Goal: Task Accomplishment & Management: Use online tool/utility

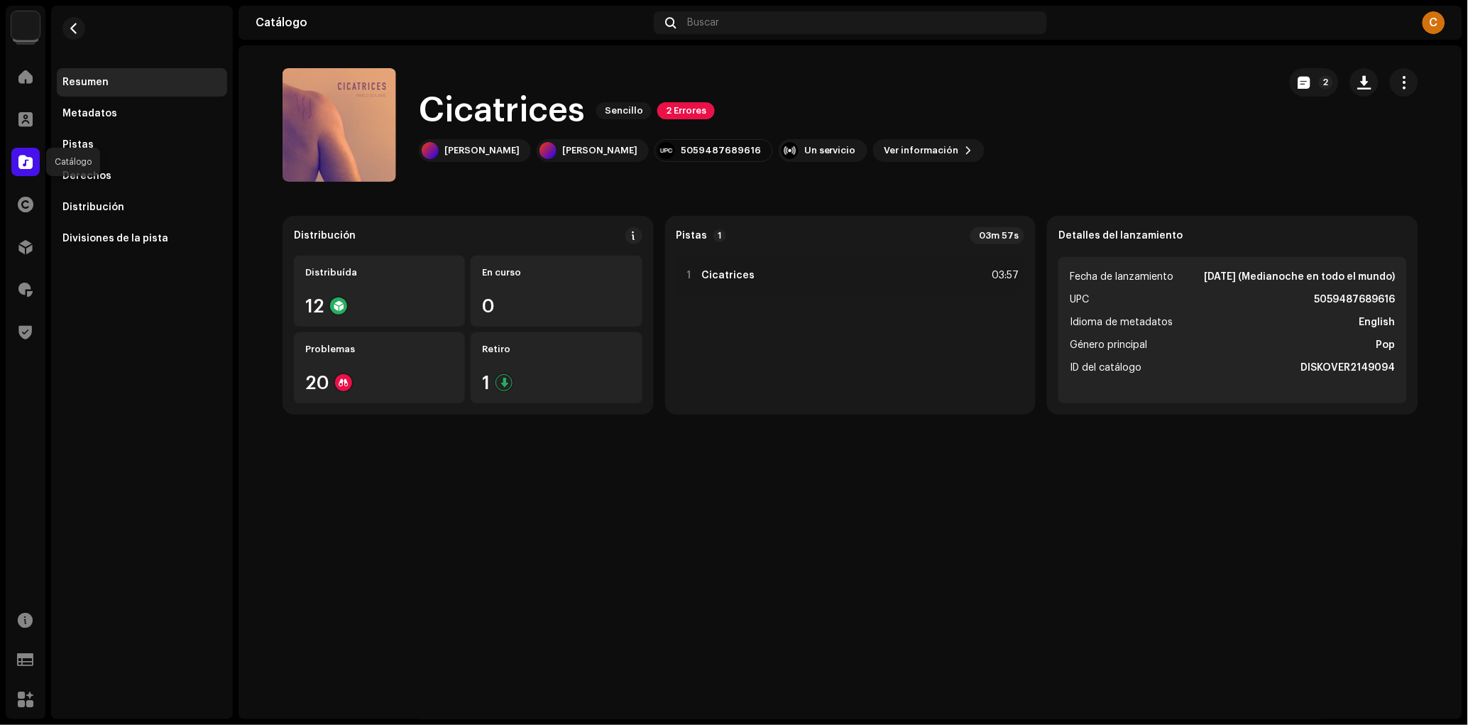
click at [12, 163] on div at bounding box center [25, 162] width 28 height 28
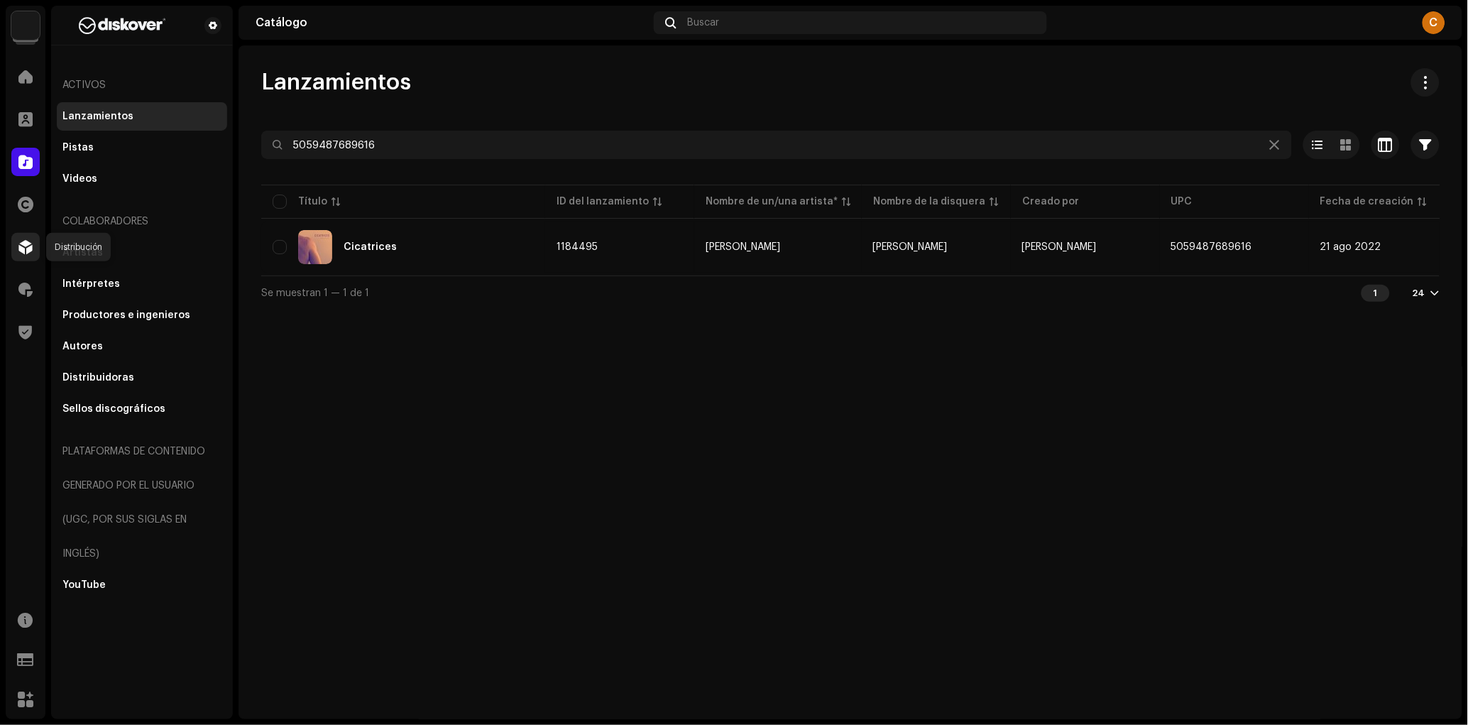
click at [14, 249] on div at bounding box center [25, 247] width 28 height 28
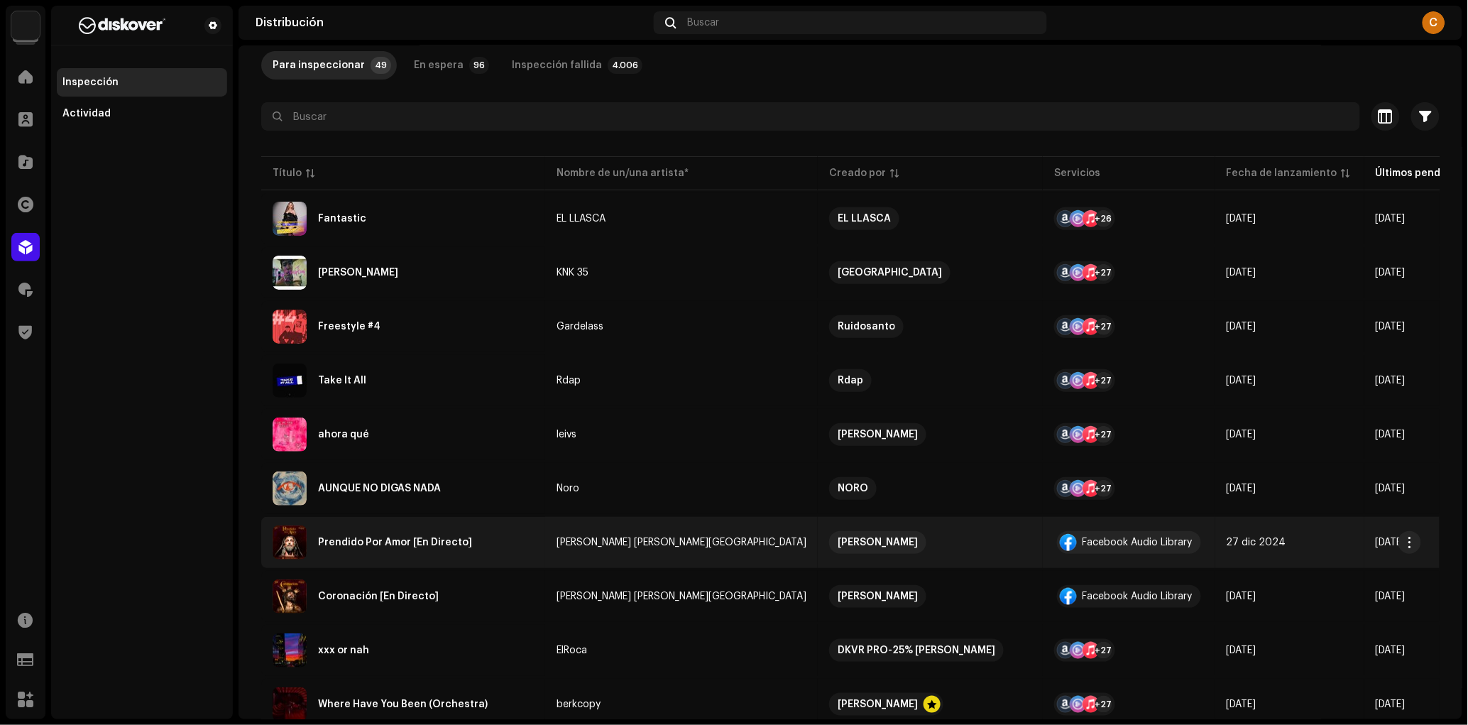
scroll to position [80, 0]
click at [511, 533] on div "Prendido Por Amor [En Directo]" at bounding box center [403, 542] width 261 height 34
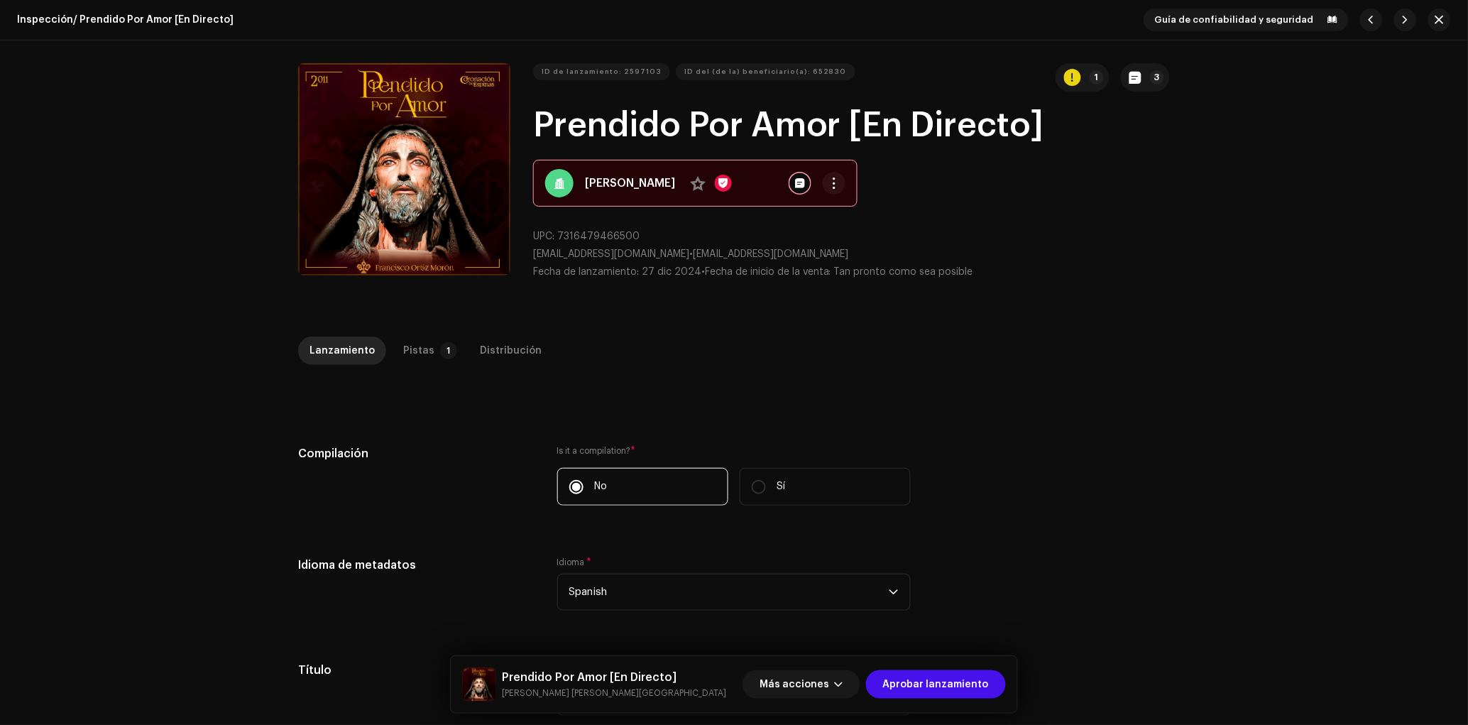
click at [1159, 63] on p-button "3" at bounding box center [1145, 77] width 49 height 28
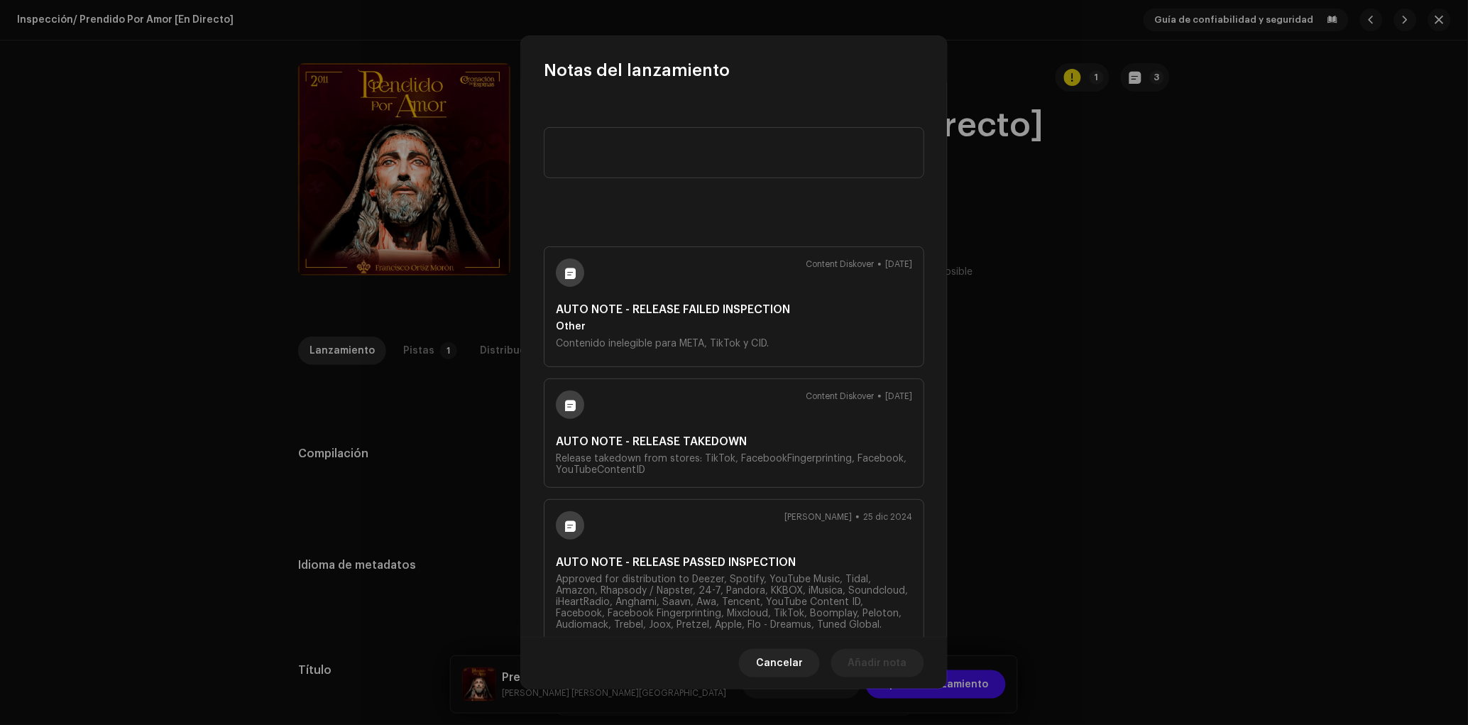
click at [707, 333] on div "Content Diskover 23 sept 2025 AUTO NOTE - RELEASE FAILED INSPECTION Other Conte…" at bounding box center [734, 306] width 381 height 121
copy slot "Contenido inelegible para META, TikTok y CID."
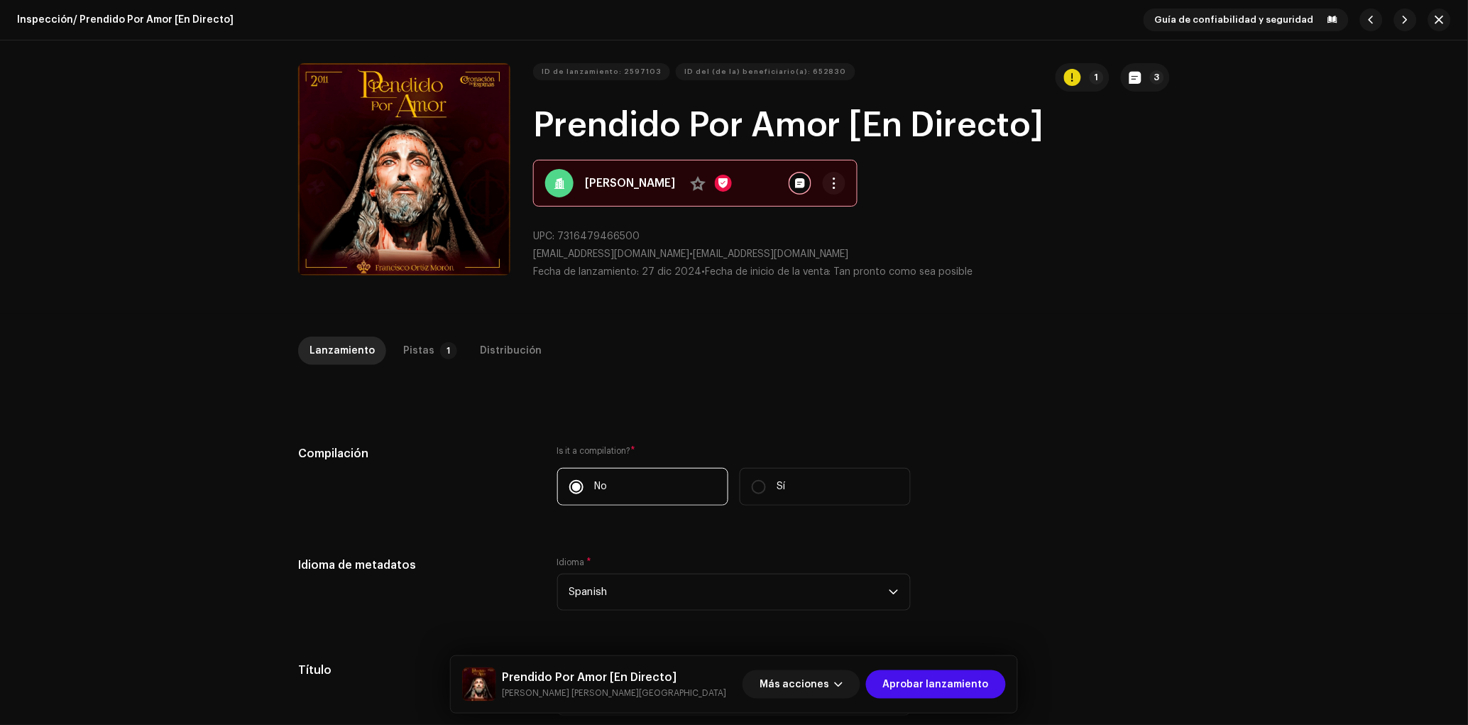
click at [1062, 376] on div "Notas del lanzamiento Content Diskover 23 sept 2025 AUTO NOTE - RELEASE FAILED …" at bounding box center [734, 362] width 1468 height 725
click at [826, 681] on span "Más acciones" at bounding box center [795, 684] width 70 height 28
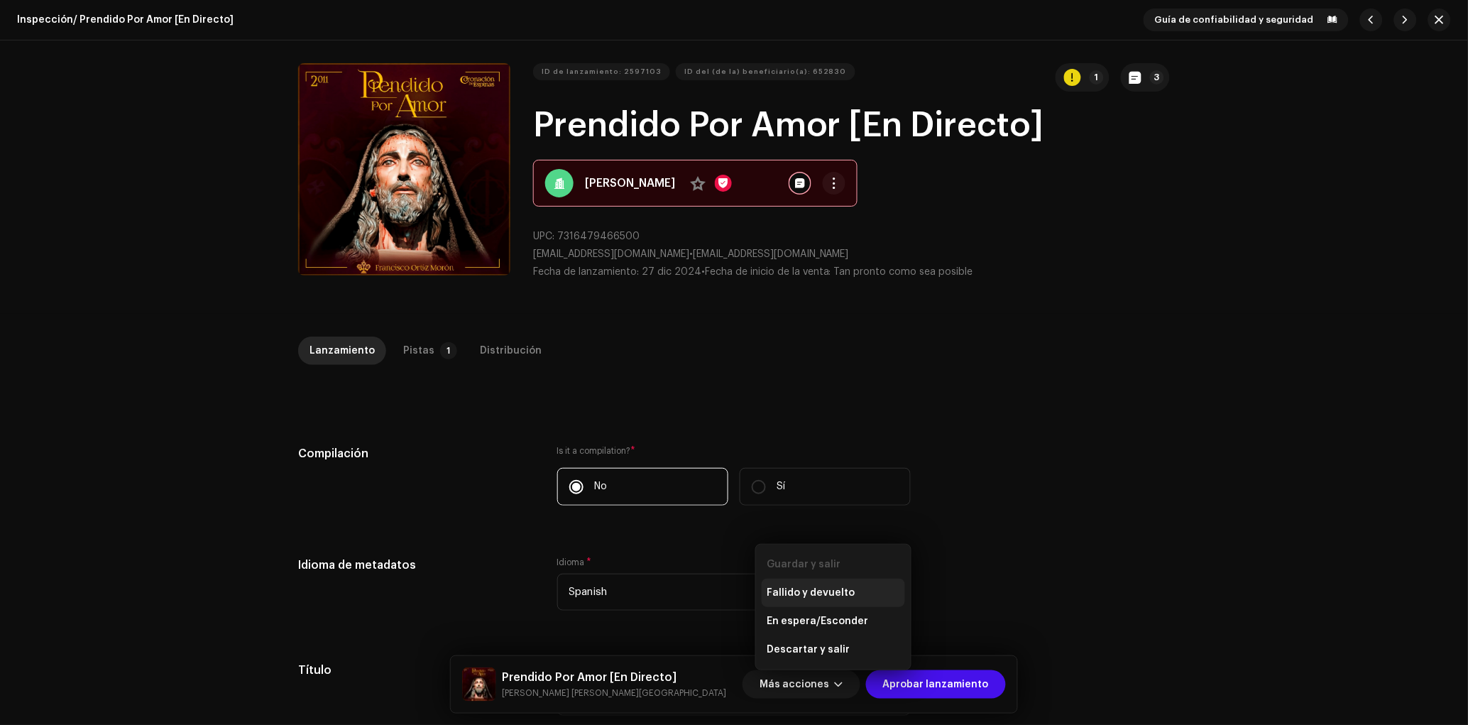
click at [815, 593] on span "Fallido y devuelto" at bounding box center [812, 592] width 88 height 11
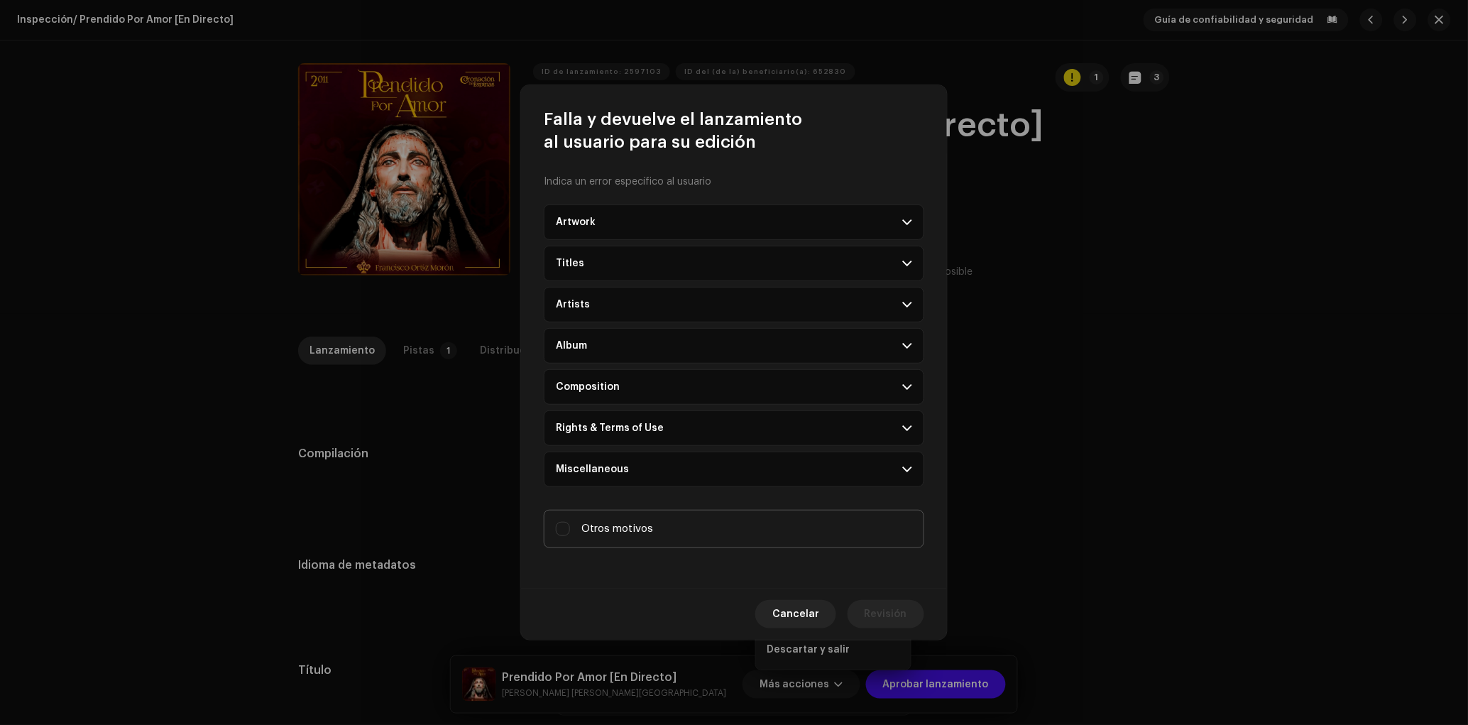
click at [674, 538] on label "Otros motivos" at bounding box center [734, 529] width 381 height 38
click at [570, 536] on input "Otros motivos" at bounding box center [563, 529] width 14 height 14
checkbox input "true"
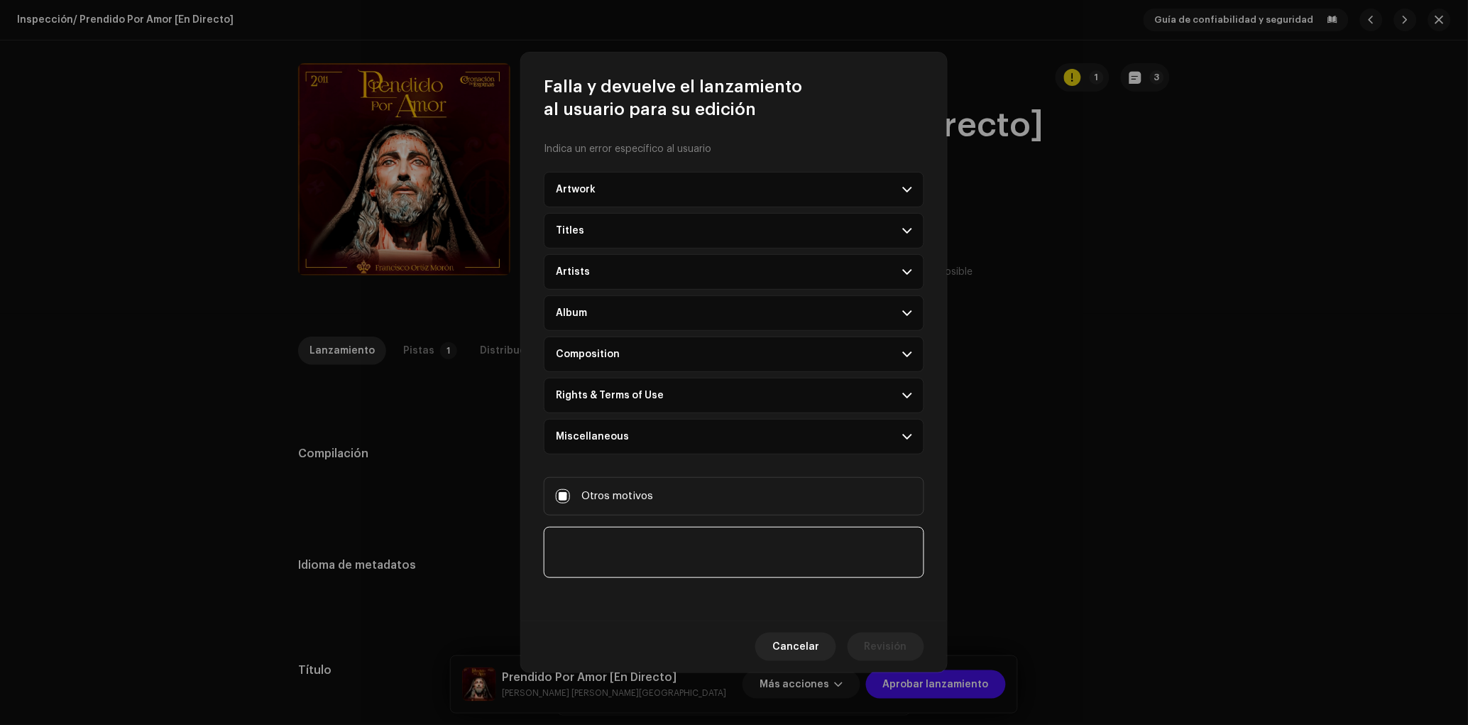
click at [656, 567] on textarea at bounding box center [734, 552] width 381 height 51
paste textarea "Contenido inelegible para META, TikTok y CID."
type textarea "Contenido inelegible para META, TikTok y CID."
click at [897, 653] on span "Revisión" at bounding box center [886, 647] width 43 height 28
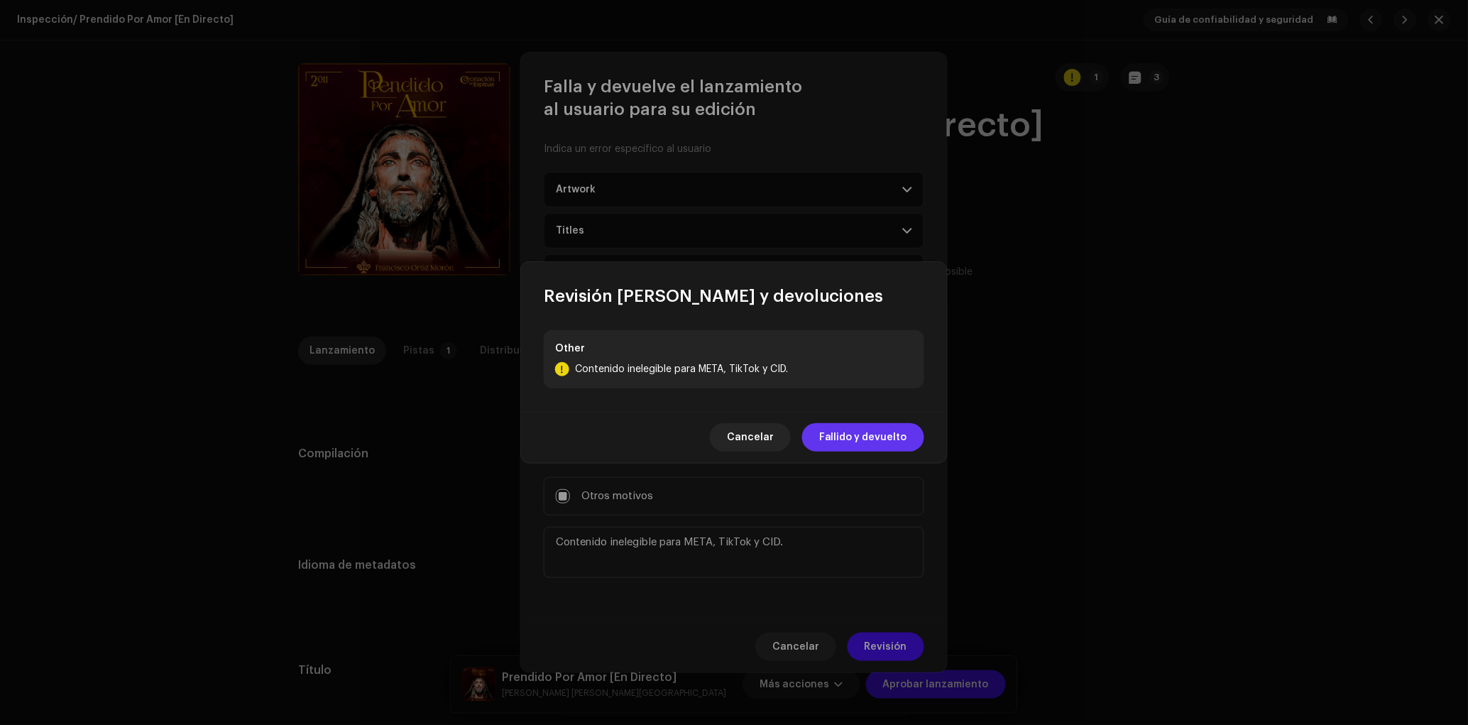
click at [858, 440] on span "Fallido y devuelto" at bounding box center [863, 437] width 88 height 28
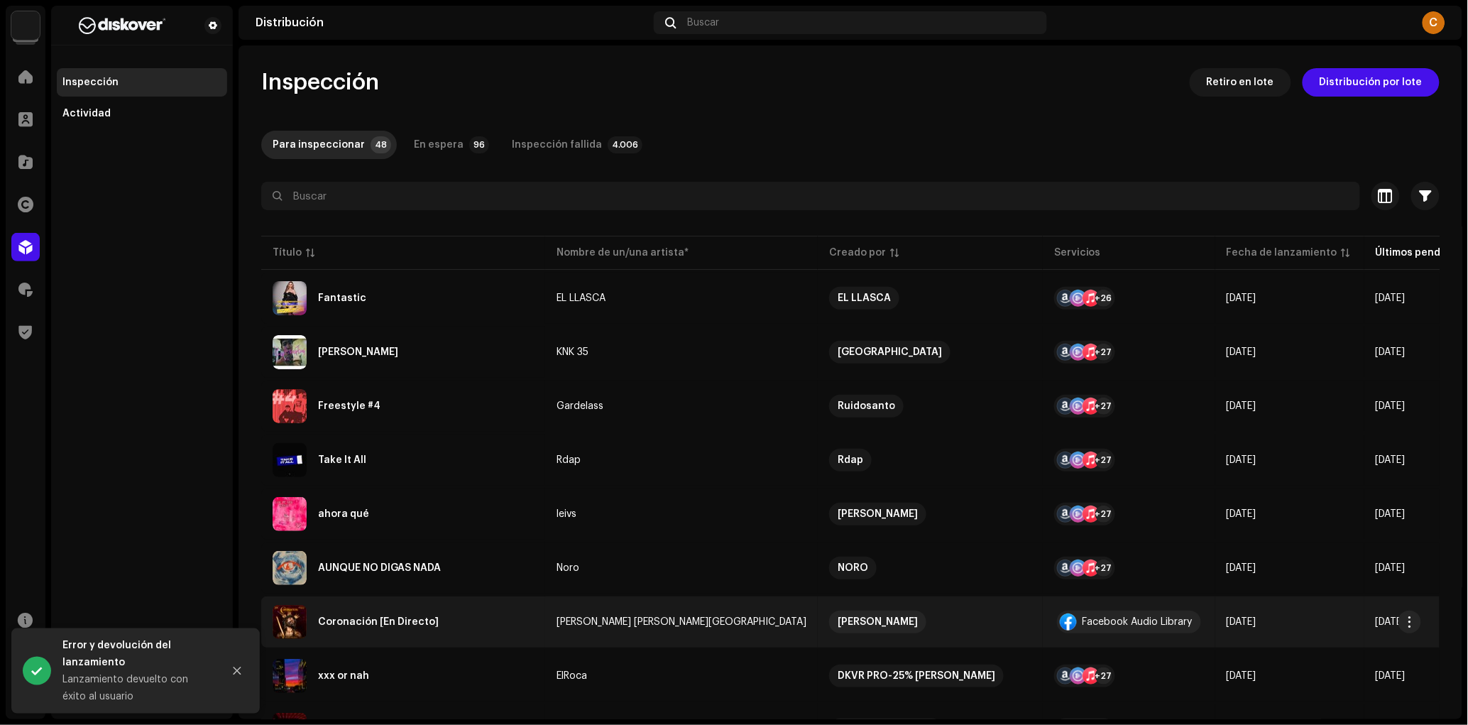
click at [475, 605] on div "Coronación [En Directo]" at bounding box center [403, 622] width 261 height 34
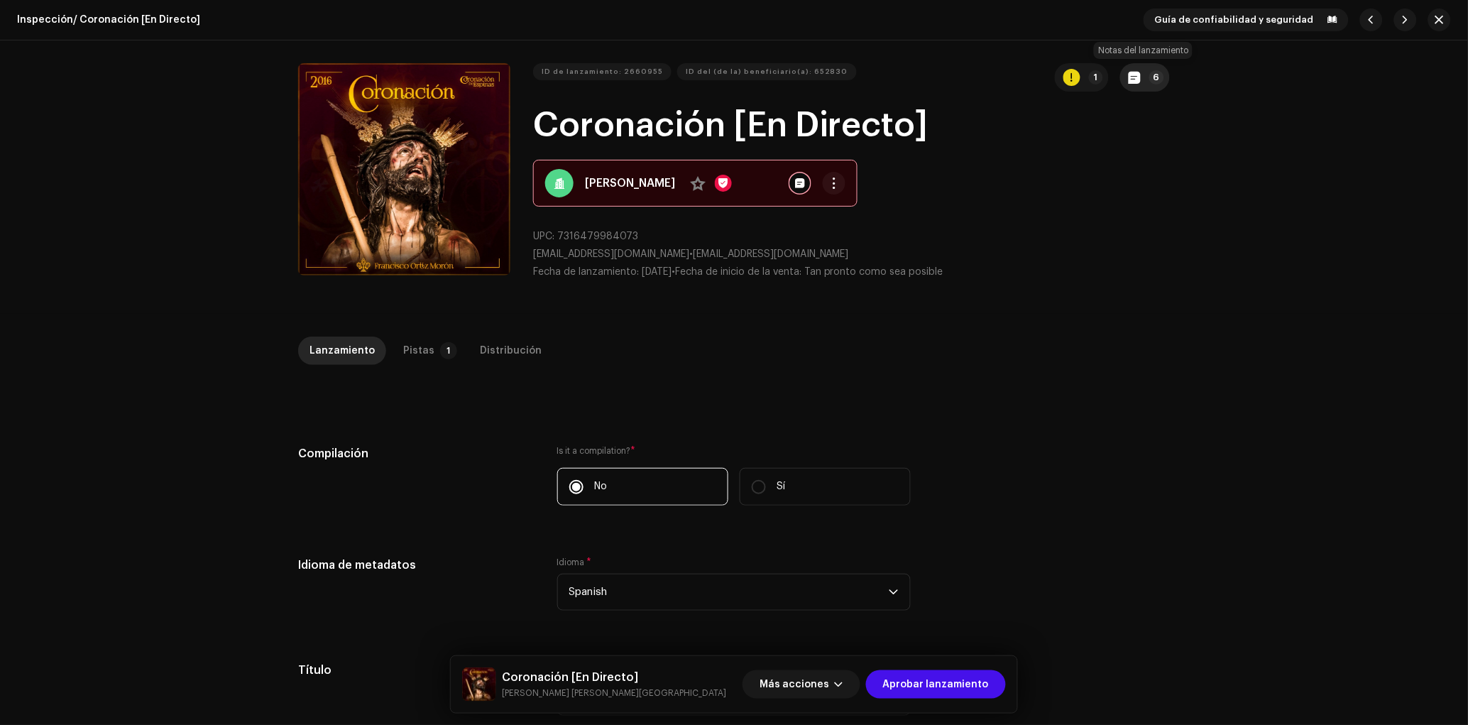
click at [1152, 84] on button "6" at bounding box center [1145, 77] width 50 height 28
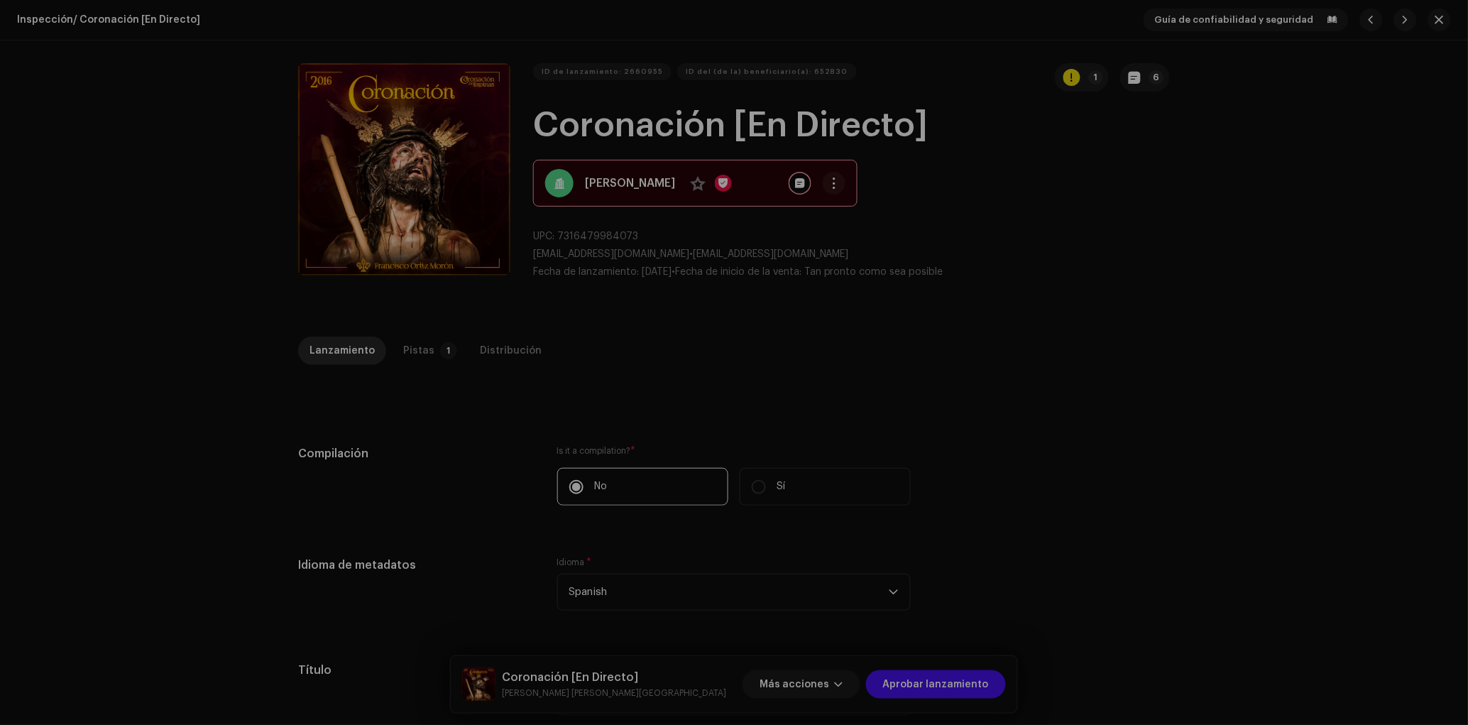
click at [1127, 425] on div "Notas del lanzamiento 7 oct 2025 AUTO NOTE - RELEASE FAILED INSPECTION Other Es…" at bounding box center [734, 362] width 1468 height 725
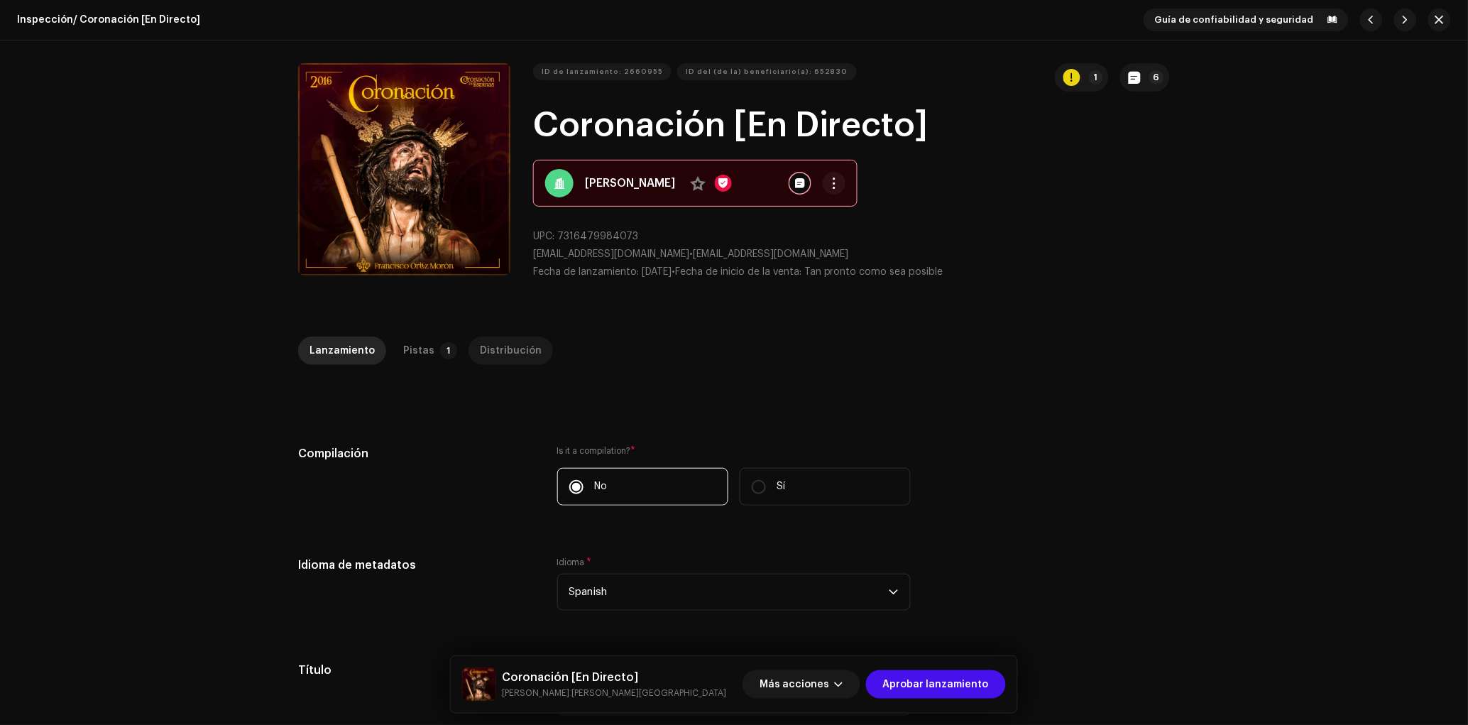
click at [492, 361] on div "Distribución" at bounding box center [511, 351] width 62 height 28
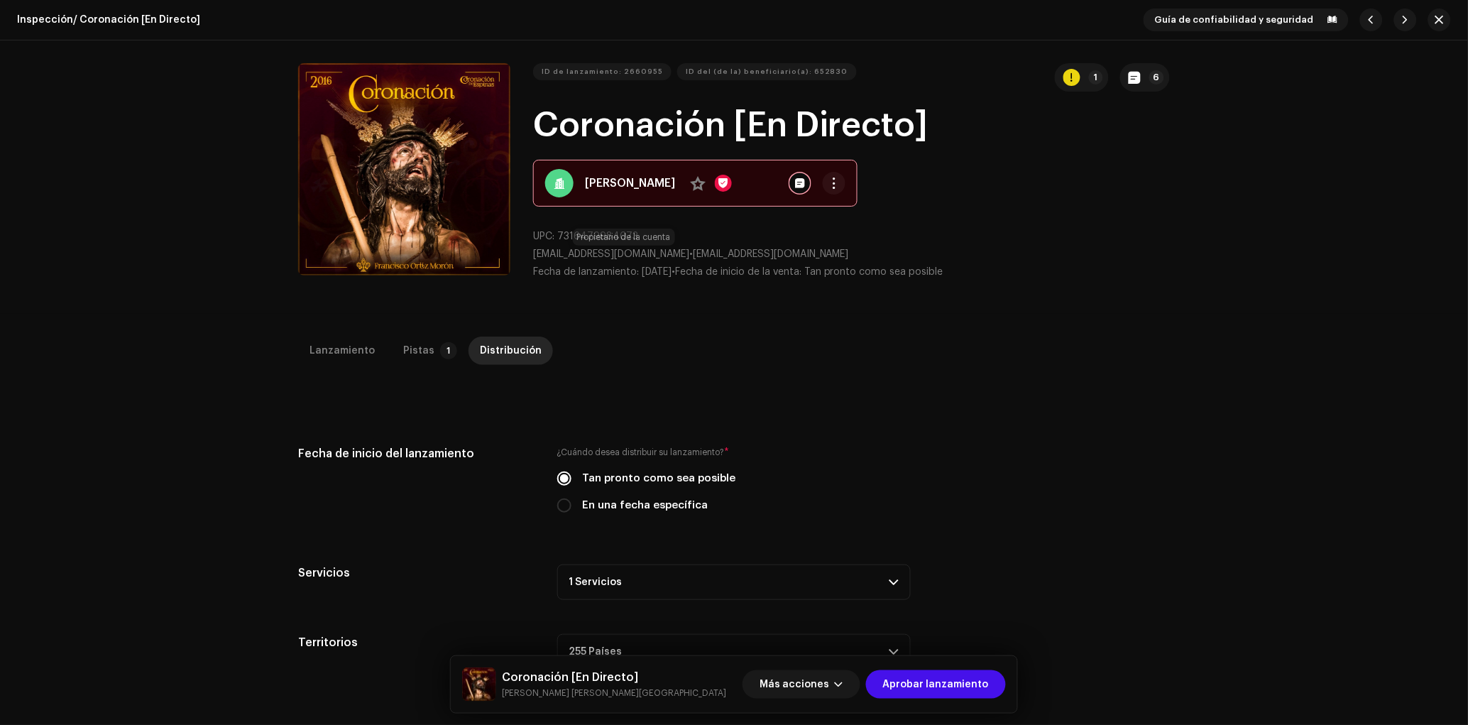
click at [689, 258] on span "bandacoronaciondeespinas@gmail.com" at bounding box center [611, 254] width 156 height 10
click at [689, 257] on span "bandacoronaciondeespinas@gmail.com" at bounding box center [611, 254] width 156 height 10
click at [689, 256] on span "bandacoronaciondeespinas@gmail.com" at bounding box center [611, 254] width 156 height 10
click at [689, 255] on span "bandacoronaciondeespinas@gmail.com" at bounding box center [611, 254] width 156 height 10
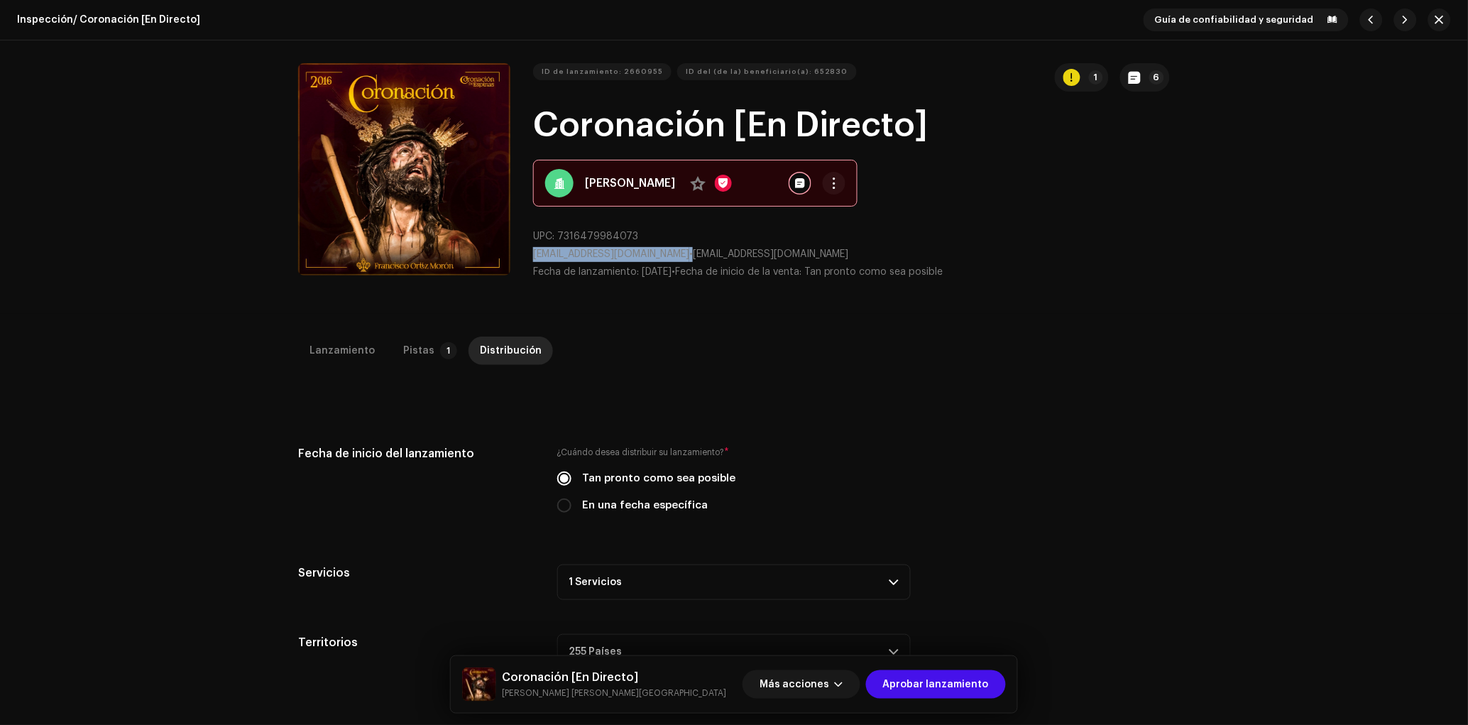
drag, startPoint x: 715, startPoint y: 254, endPoint x: 532, endPoint y: 253, distance: 183.2
click at [533, 253] on span "bandacoronaciondeespinas@gmail.com" at bounding box center [611, 254] width 156 height 10
copy p "bandacoronaciondeespinas@gmail.com"
click at [844, 682] on span "button" at bounding box center [839, 684] width 9 height 11
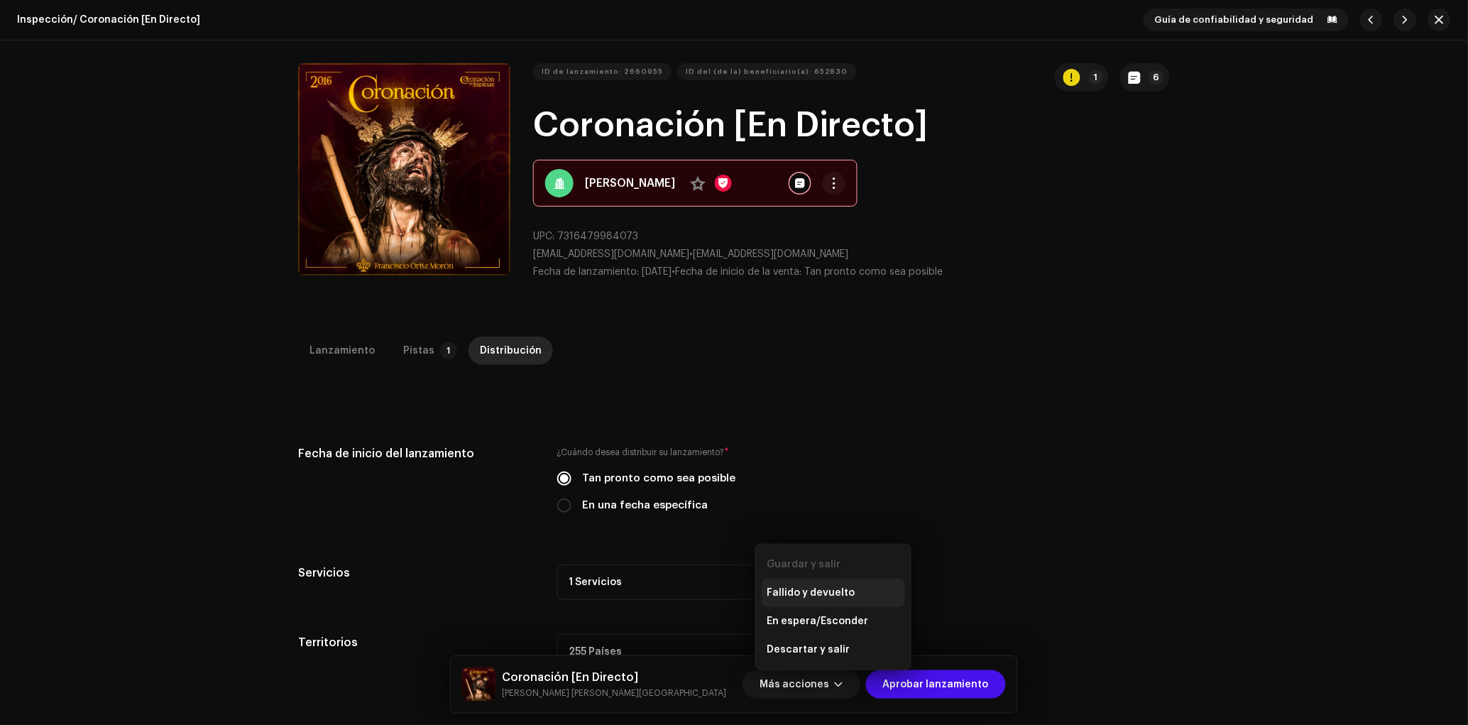
click at [834, 594] on span "Fallido y devuelto" at bounding box center [812, 592] width 88 height 11
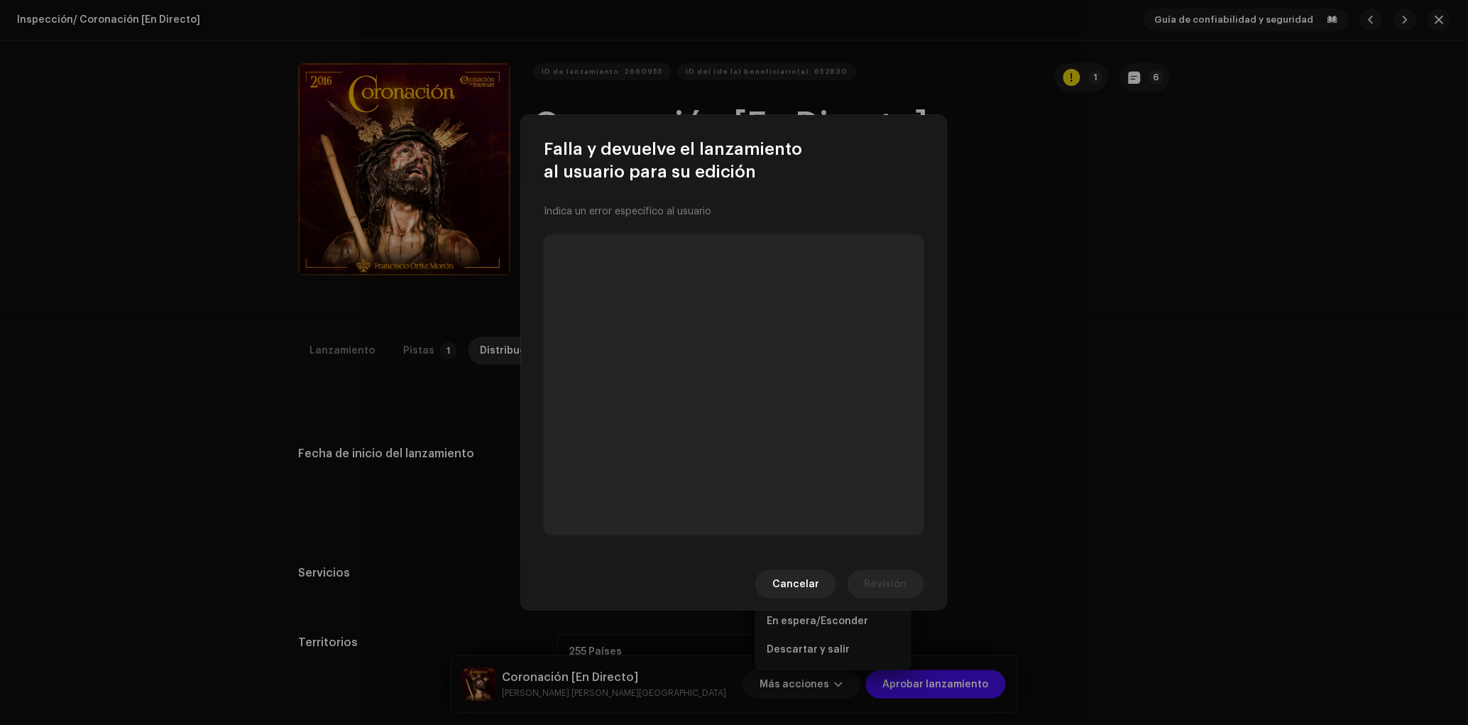
click at [661, 460] on p-skeleton at bounding box center [734, 384] width 381 height 301
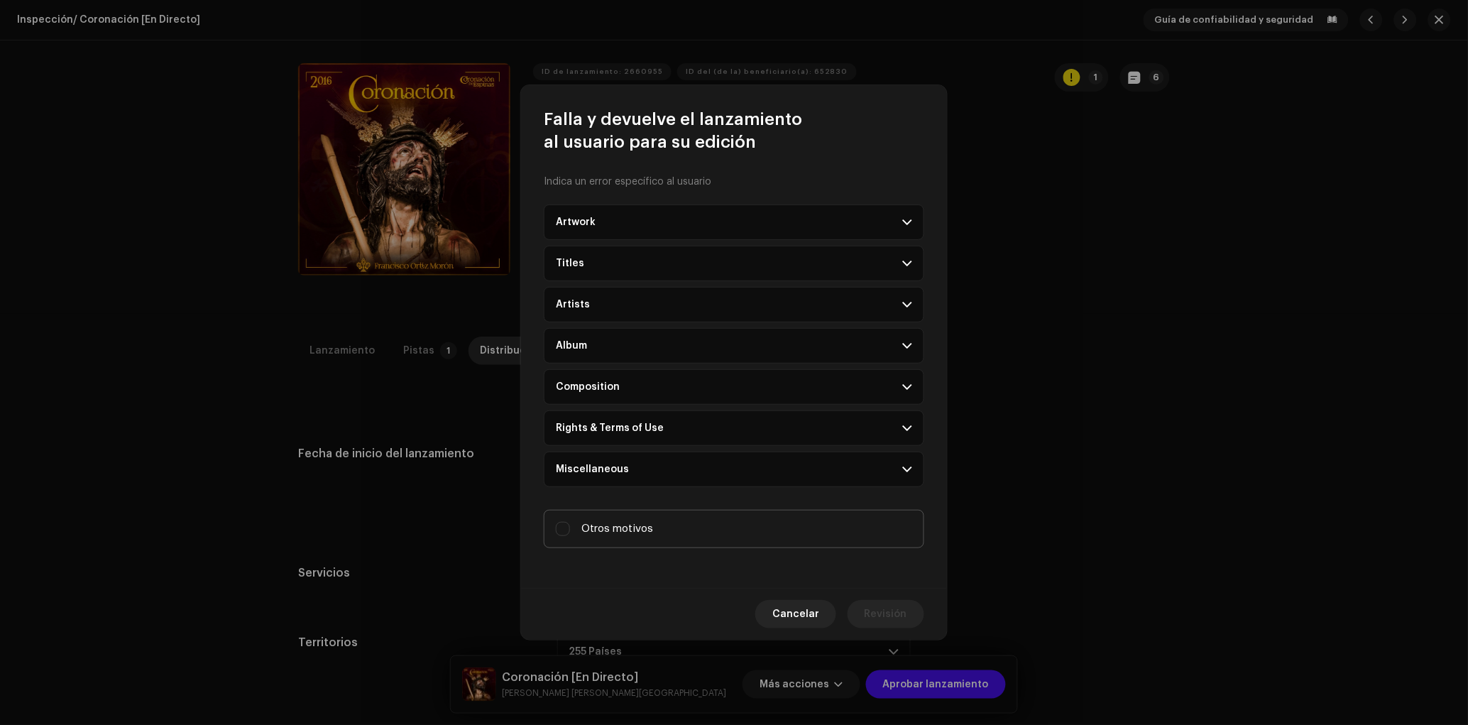
click at [642, 520] on label "Otros motivos" at bounding box center [734, 529] width 381 height 38
click at [570, 522] on input "Otros motivos" at bounding box center [563, 529] width 14 height 14
checkbox input "true"
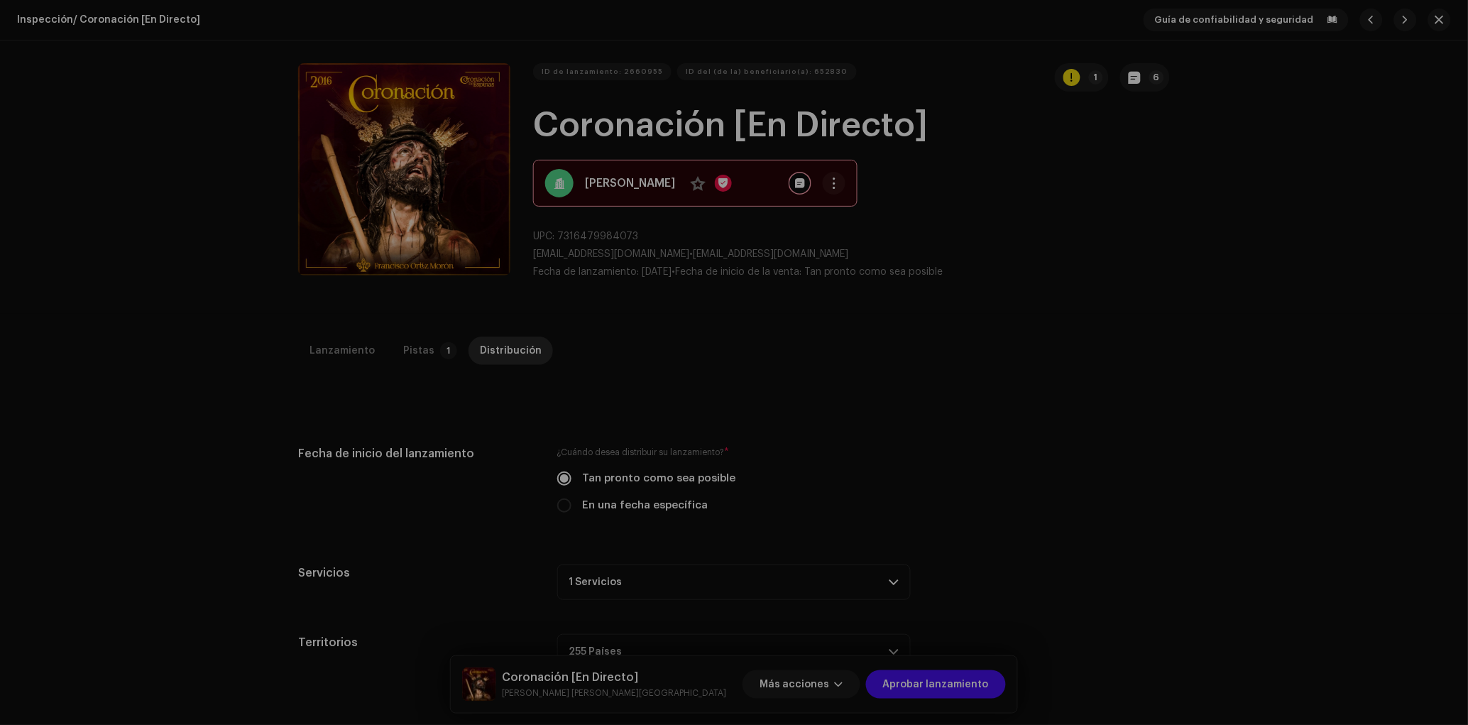
click at [1030, 376] on div "Falla y devuelve el lanzamiento al usuario para su edición Indica un error espe…" at bounding box center [734, 362] width 1468 height 725
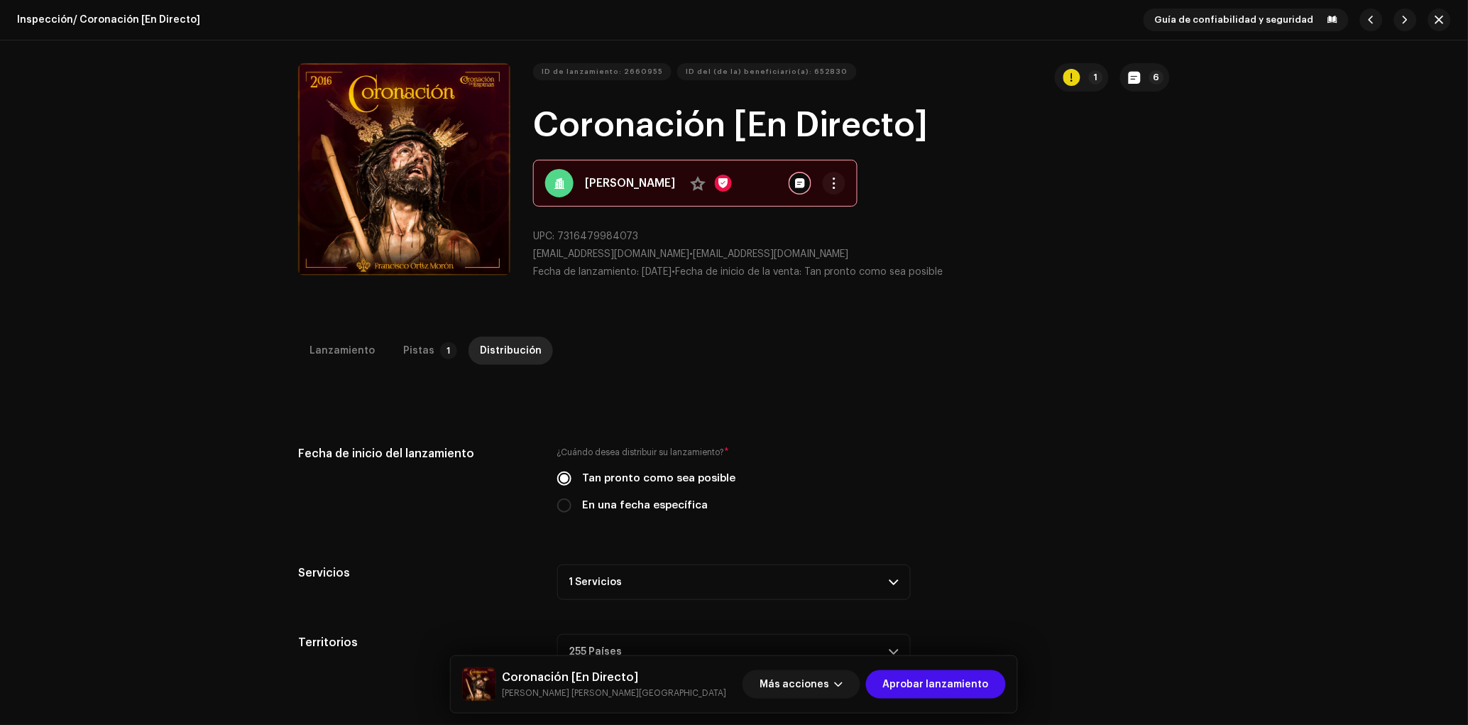
drag, startPoint x: 530, startPoint y: 256, endPoint x: 718, endPoint y: 253, distance: 187.5
click at [718, 253] on div "ID de lanzamiento: 2660955 ID del (de la) beneficiario(a): 652830 1 6 Coronació…" at bounding box center [734, 177] width 872 height 228
copy span "bandacoronaciondeespinas@gmail.com"
click at [636, 187] on strong "[PERSON_NAME]" at bounding box center [630, 183] width 90 height 17
drag, startPoint x: 590, startPoint y: 253, endPoint x: 716, endPoint y: 258, distance: 126.5
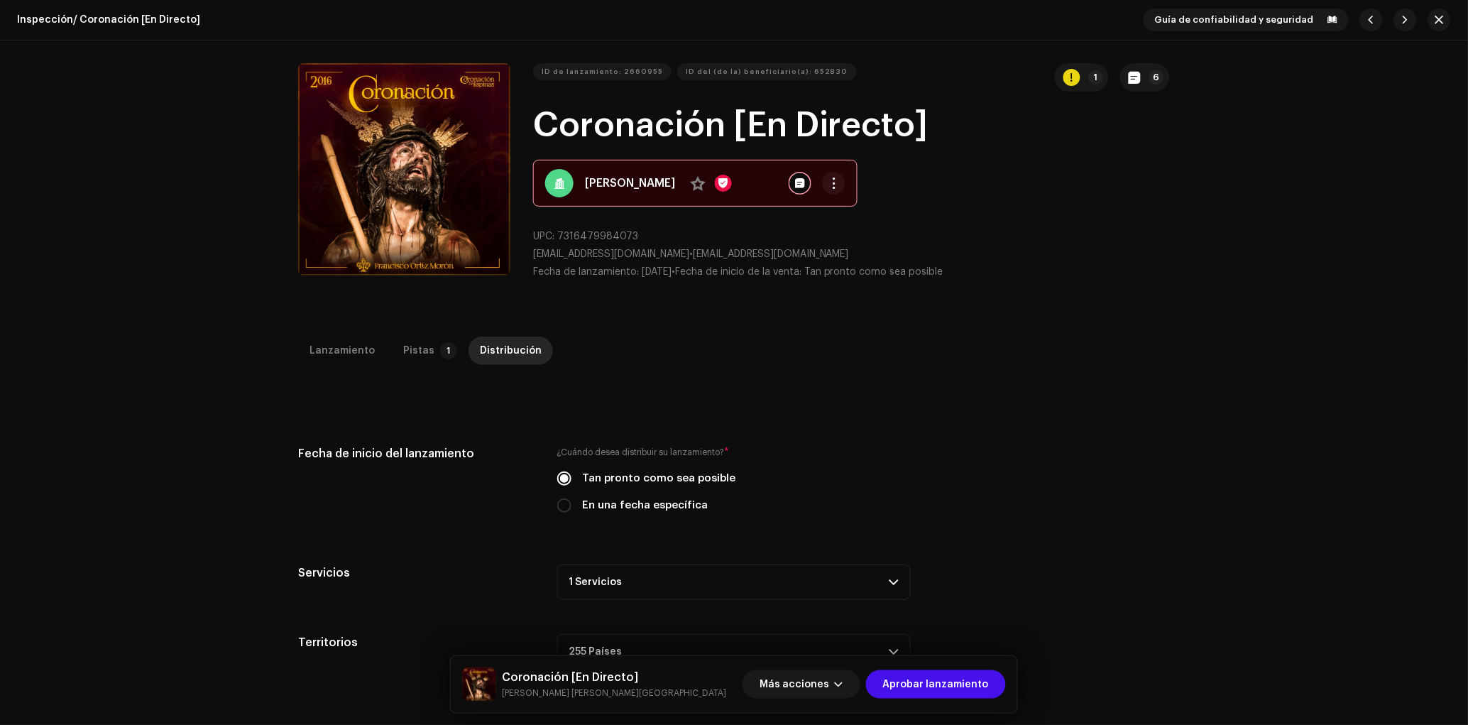
click at [716, 258] on div "ID de lanzamiento: 2660955 ID del (de la) beneficiario(a): 652830 1 6 Coronació…" at bounding box center [734, 177] width 872 height 228
copy span "bandacoronaciondeespinas@gmail.com"
click at [1137, 68] on button "6" at bounding box center [1145, 77] width 50 height 28
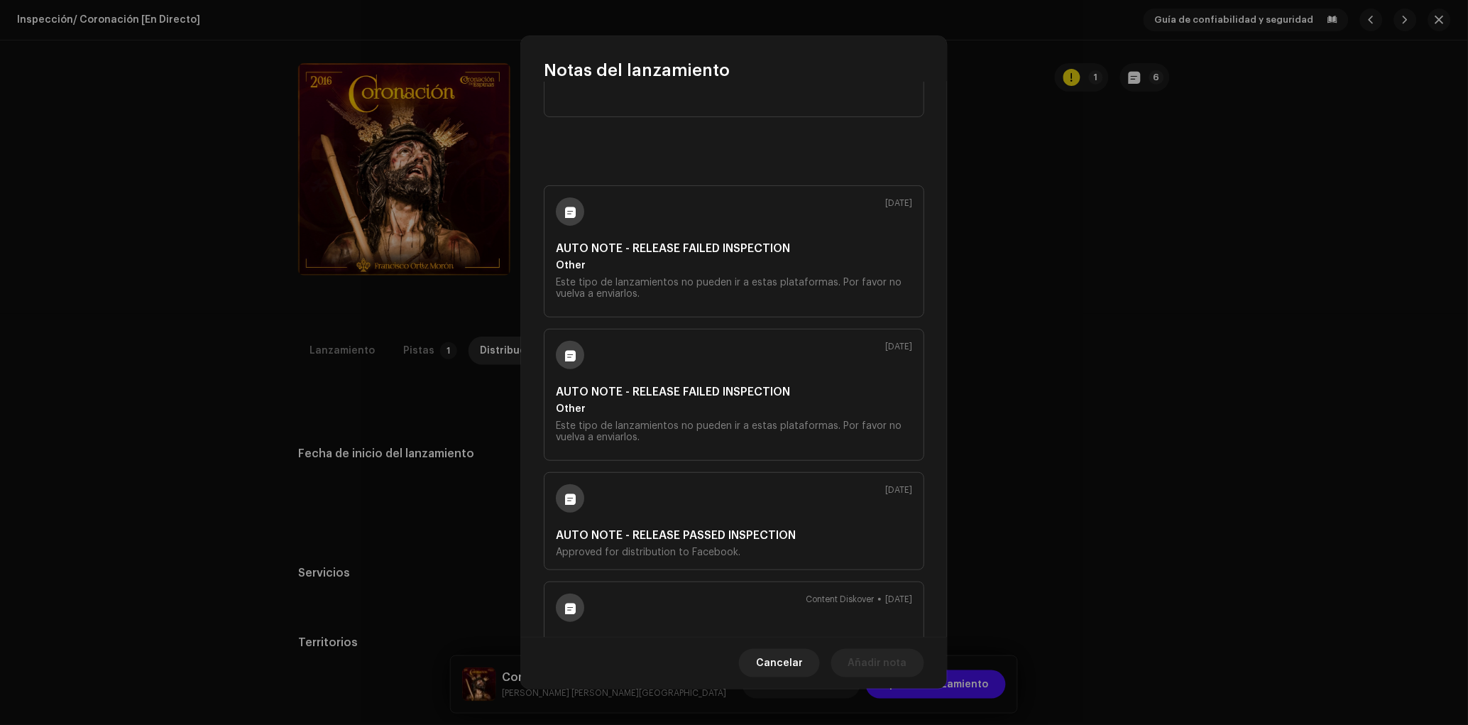
scroll to position [267, 0]
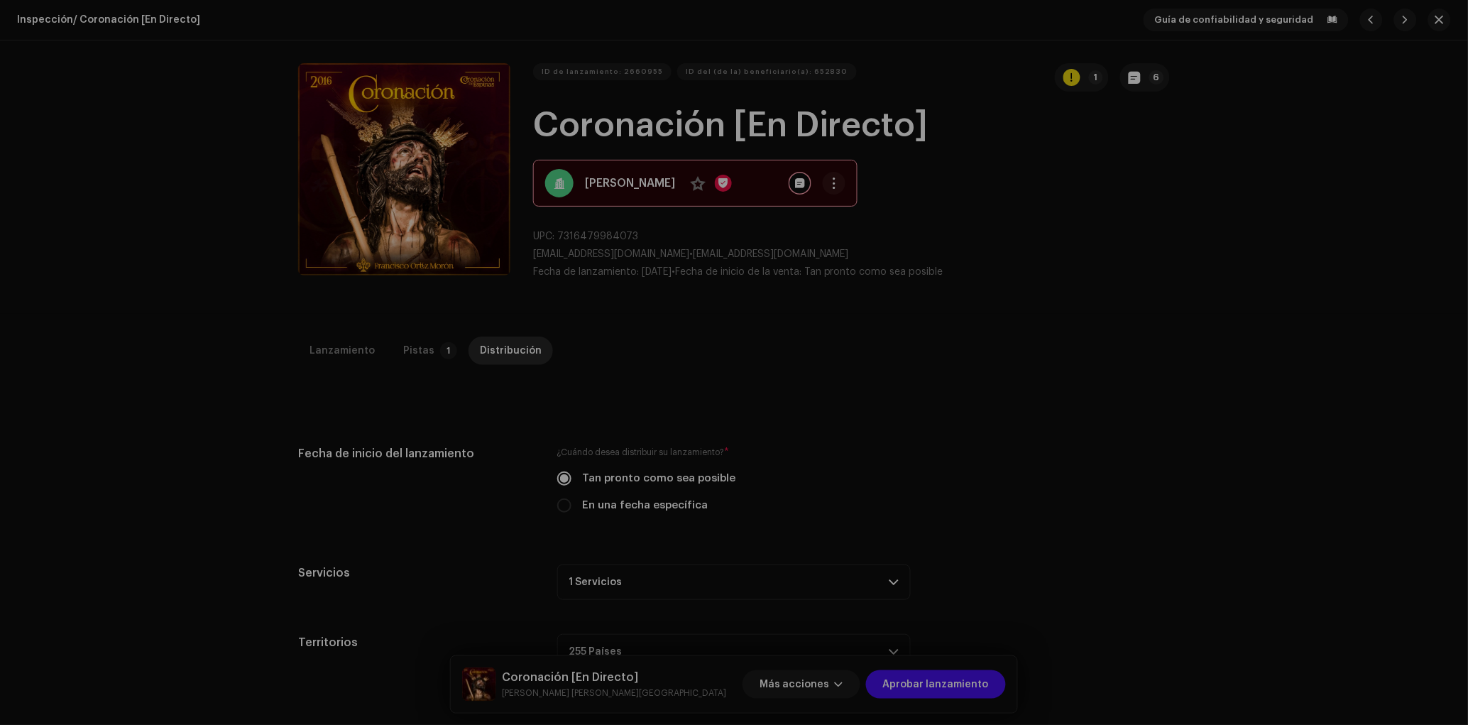
click at [1111, 459] on div "Notas del lanzamiento 7 oct 2025 AUTO NOTE - RELEASE FAILED INSPECTION Other Es…" at bounding box center [734, 362] width 1468 height 725
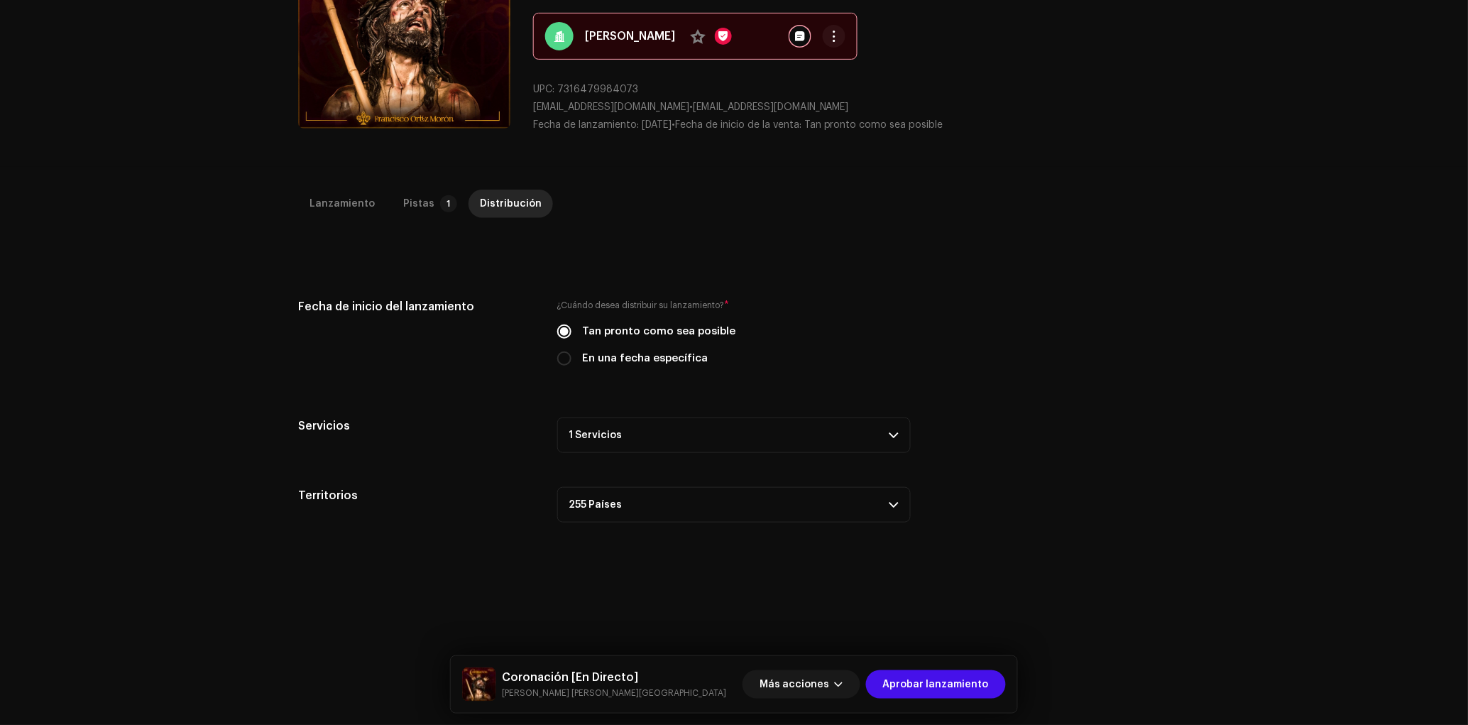
scroll to position [148, 0]
click at [737, 444] on p-accordion-header "1 Servicios" at bounding box center [734, 435] width 354 height 36
click at [739, 442] on p-accordion-header "1 Servicios" at bounding box center [734, 435] width 354 height 36
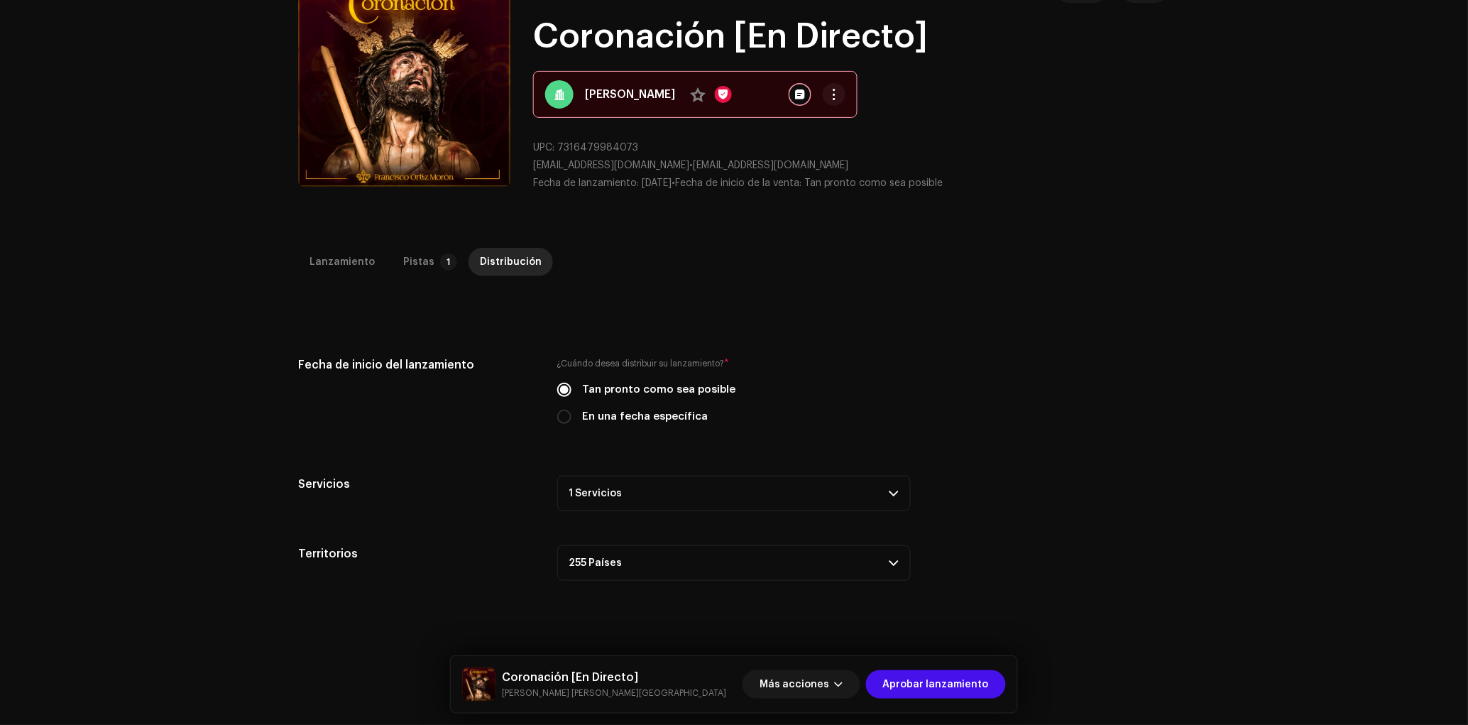
scroll to position [0, 0]
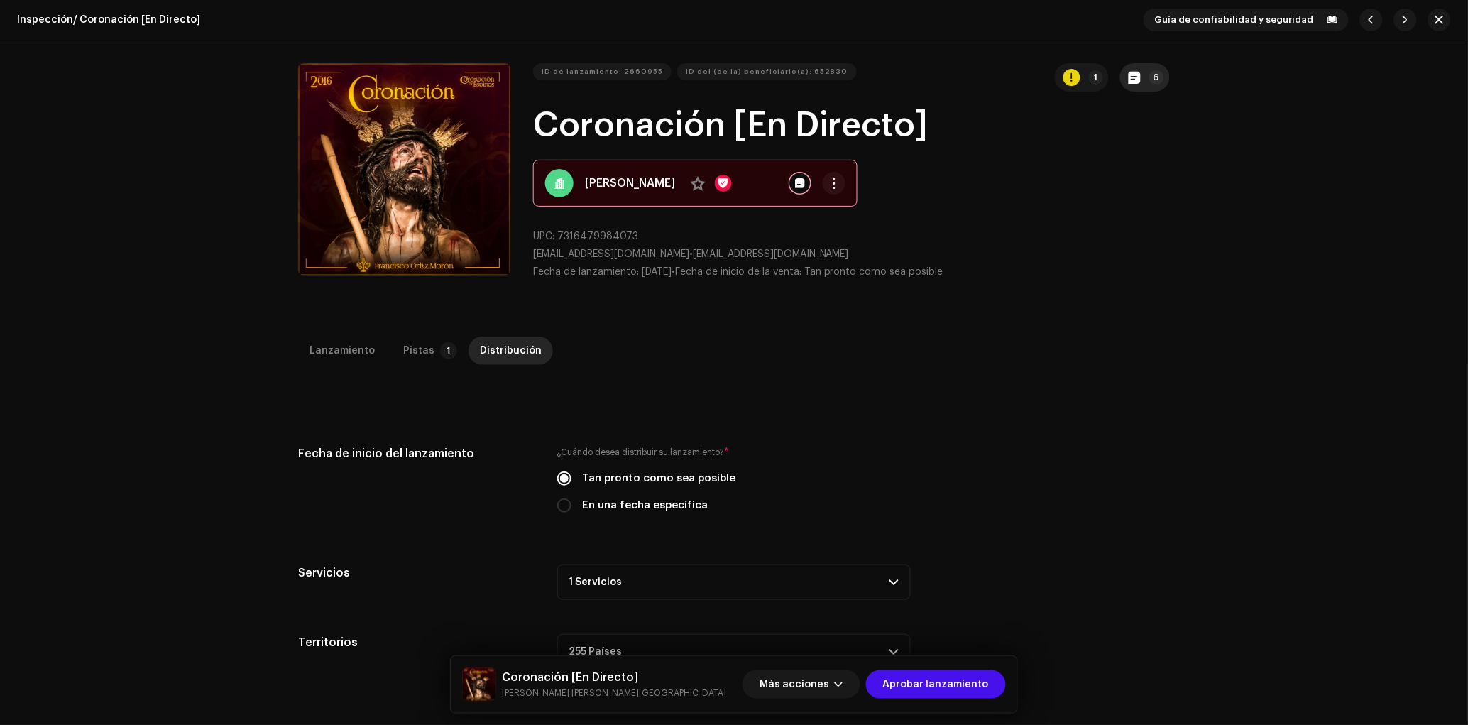
click at [1140, 72] on button "6" at bounding box center [1145, 77] width 50 height 28
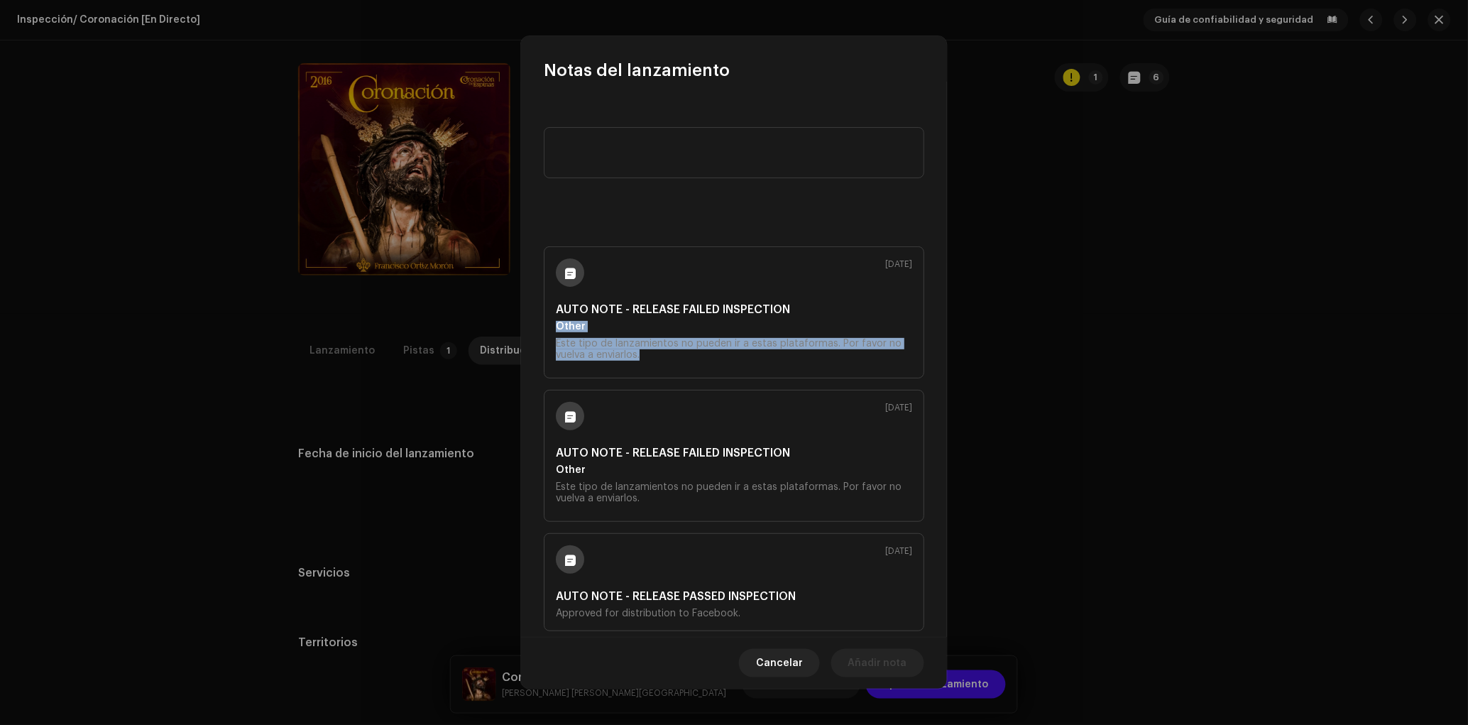
drag, startPoint x: 663, startPoint y: 359, endPoint x: 541, endPoint y: 332, distance: 124.9
click at [541, 332] on div "7 oct 2025 AUTO NOTE - RELEASE FAILED INSPECTION Other Este tipo de lanzamiento…" at bounding box center [734, 359] width 426 height 555
copy slot "Other Este tipo de lanzamientos no pueden ir a estas plataformas. Por favor no …"
drag, startPoint x: 710, startPoint y: 344, endPoint x: 621, endPoint y: 383, distance: 97.0
click at [709, 344] on div "Este tipo de lanzamientos no pueden ir a estas plataformas. Por favor no vuelva…" at bounding box center [734, 349] width 356 height 23
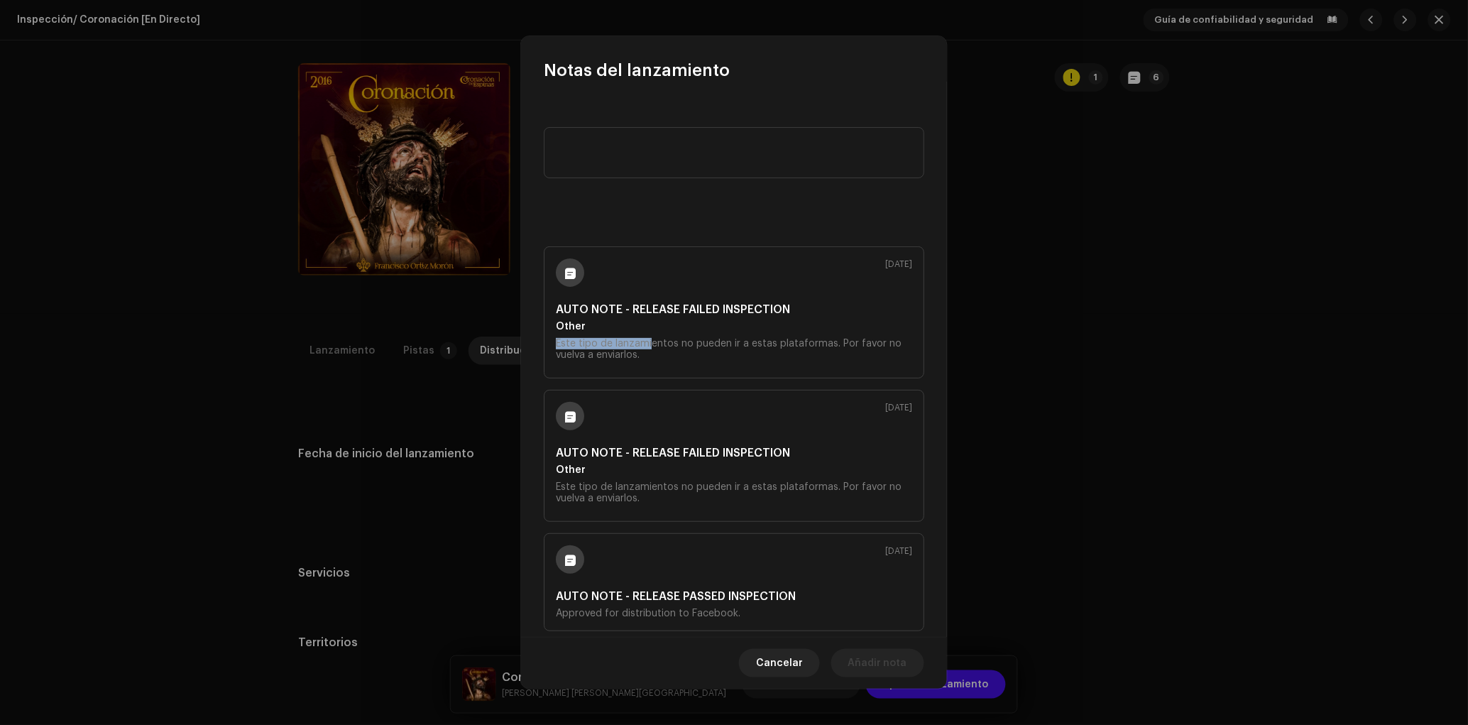
drag, startPoint x: 641, startPoint y: 348, endPoint x: 546, endPoint y: 345, distance: 95.2
click at [546, 345] on div "7 oct 2025 AUTO NOTE - RELEASE FAILED INSPECTION Other Este tipo de lanzamiento…" at bounding box center [734, 312] width 381 height 132
click at [626, 355] on div "Este tipo de lanzamientos no pueden ir a estas plataformas. Por favor no vuelva…" at bounding box center [734, 349] width 356 height 23
drag, startPoint x: 660, startPoint y: 354, endPoint x: 535, endPoint y: 344, distance: 125.4
click at [535, 344] on div "7 oct 2025 AUTO NOTE - RELEASE FAILED INSPECTION Other Este tipo de lanzamiento…" at bounding box center [734, 359] width 426 height 555
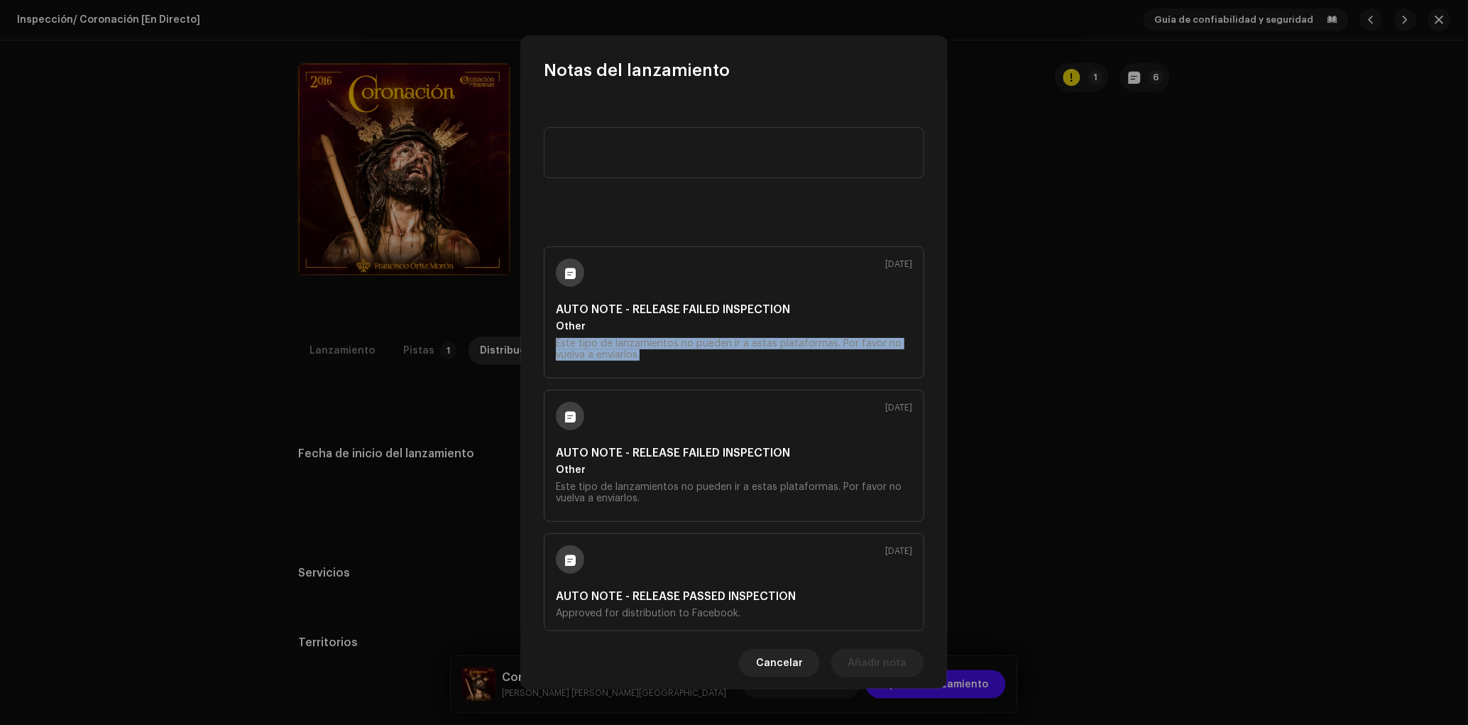
copy div "Este tipo de lanzamientos no pueden ir a estas plataformas. Por favor no vuelva…"
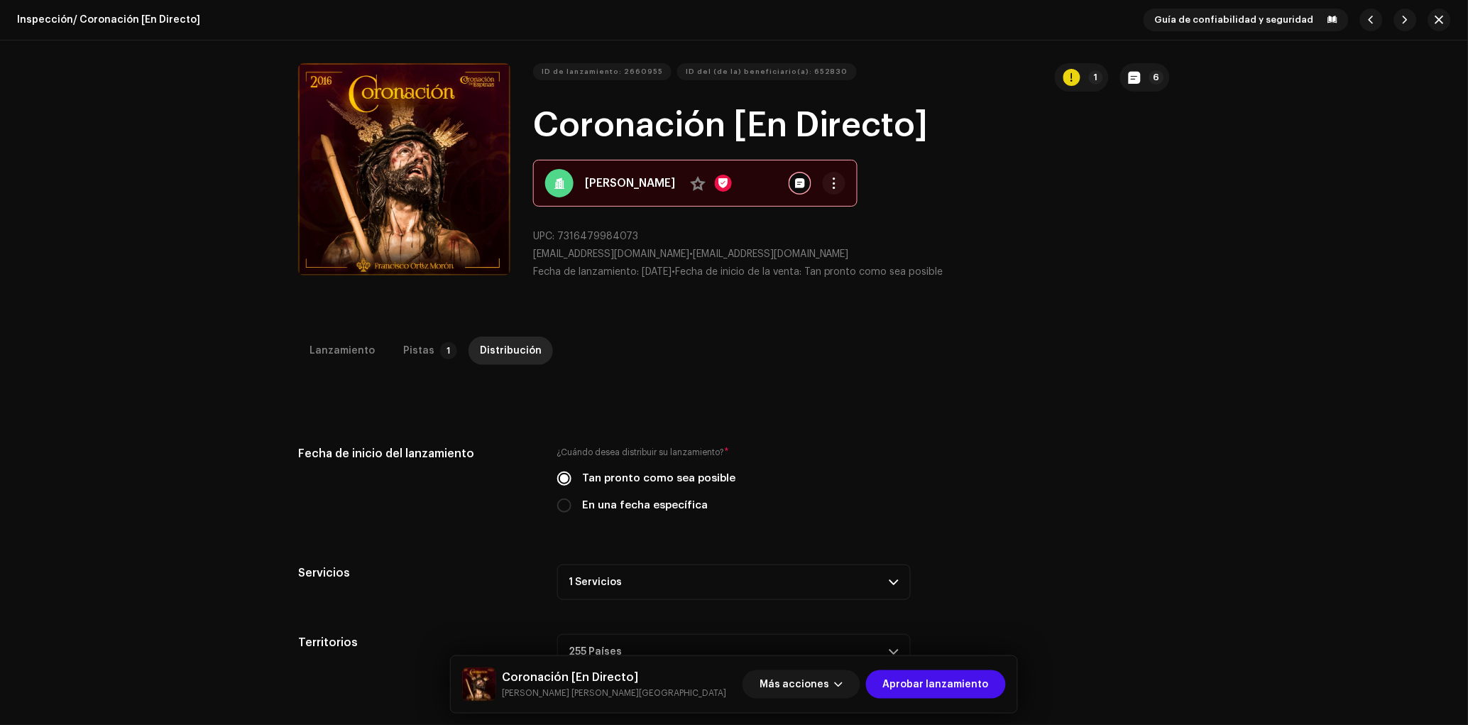
click at [1064, 318] on div "Notas del lanzamiento 7 oct 2025 AUTO NOTE - RELEASE FAILED INSPECTION Other Es…" at bounding box center [734, 362] width 1468 height 725
click at [814, 673] on span "Más acciones" at bounding box center [795, 684] width 70 height 28
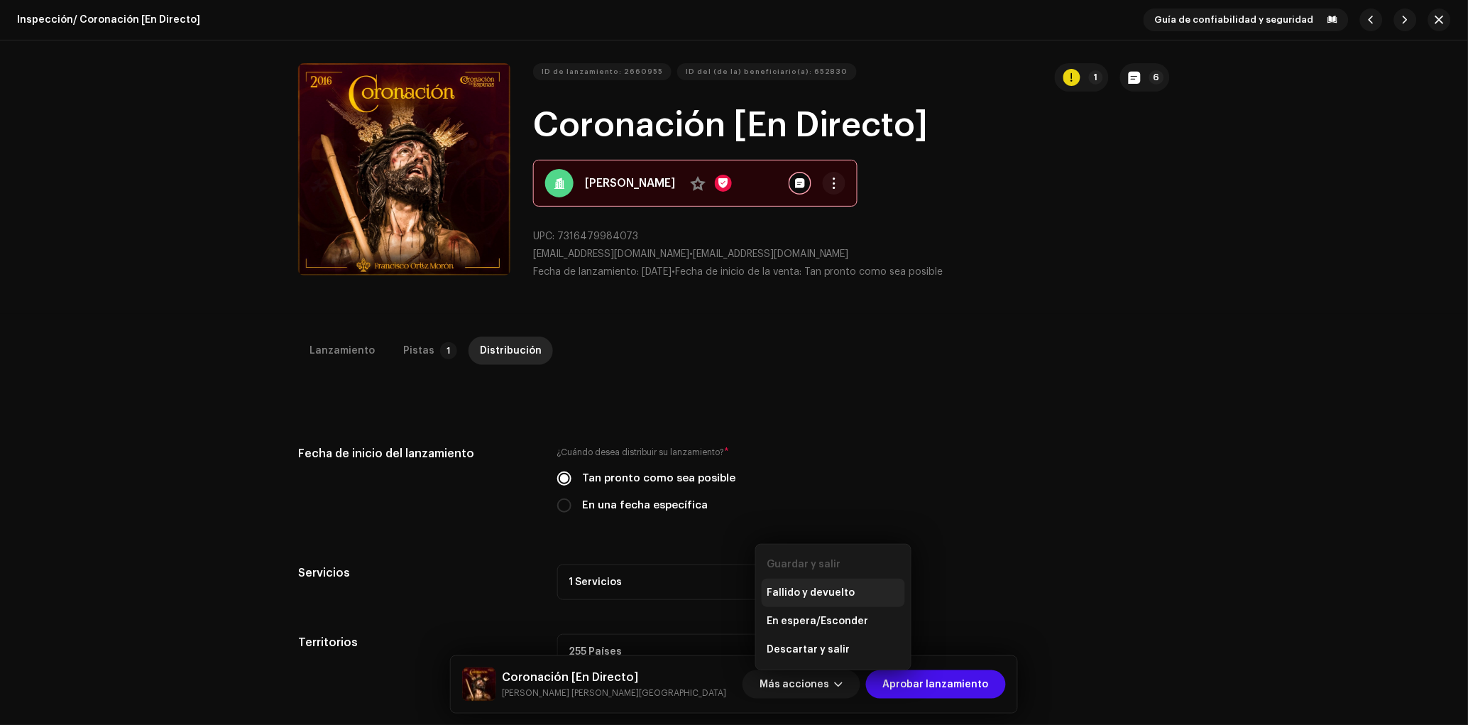
click at [849, 590] on span "Fallido y devuelto" at bounding box center [812, 592] width 88 height 11
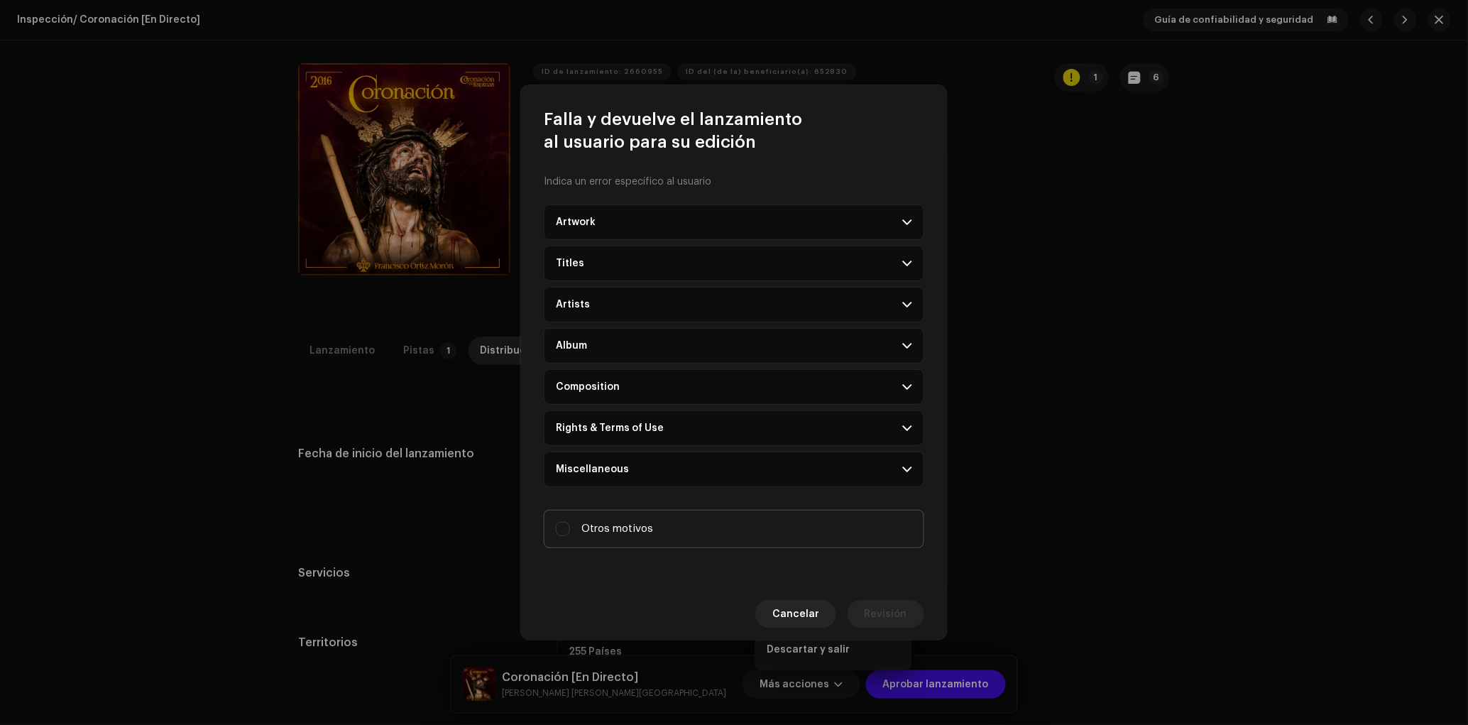
click at [680, 520] on label "Otros motivos" at bounding box center [734, 529] width 381 height 38
click at [570, 522] on input "Otros motivos" at bounding box center [563, 529] width 14 height 14
checkbox input "true"
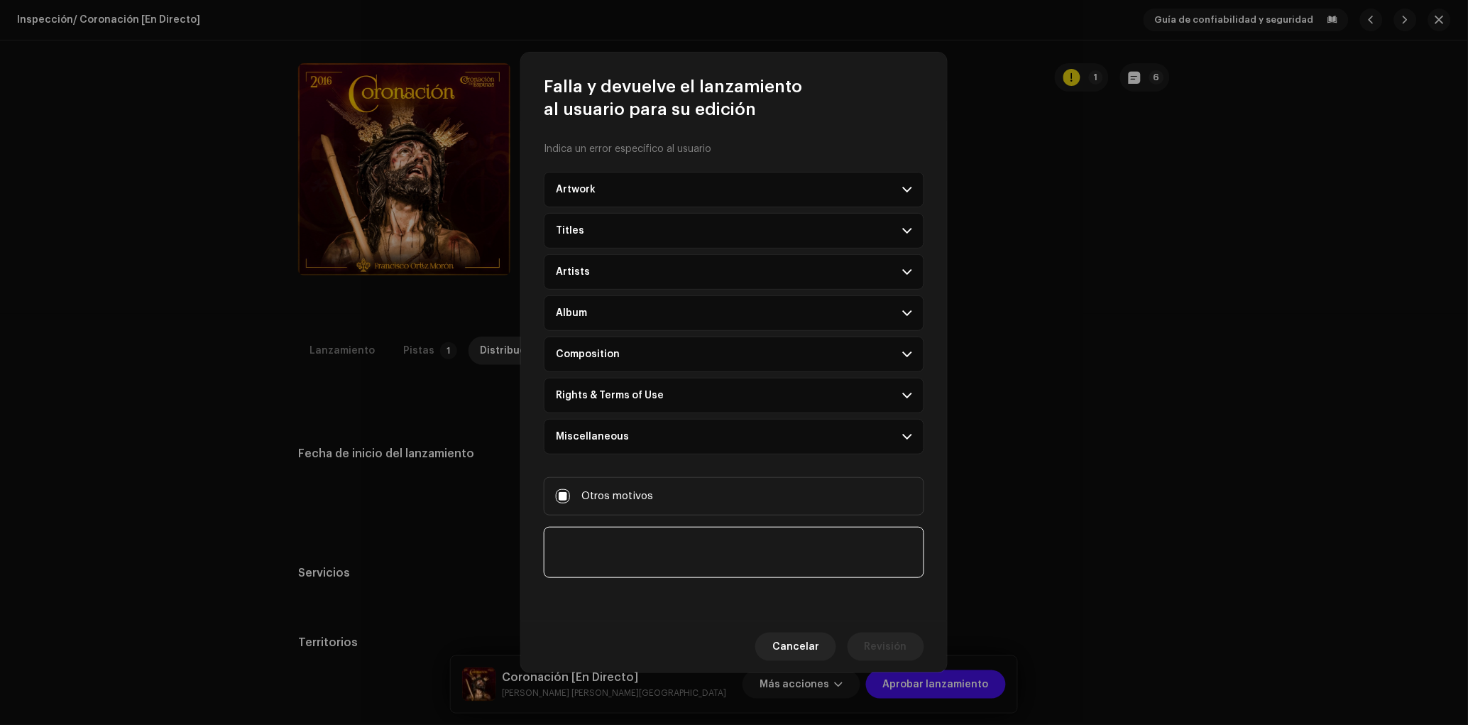
click at [643, 564] on textarea at bounding box center [734, 552] width 381 height 51
paste textarea "Este tipo de lanzamientos no pueden ir a estas plataformas. Por favor no vuelva…"
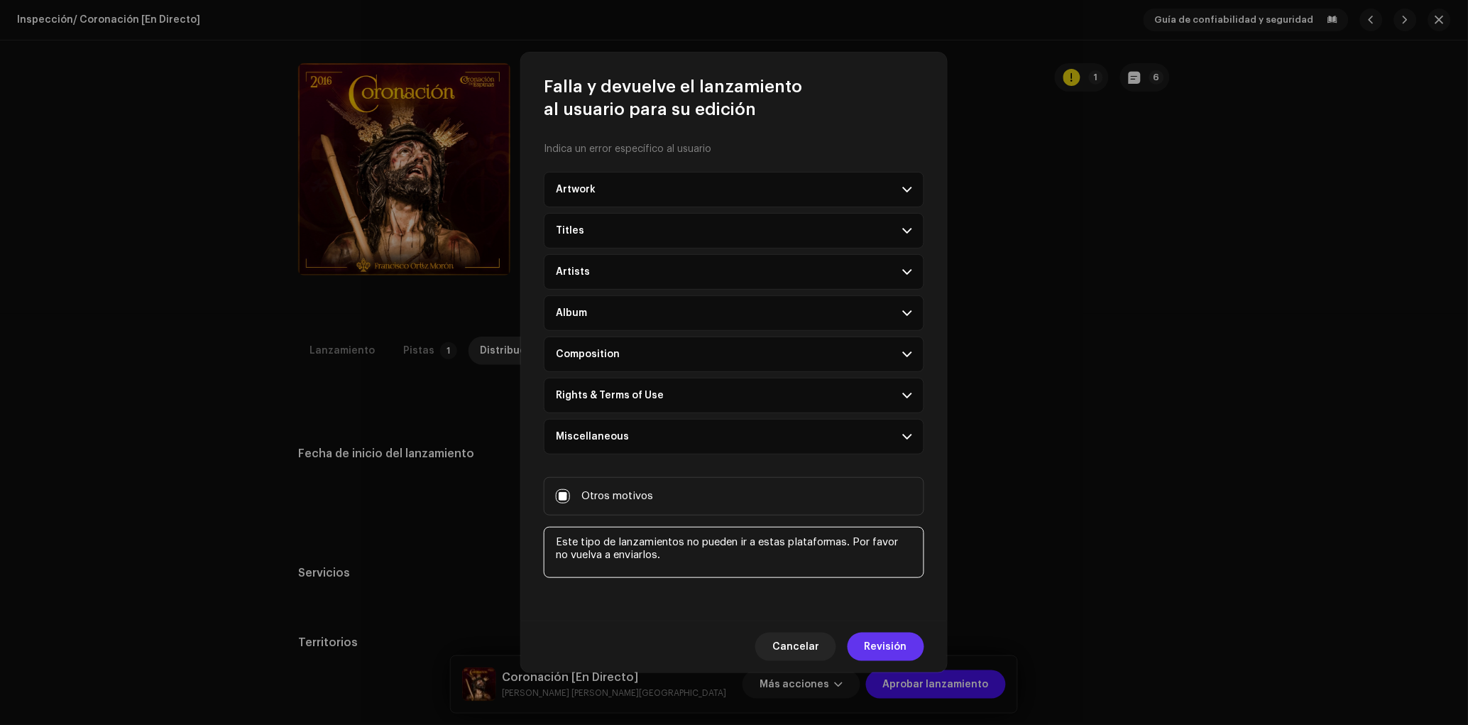
type textarea "Este tipo de lanzamientos no pueden ir a estas plataformas. Por favor no vuelva…"
click at [912, 655] on button "Revisión" at bounding box center [886, 647] width 77 height 28
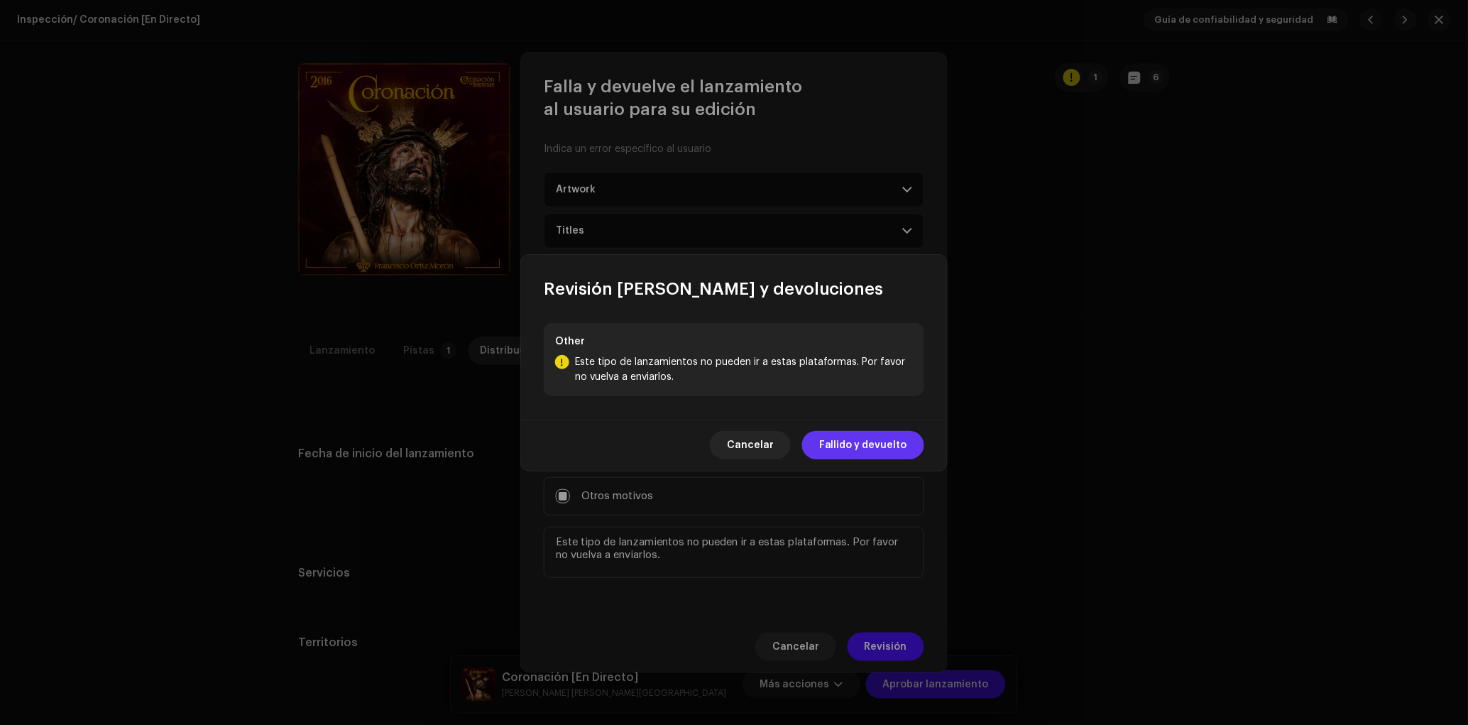
click at [851, 439] on span "Fallido y devuelto" at bounding box center [863, 445] width 88 height 28
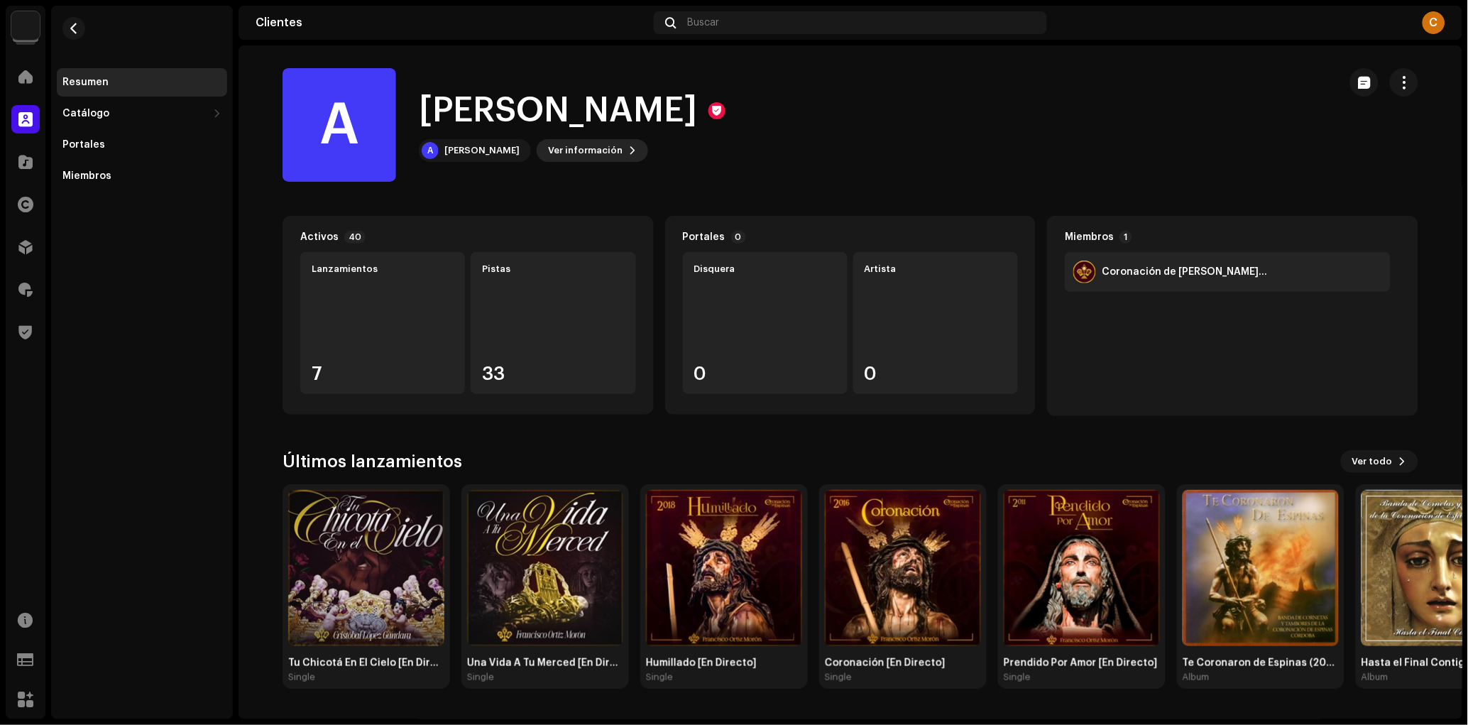
click at [621, 144] on span "Ver información" at bounding box center [585, 150] width 75 height 28
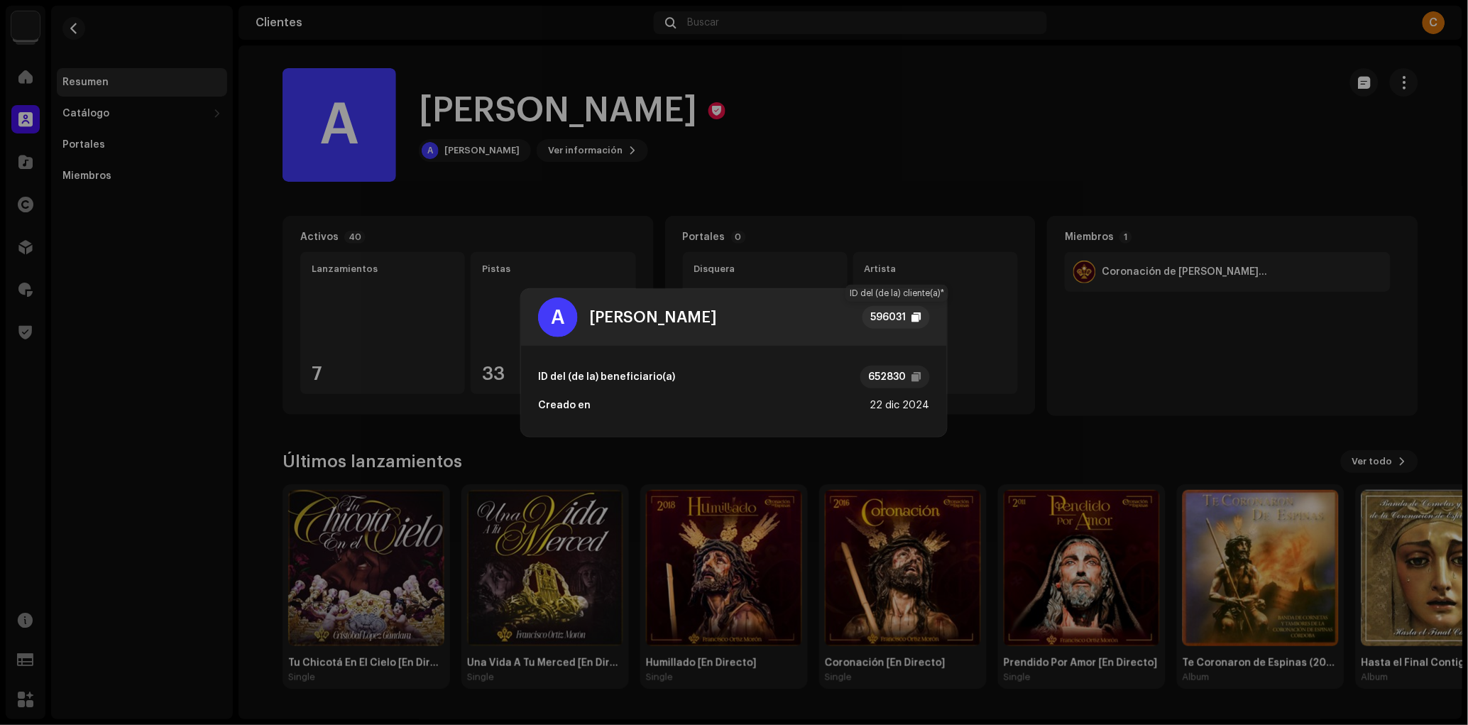
click at [909, 315] on div "596031" at bounding box center [896, 317] width 67 height 23
click at [776, 172] on div "A [PERSON_NAME] 596031 ID del (de la) beneficiario(a) 652830 Creado en [DATE]" at bounding box center [734, 362] width 1468 height 725
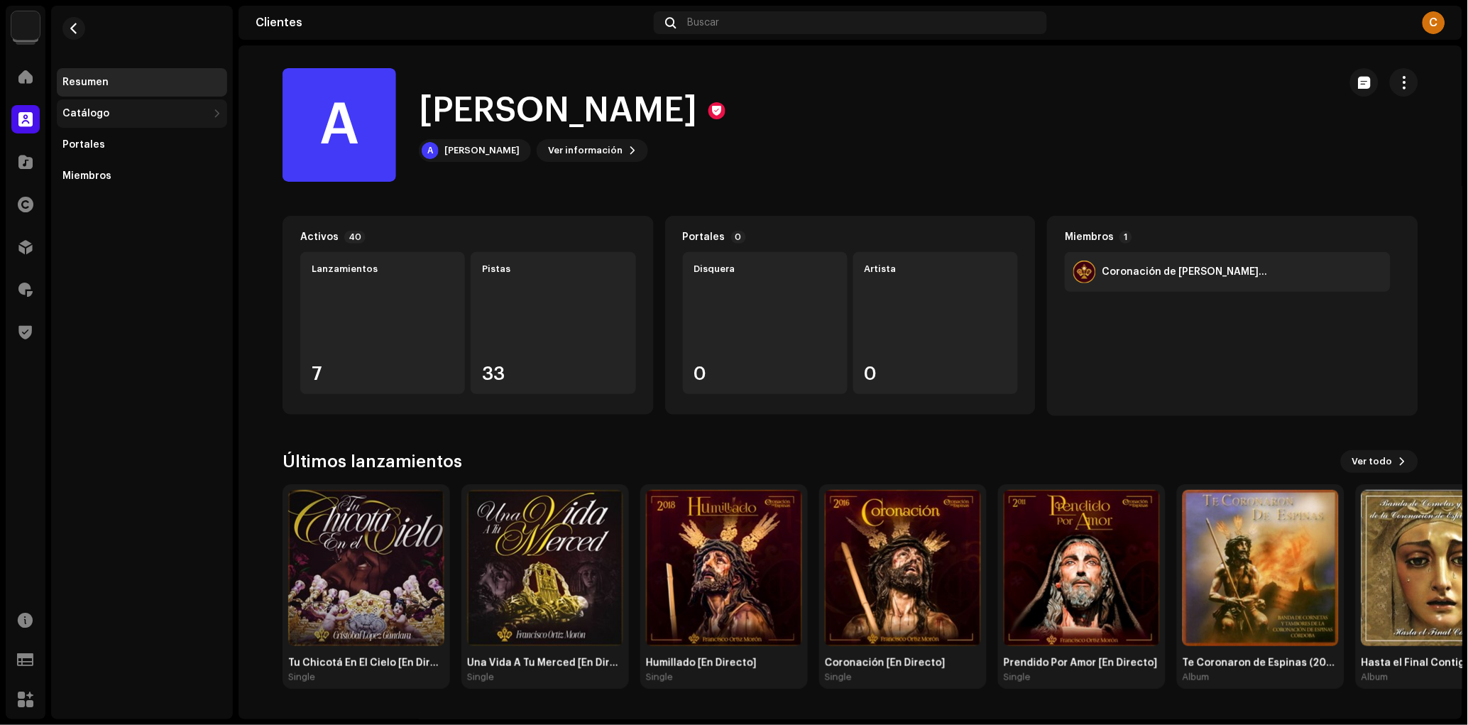
click at [116, 118] on div "Catálogo" at bounding box center [134, 113] width 145 height 11
click at [126, 139] on div "Lanzamientos" at bounding box center [103, 144] width 71 height 11
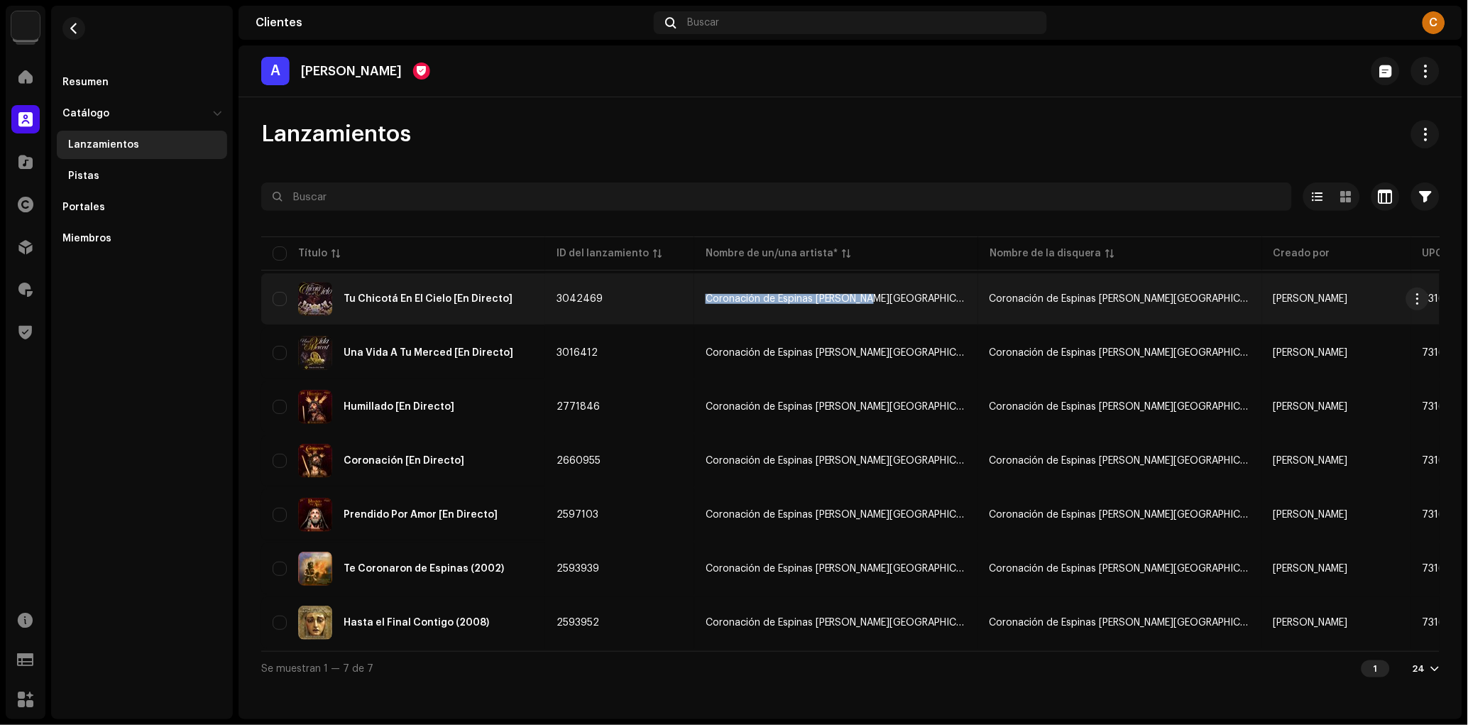
copy div "Coronación de Espinas [PERSON_NAME][GEOGRAPHIC_DATA]"
drag, startPoint x: 699, startPoint y: 301, endPoint x: 873, endPoint y: 303, distance: 173.3
click at [873, 303] on td "Coronación de Espinas [PERSON_NAME][GEOGRAPHIC_DATA]" at bounding box center [836, 298] width 284 height 51
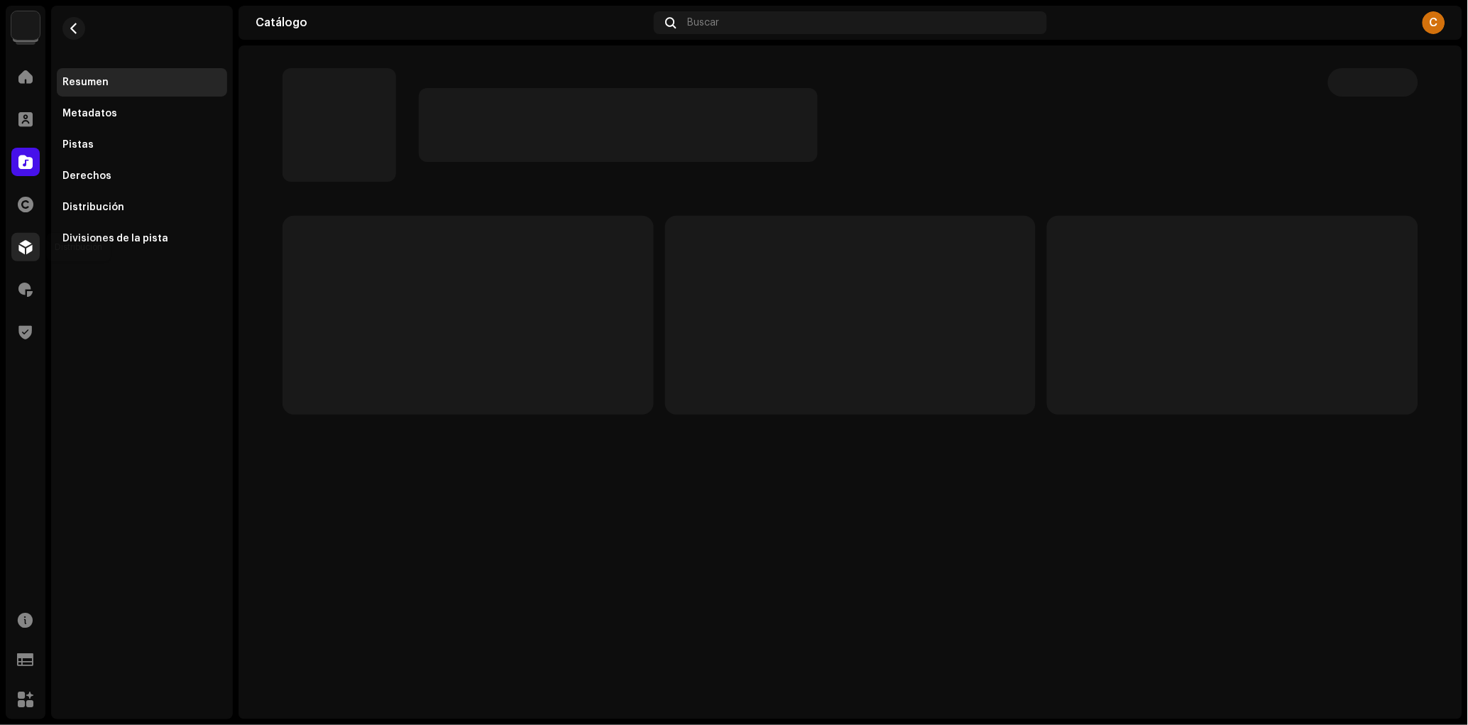
click at [21, 247] on span at bounding box center [25, 246] width 14 height 11
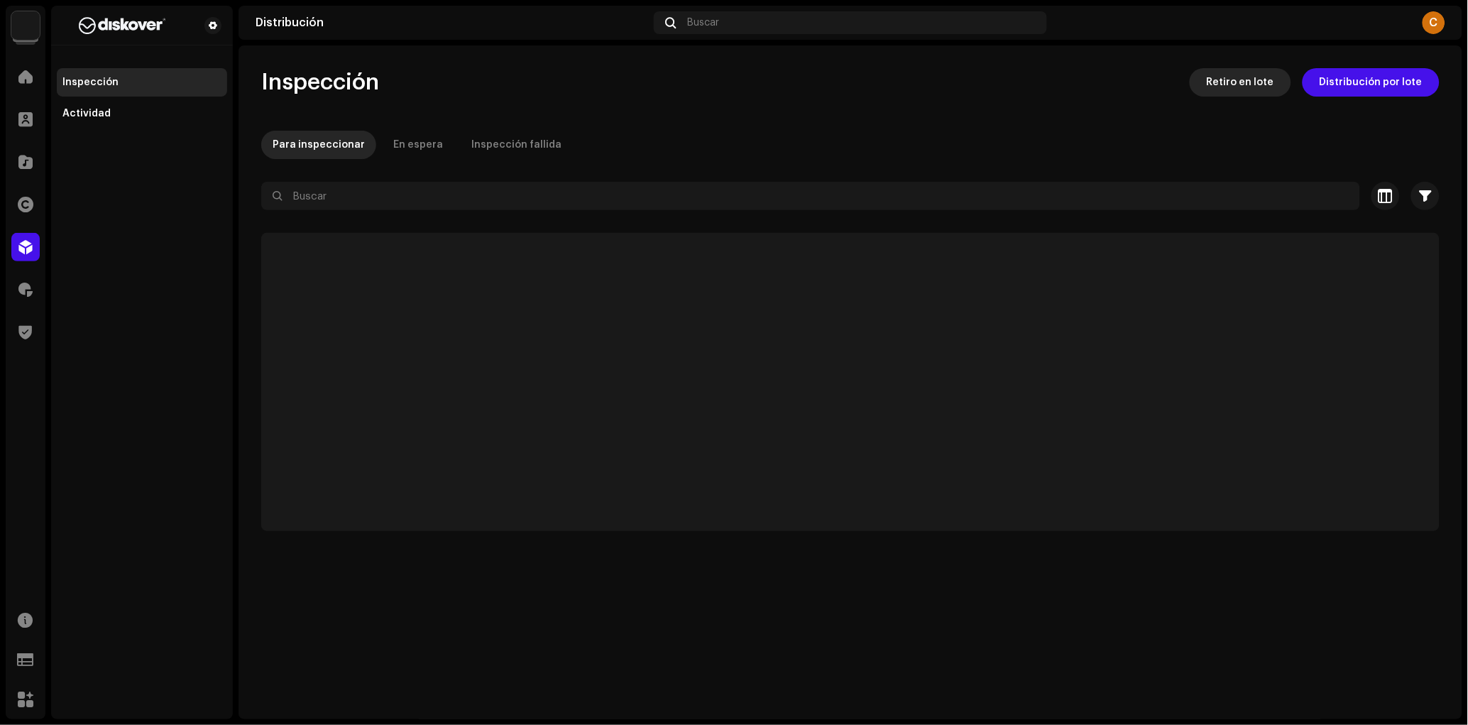
click at [1254, 92] on span "Retiro en lote" at bounding box center [1240, 82] width 67 height 28
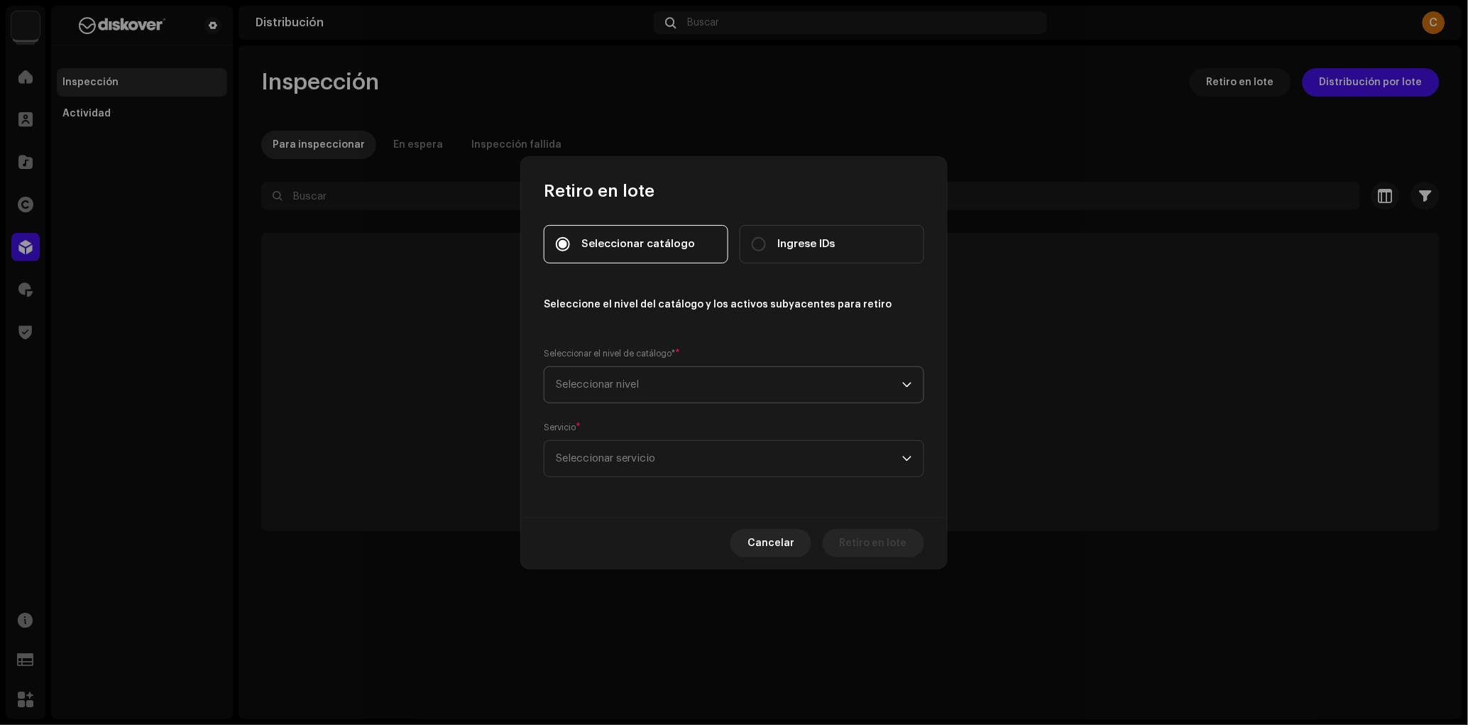
click at [672, 380] on span "Seleccionar nivel" at bounding box center [729, 385] width 347 height 36
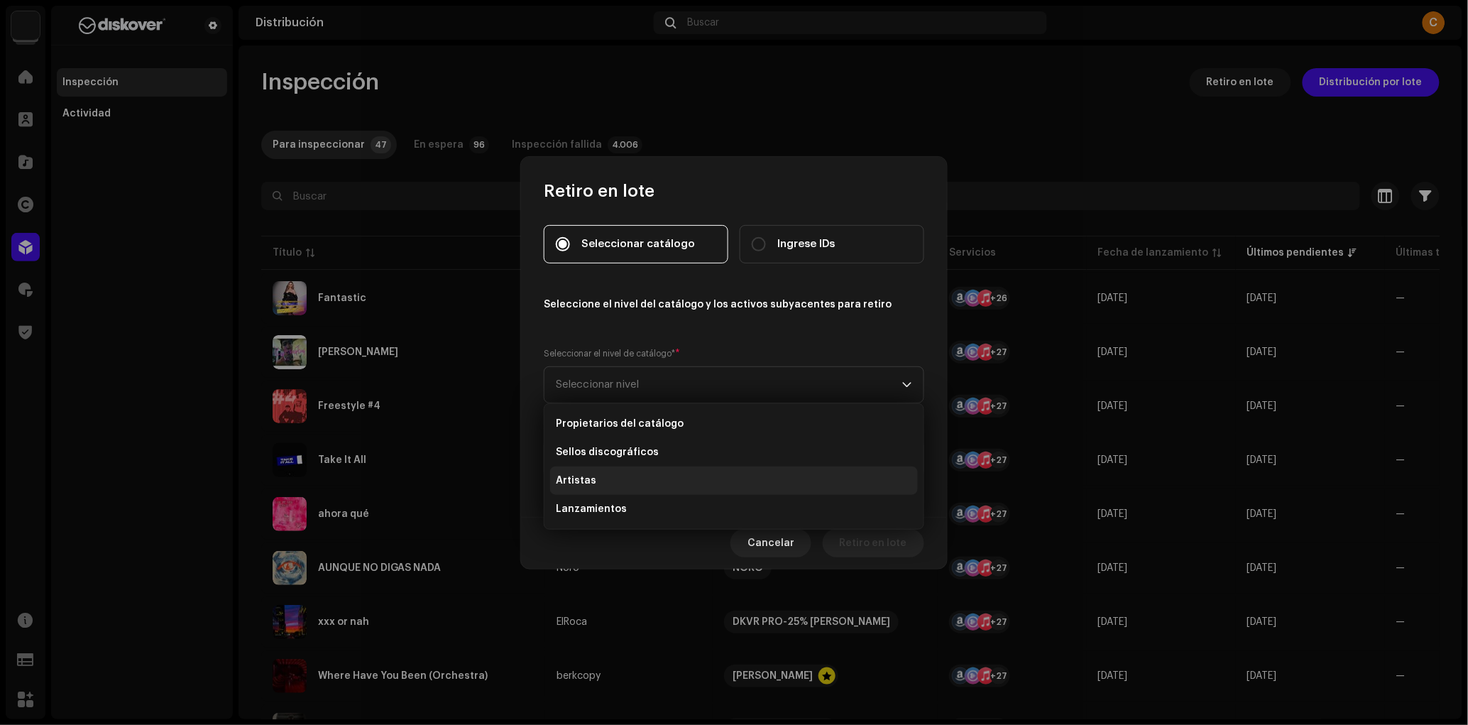
click at [629, 487] on li "Artistas" at bounding box center [734, 481] width 368 height 28
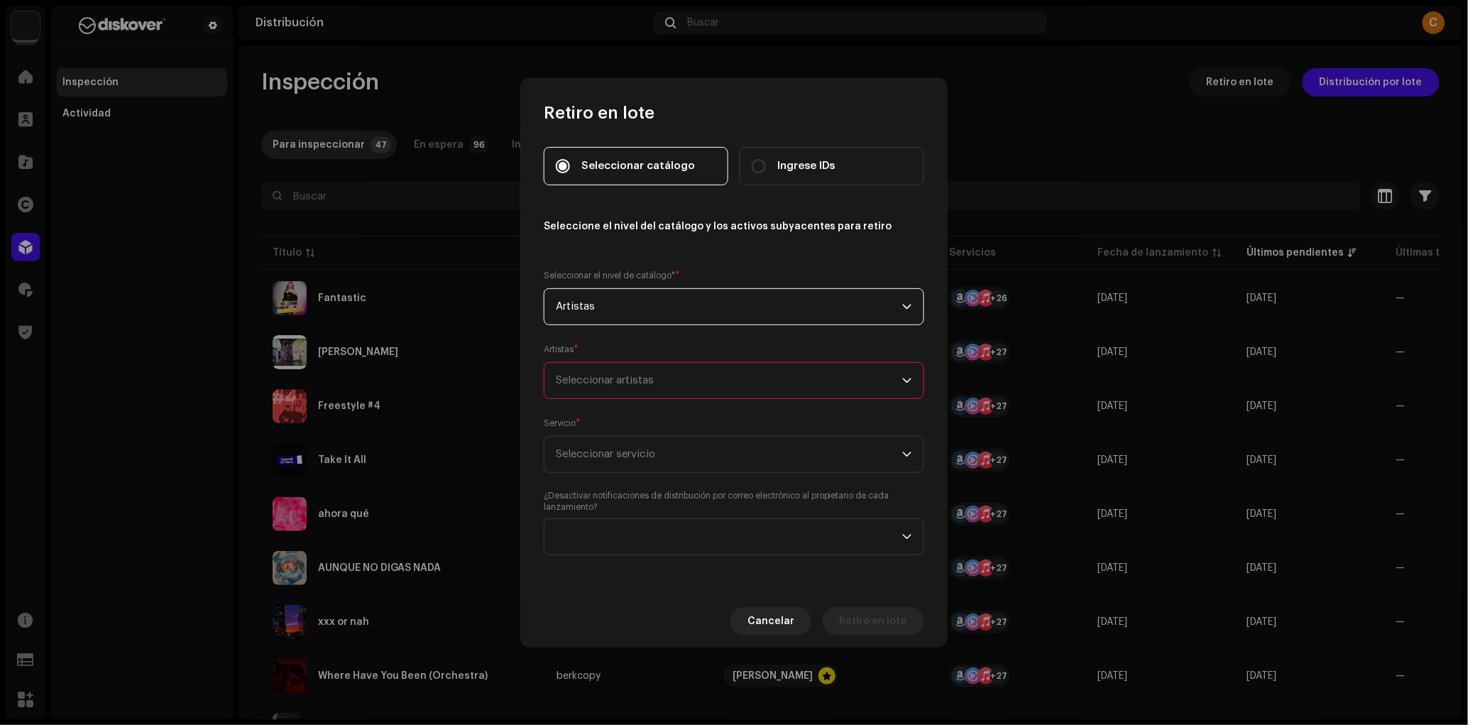
click at [631, 378] on div "Seleccionar artistas" at bounding box center [729, 381] width 347 height 36
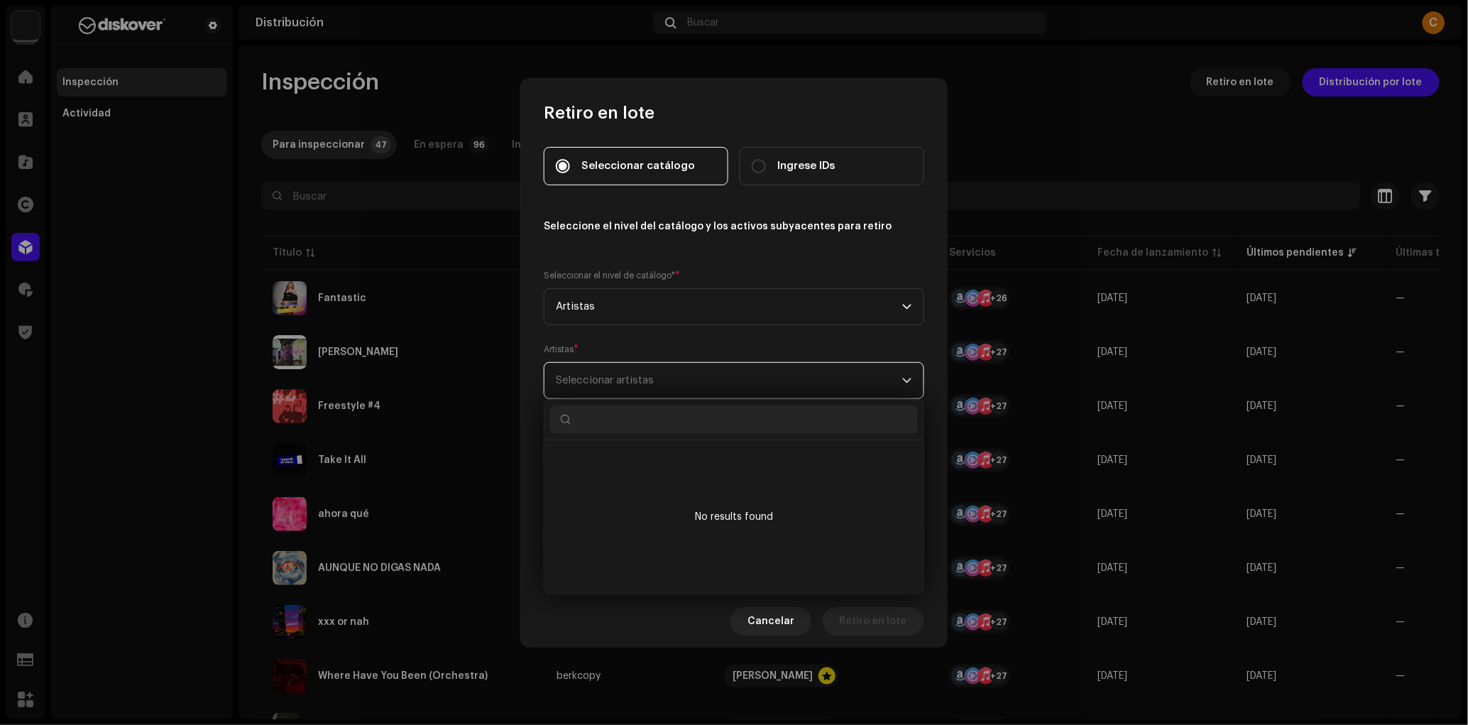
scroll to position [7, 51]
click at [618, 425] on input "text" at bounding box center [734, 419] width 368 height 28
paste input "Coronación de Espinas [PERSON_NAME][GEOGRAPHIC_DATA]"
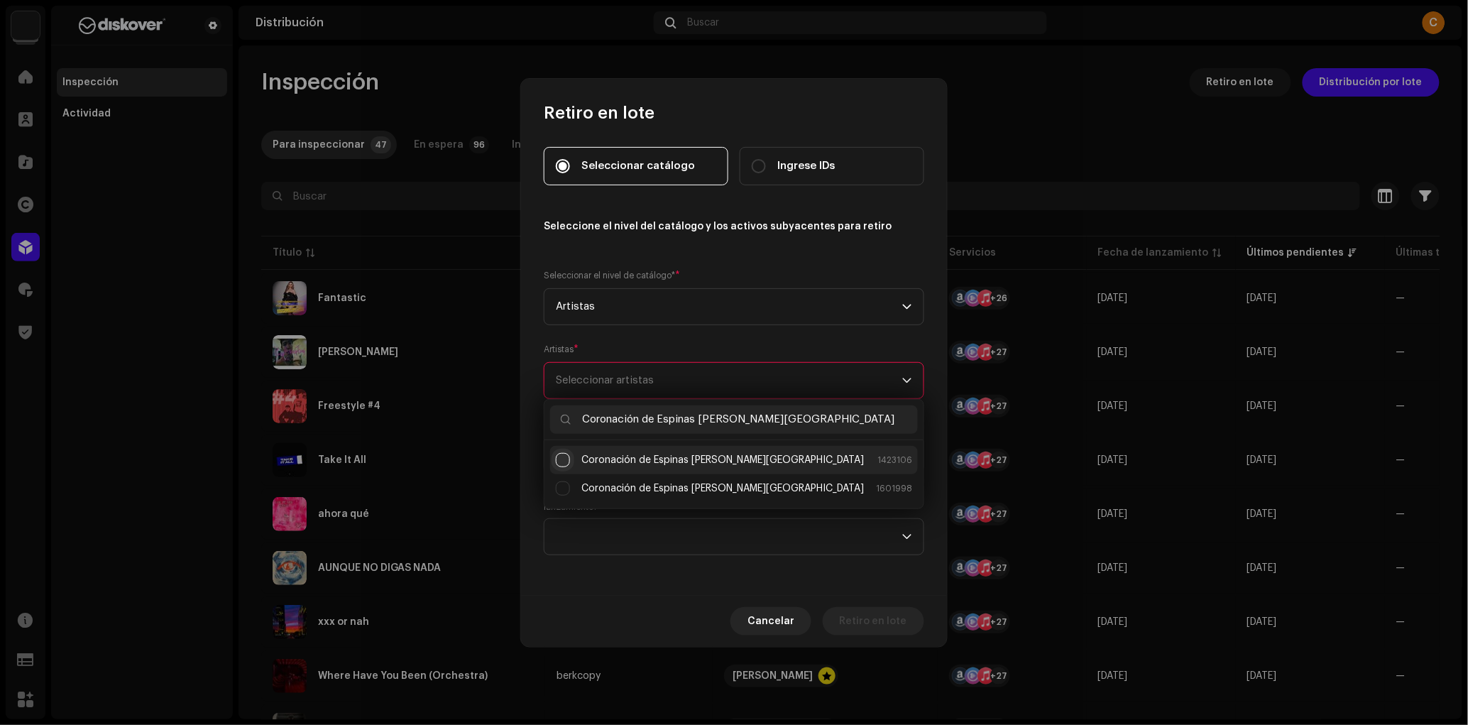
type input "Coronación de Espinas [PERSON_NAME][GEOGRAPHIC_DATA]"
click at [563, 457] on input "Coronación de Espinas de Córdoba" at bounding box center [563, 460] width 14 height 14
checkbox input "false"
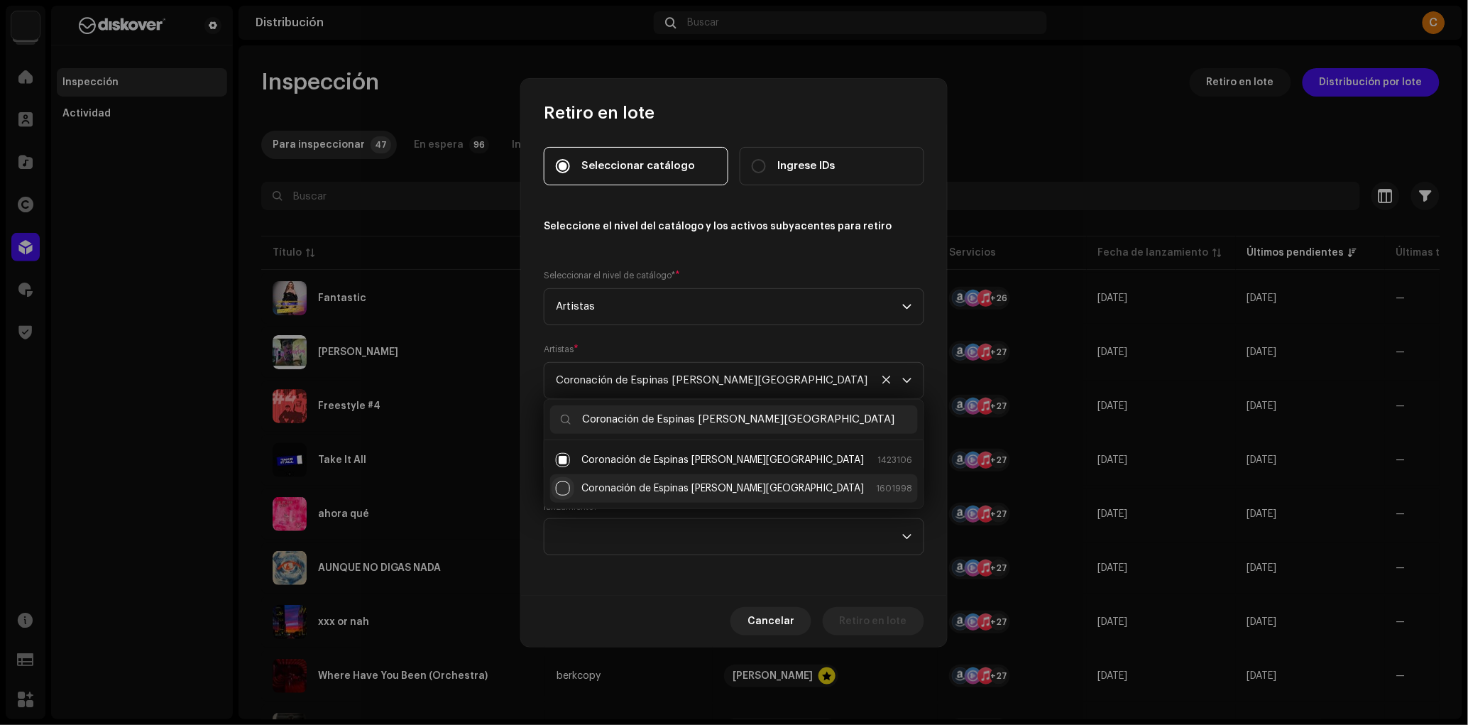
click at [564, 485] on input "Coronación de Espinas de Córdoba" at bounding box center [563, 488] width 14 height 14
checkbox input "false"
click at [701, 582] on div "Seleccionar catálogo Ingrese IDs Seleccione el nivel del catálogo y los activos…" at bounding box center [734, 359] width 426 height 471
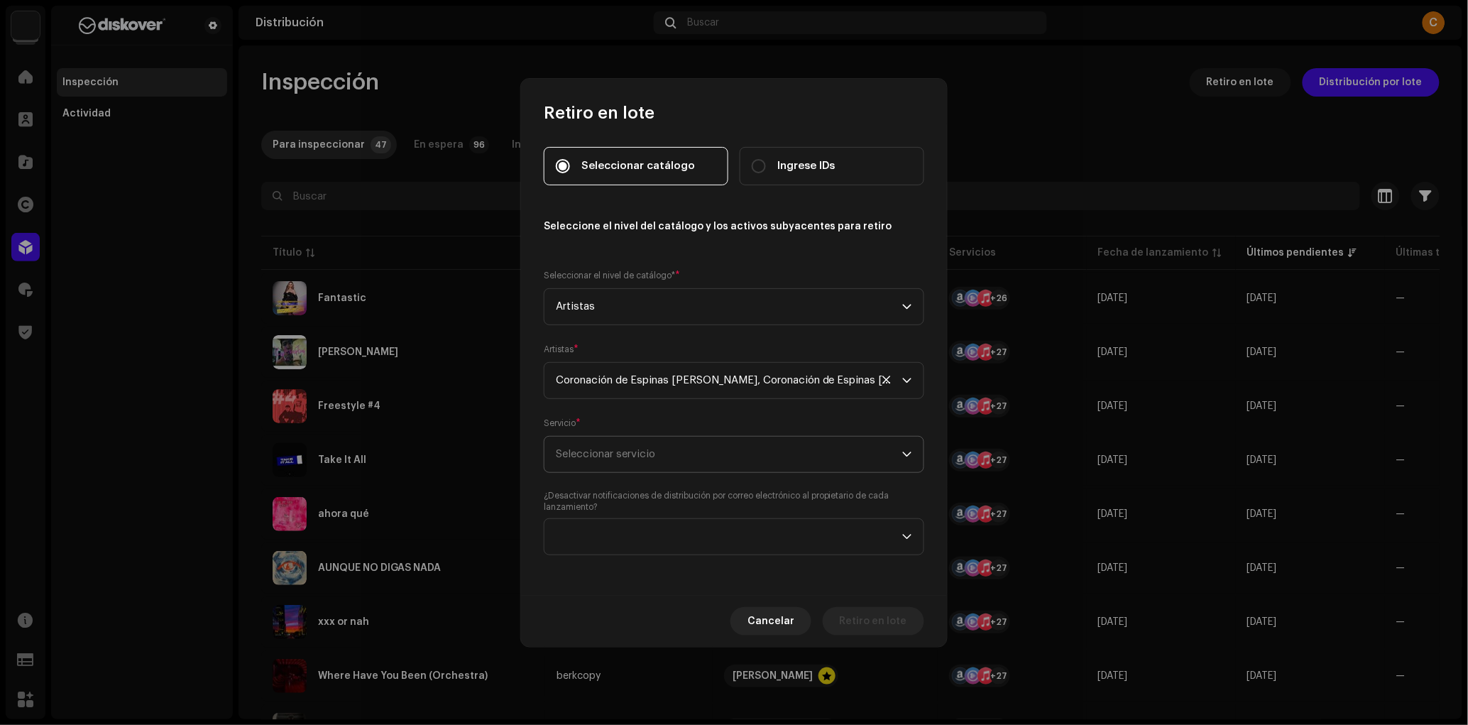
click at [657, 467] on span "Seleccionar servicio" at bounding box center [729, 455] width 347 height 36
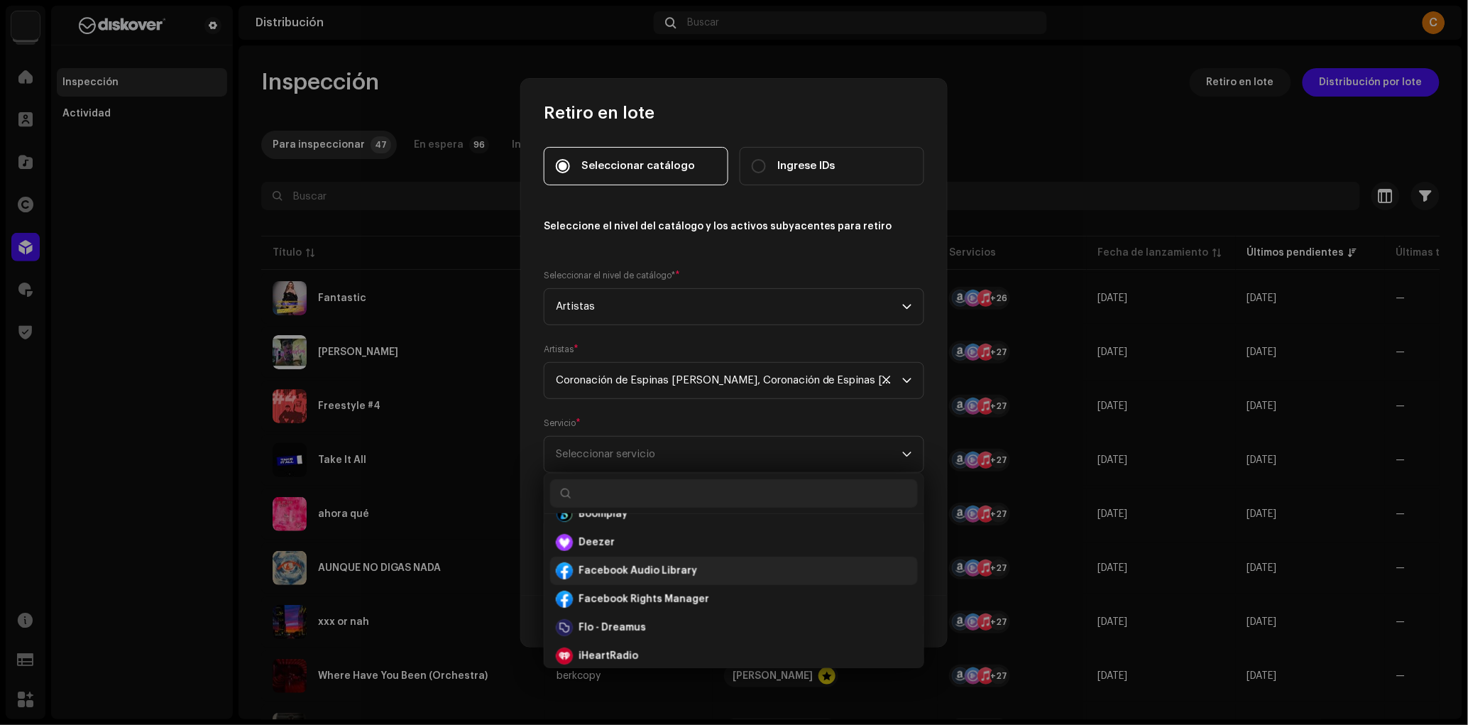
scroll to position [218, 0]
click at [628, 568] on strong "Facebook Audio Library" at bounding box center [638, 571] width 119 height 14
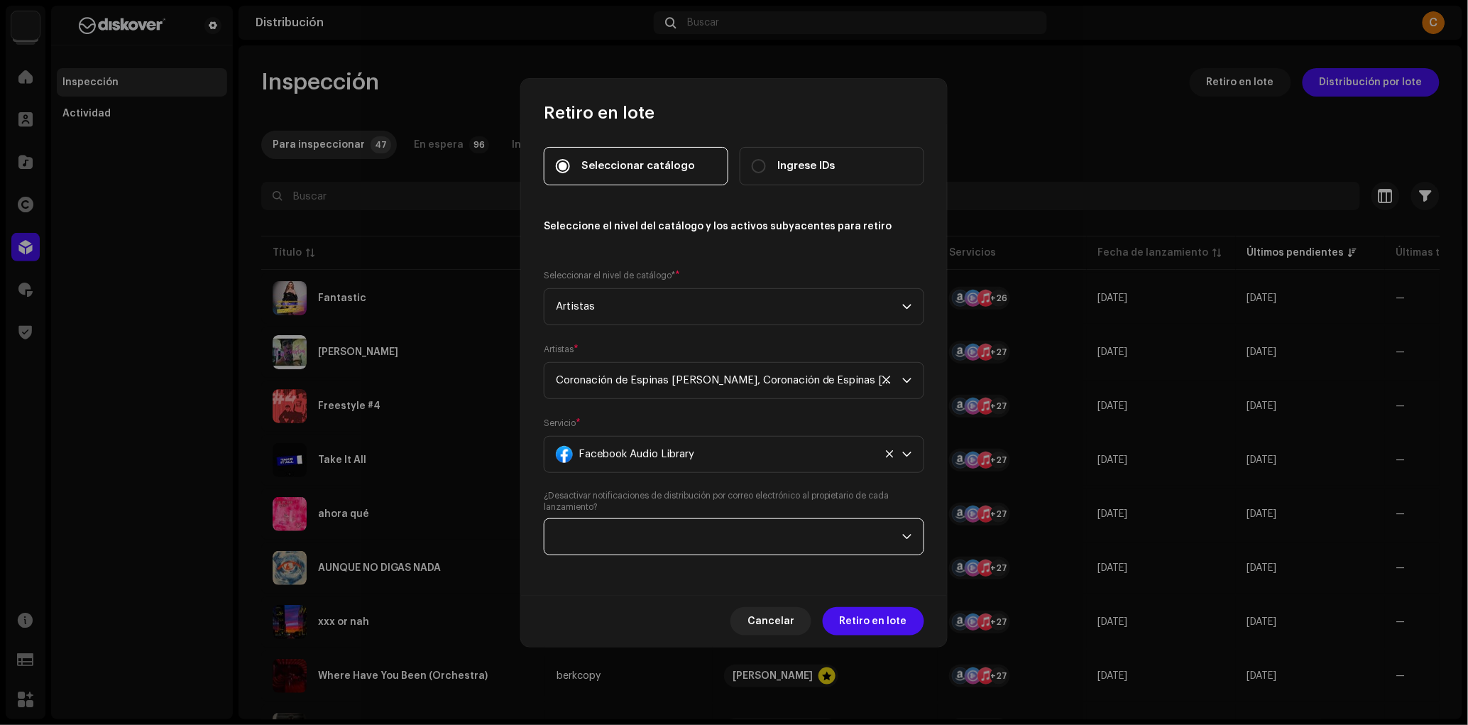
click at [642, 540] on span at bounding box center [729, 537] width 347 height 36
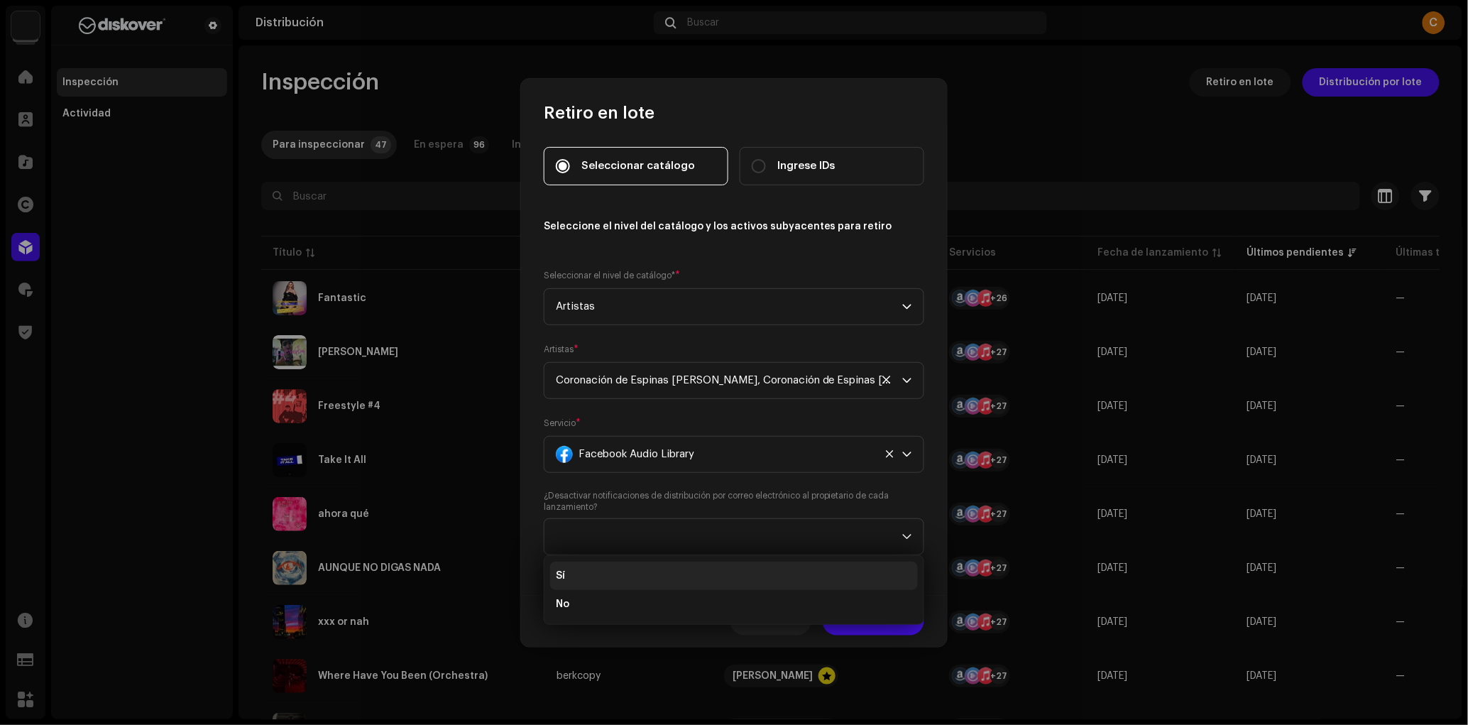
click at [613, 572] on li "Sí" at bounding box center [734, 576] width 368 height 28
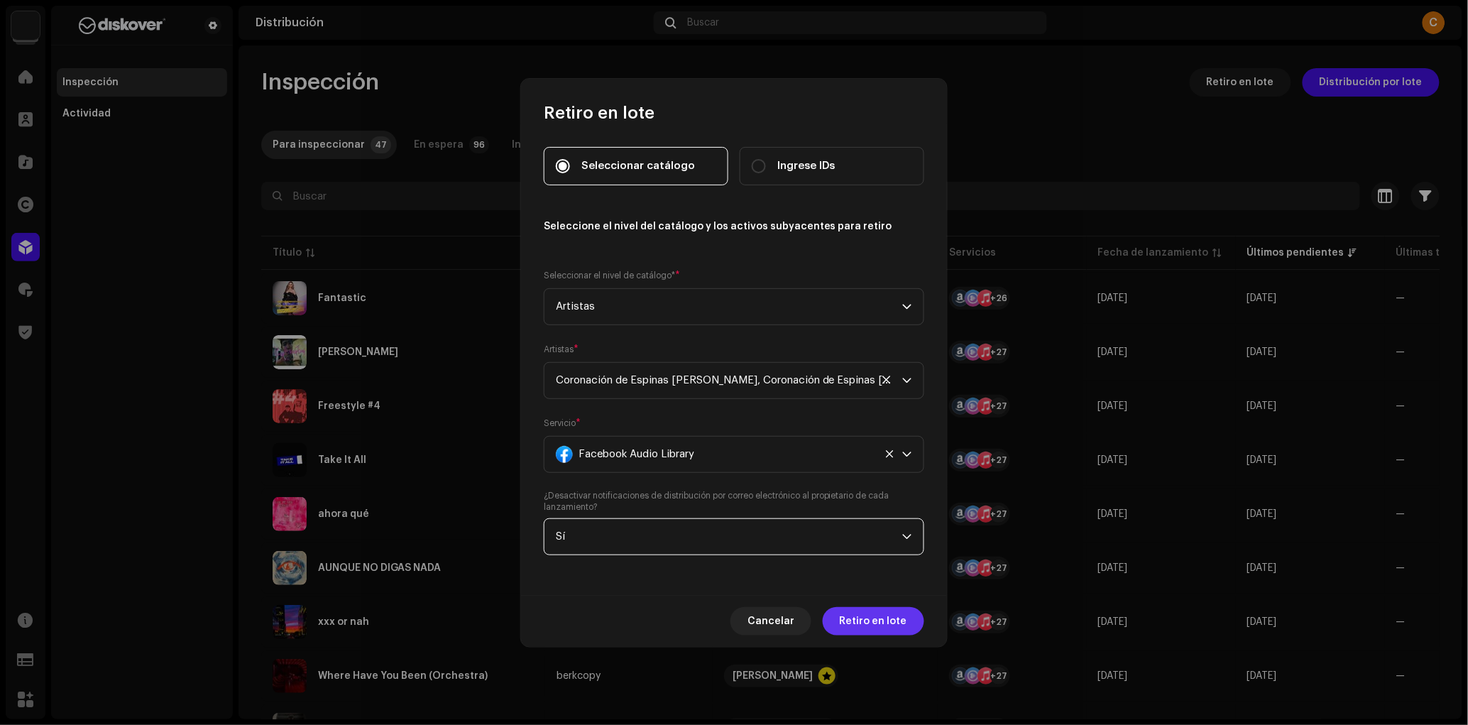
click at [860, 622] on span "Retiro en lote" at bounding box center [873, 621] width 67 height 28
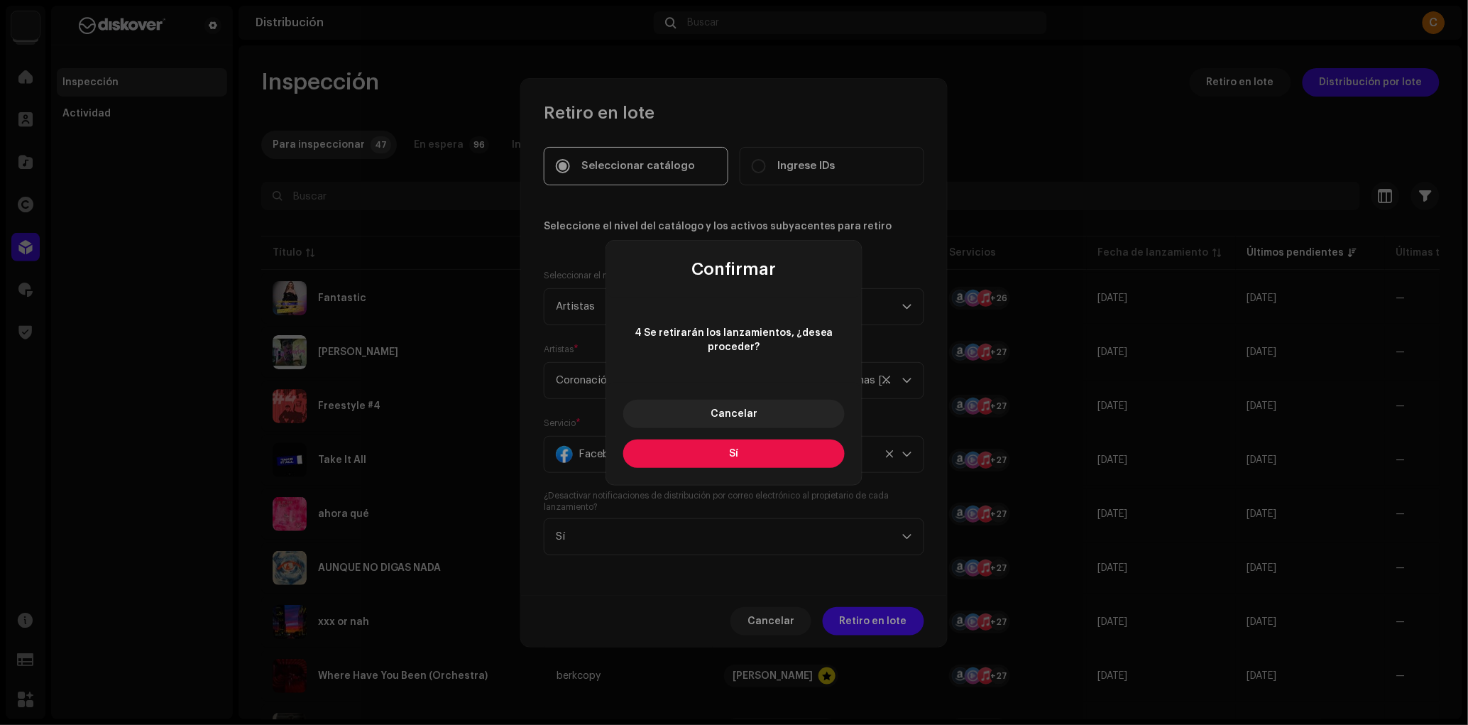
click at [755, 459] on button "Sí" at bounding box center [734, 454] width 222 height 28
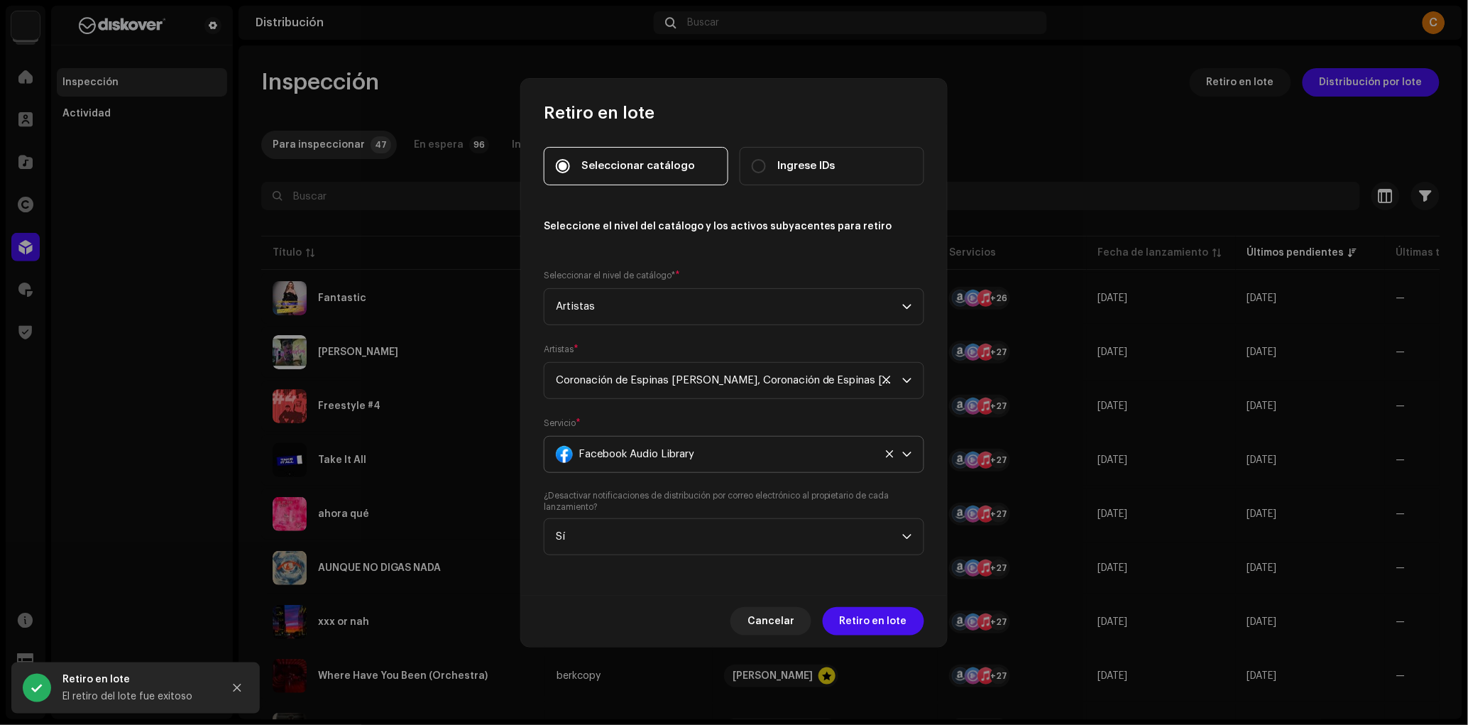
click at [671, 447] on span "Facebook Audio Library" at bounding box center [637, 455] width 116 height 36
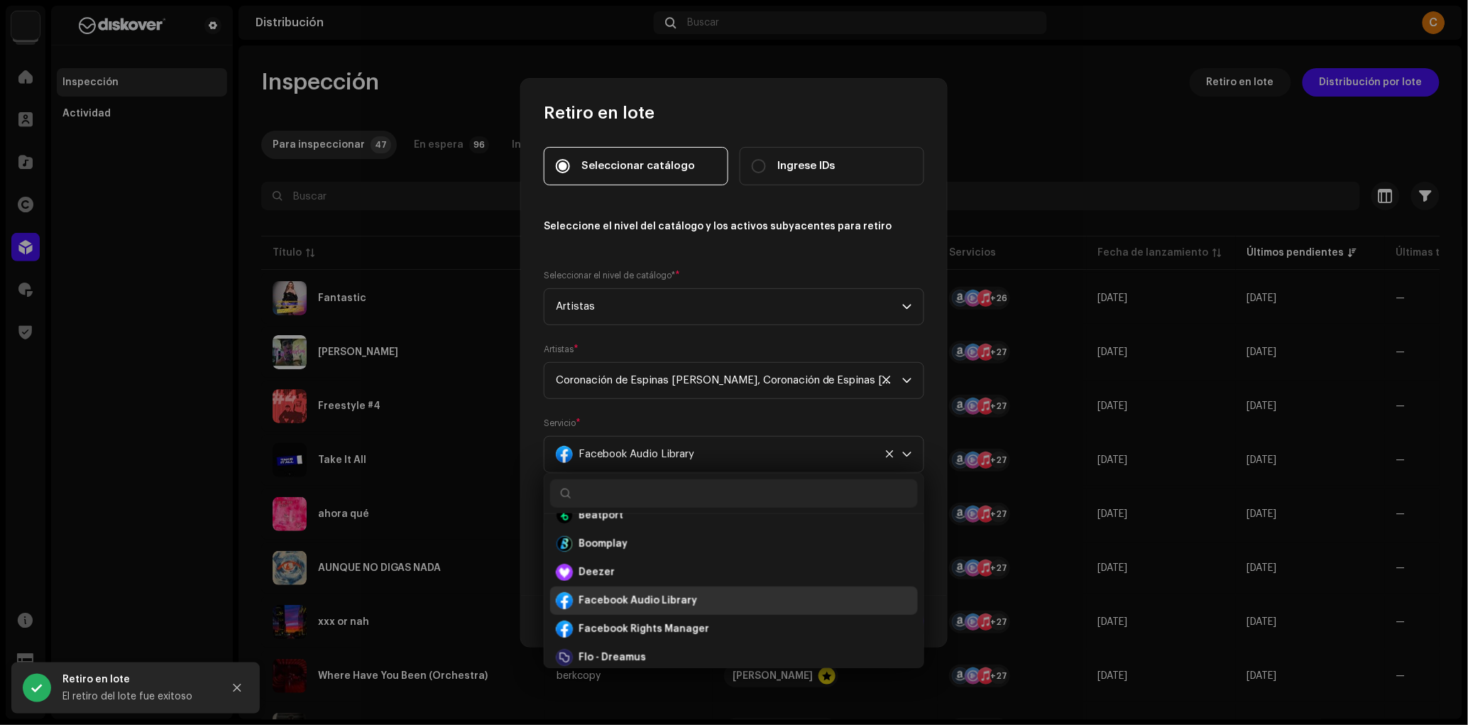
scroll to position [195, 0]
click at [624, 625] on strong "Facebook Rights Manager" at bounding box center [644, 623] width 131 height 14
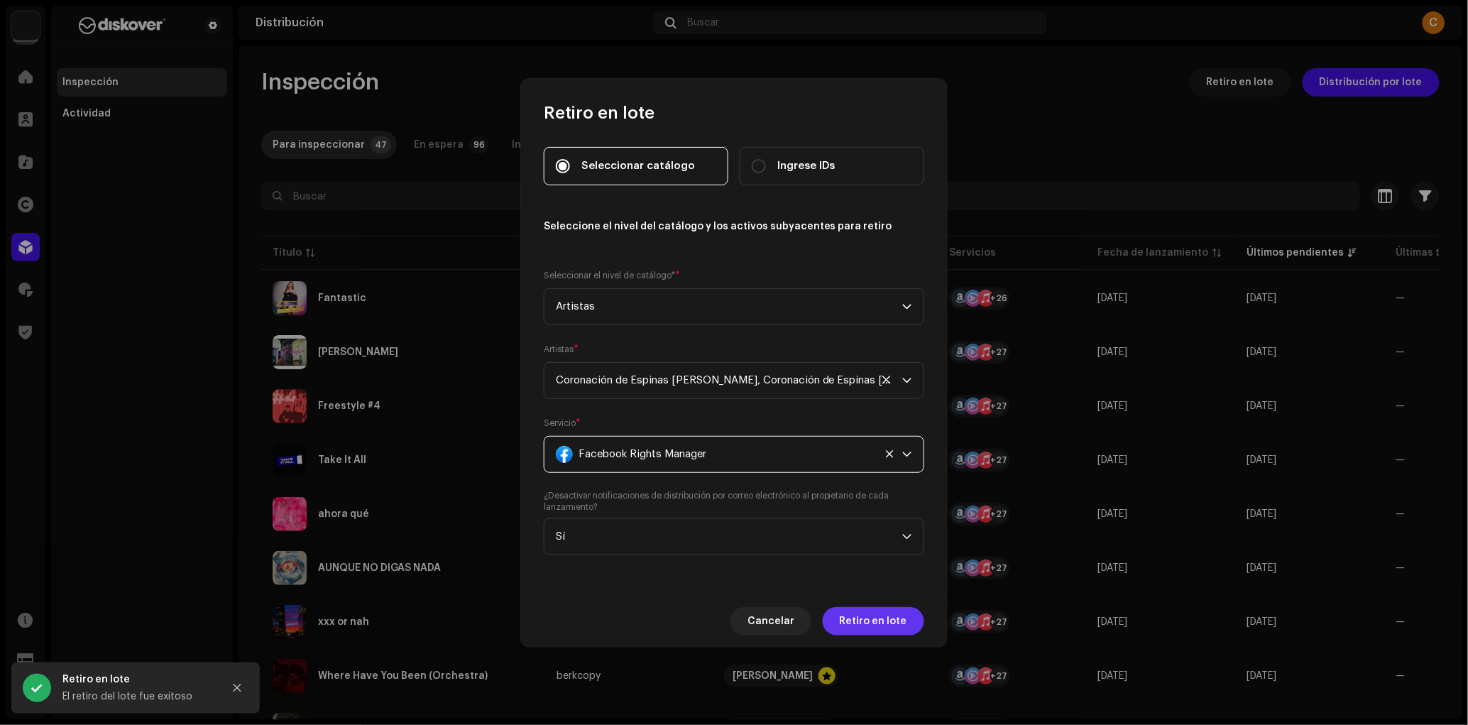
click at [900, 623] on span "Retiro en lote" at bounding box center [873, 621] width 67 height 28
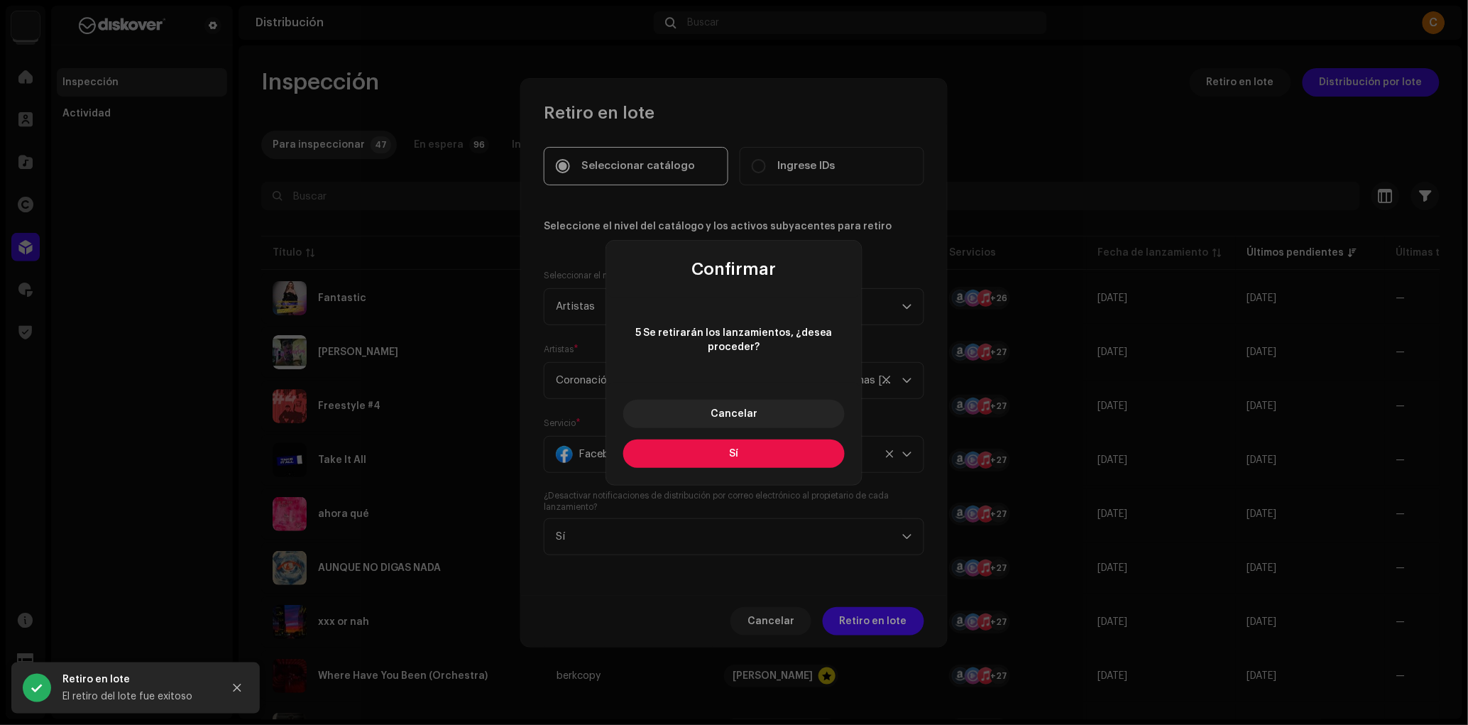
click at [782, 447] on button "Sí" at bounding box center [734, 454] width 222 height 28
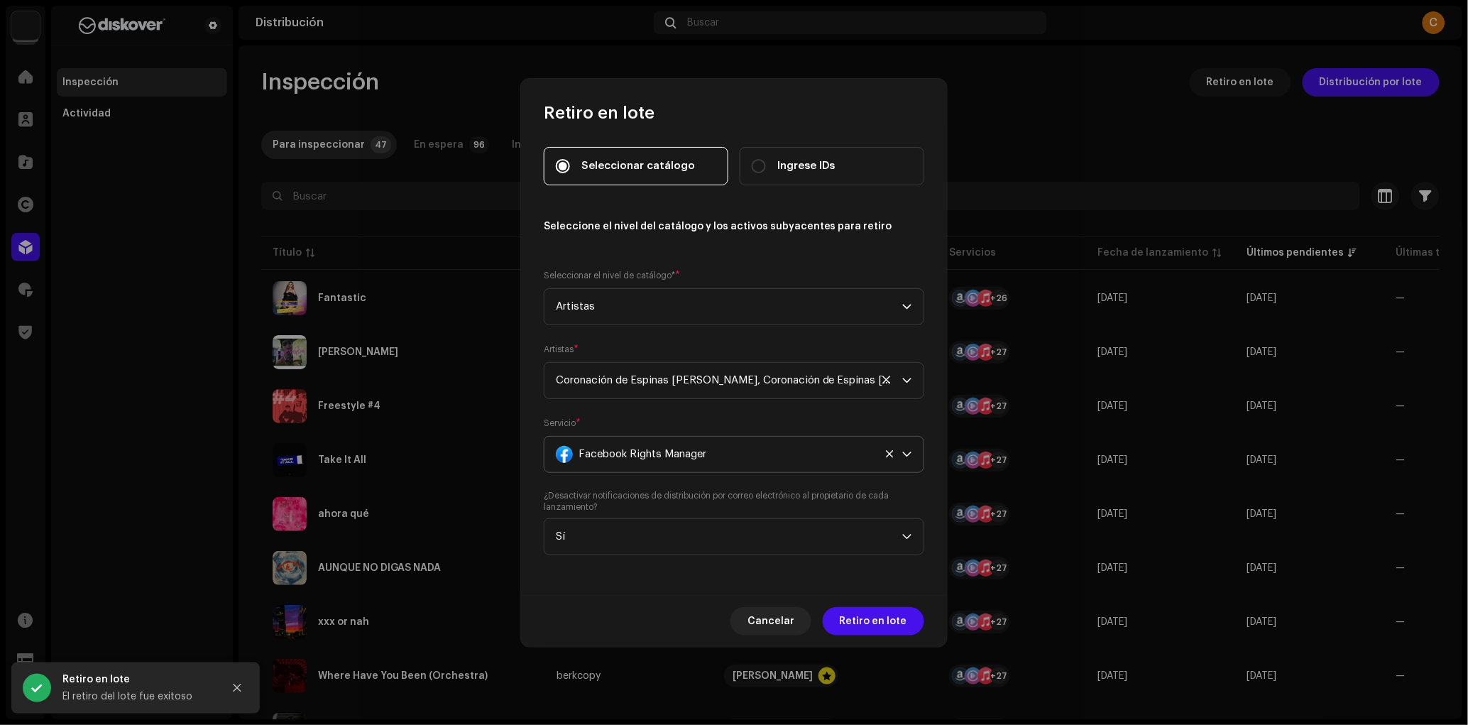
click at [678, 457] on span "Facebook Rights Manager" at bounding box center [643, 455] width 128 height 36
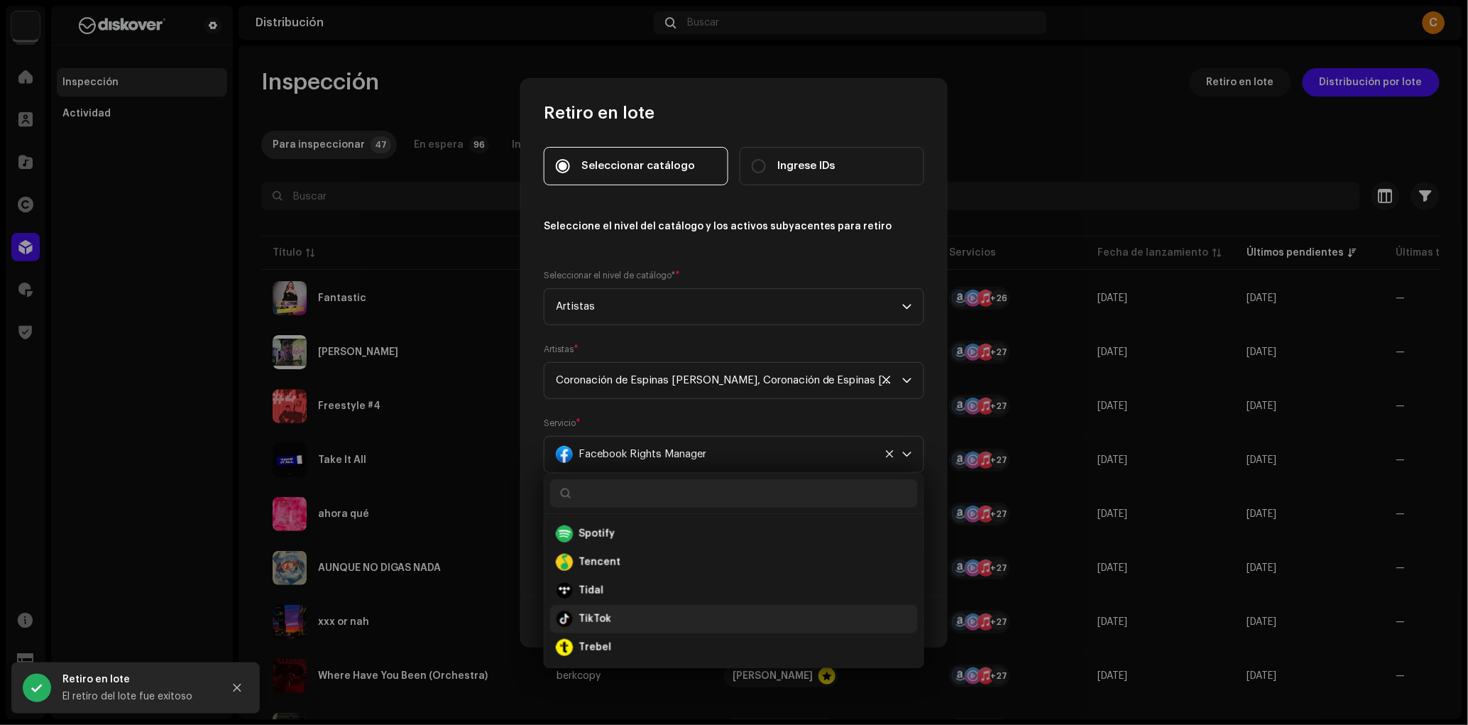
click at [631, 611] on div "TikTok" at bounding box center [734, 619] width 356 height 17
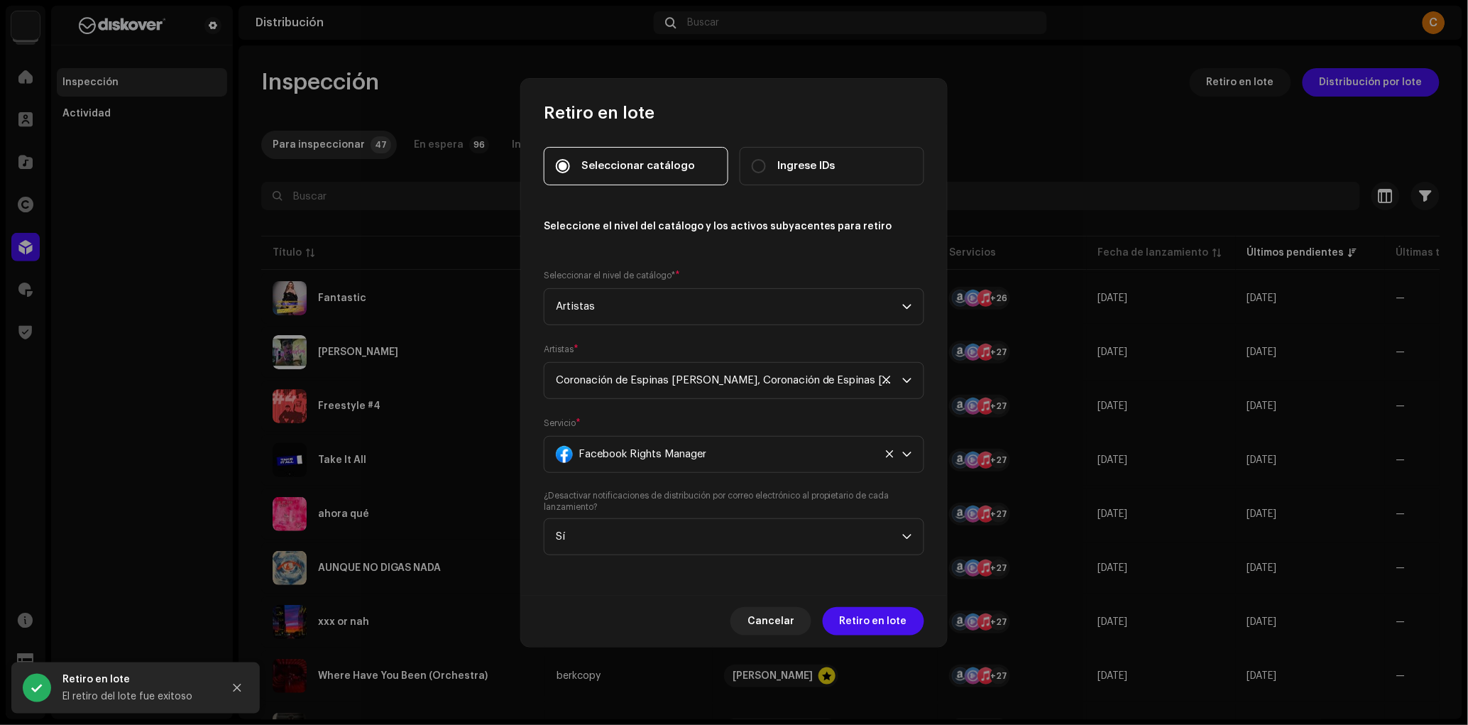
scroll to position [289, 0]
click at [871, 614] on span "Retiro en lote" at bounding box center [873, 621] width 67 height 28
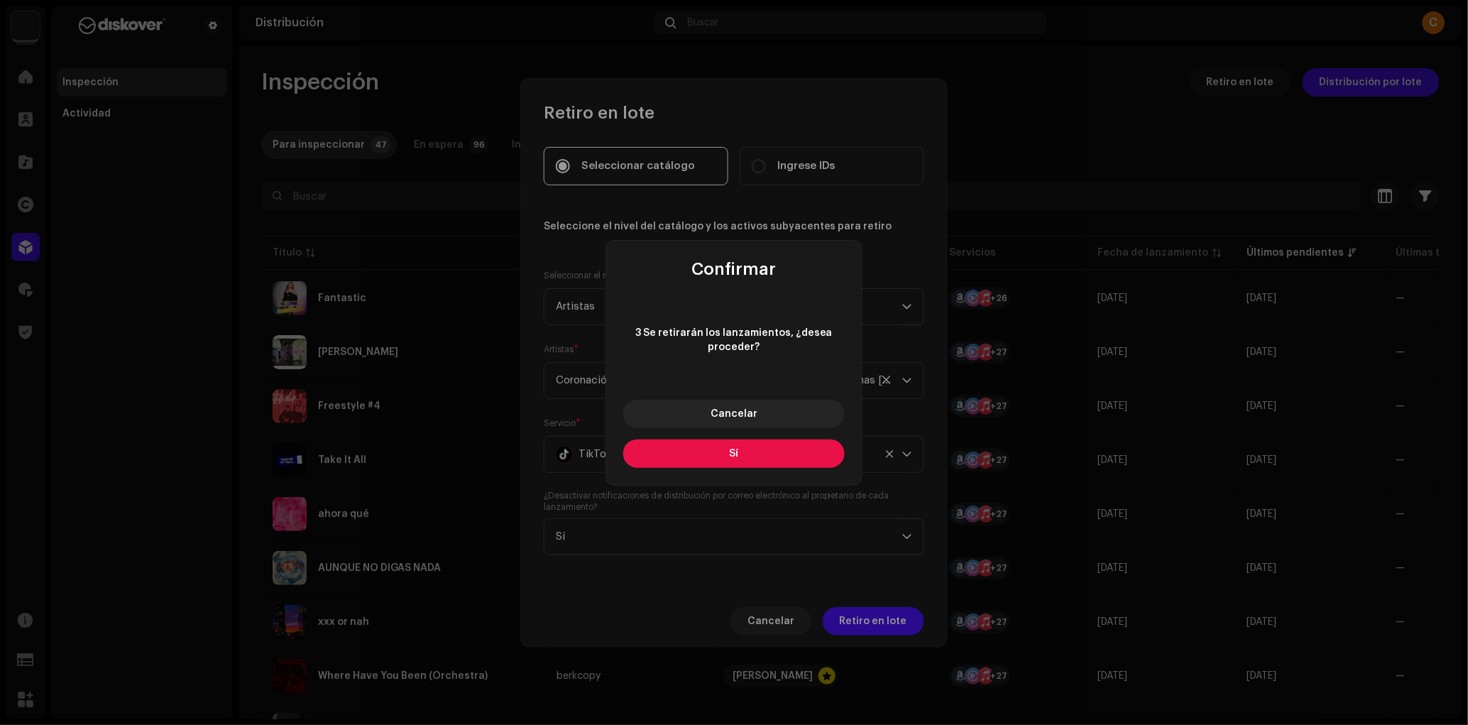
click at [773, 467] on button "Sí" at bounding box center [734, 454] width 222 height 28
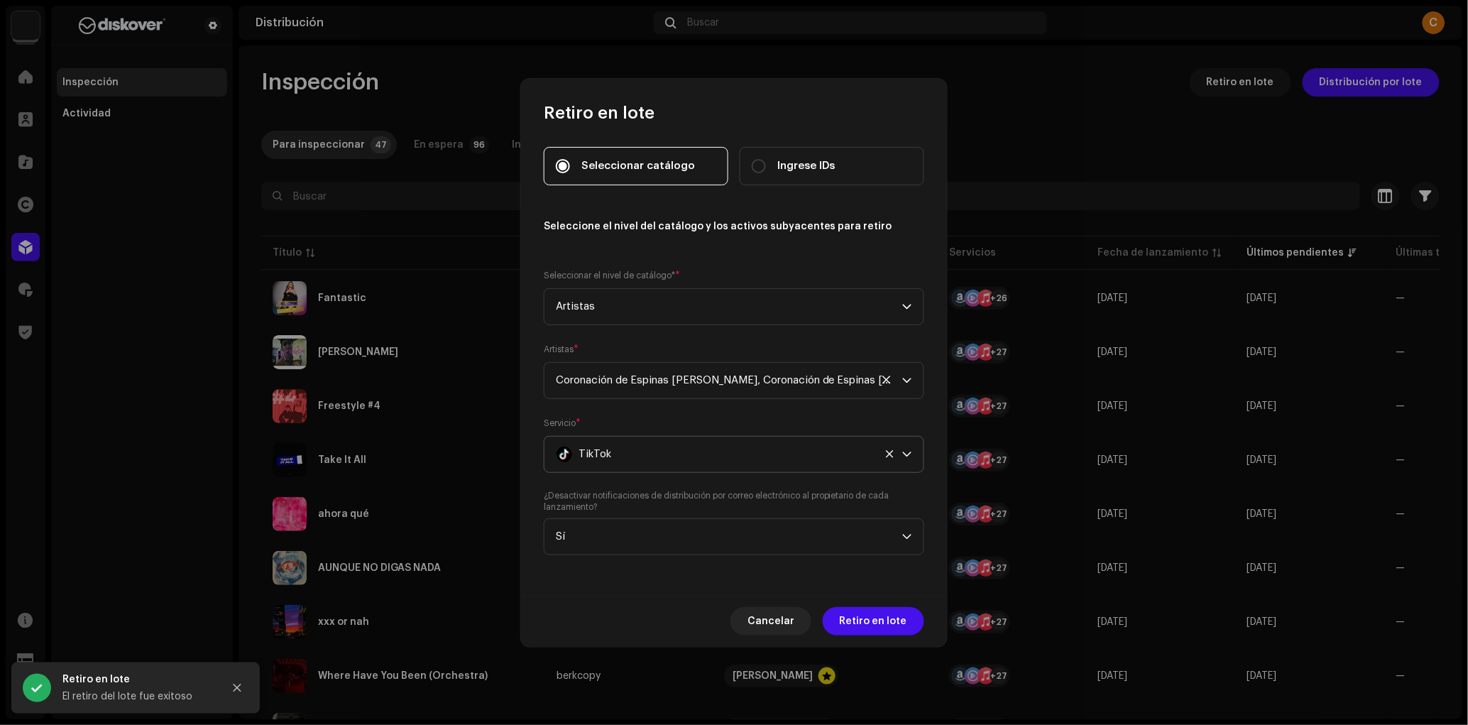
click at [735, 457] on div "TikTok" at bounding box center [718, 455] width 324 height 36
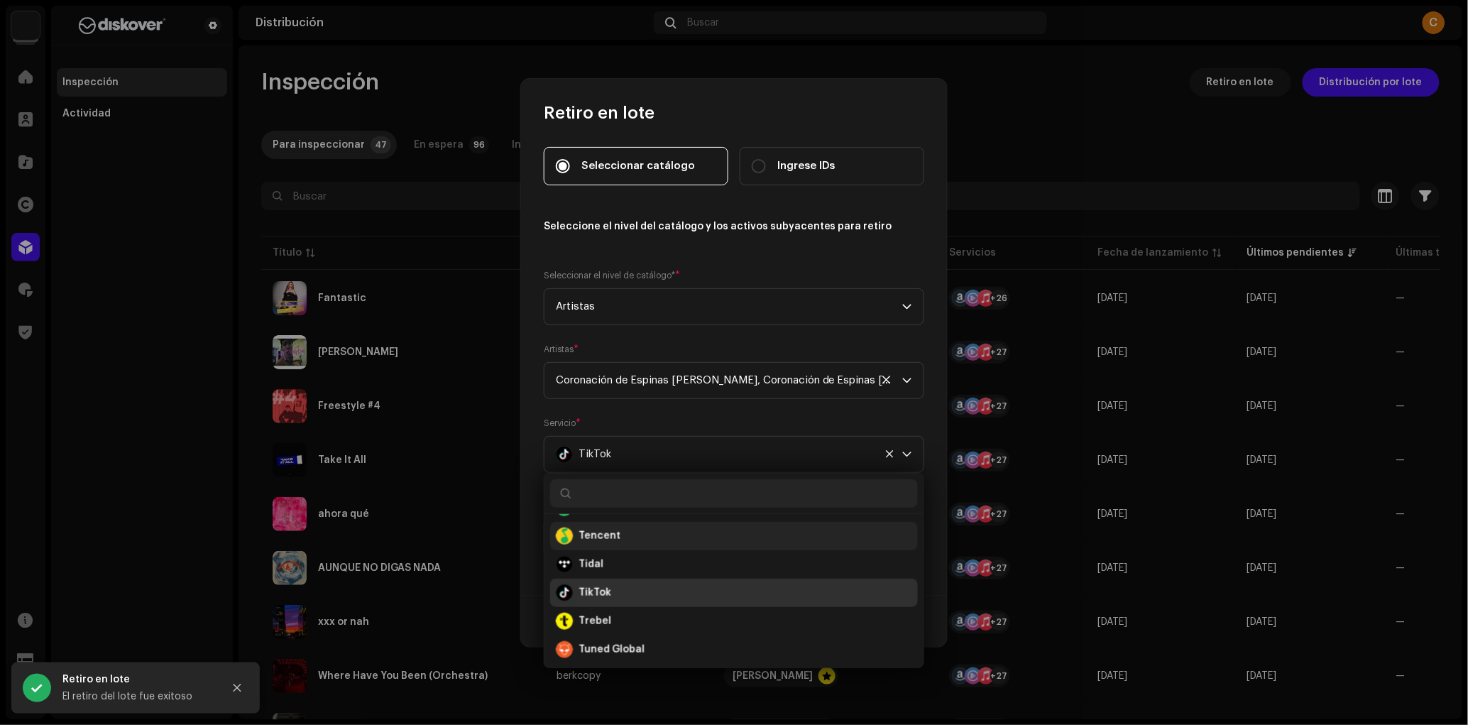
scroll to position [852, 0]
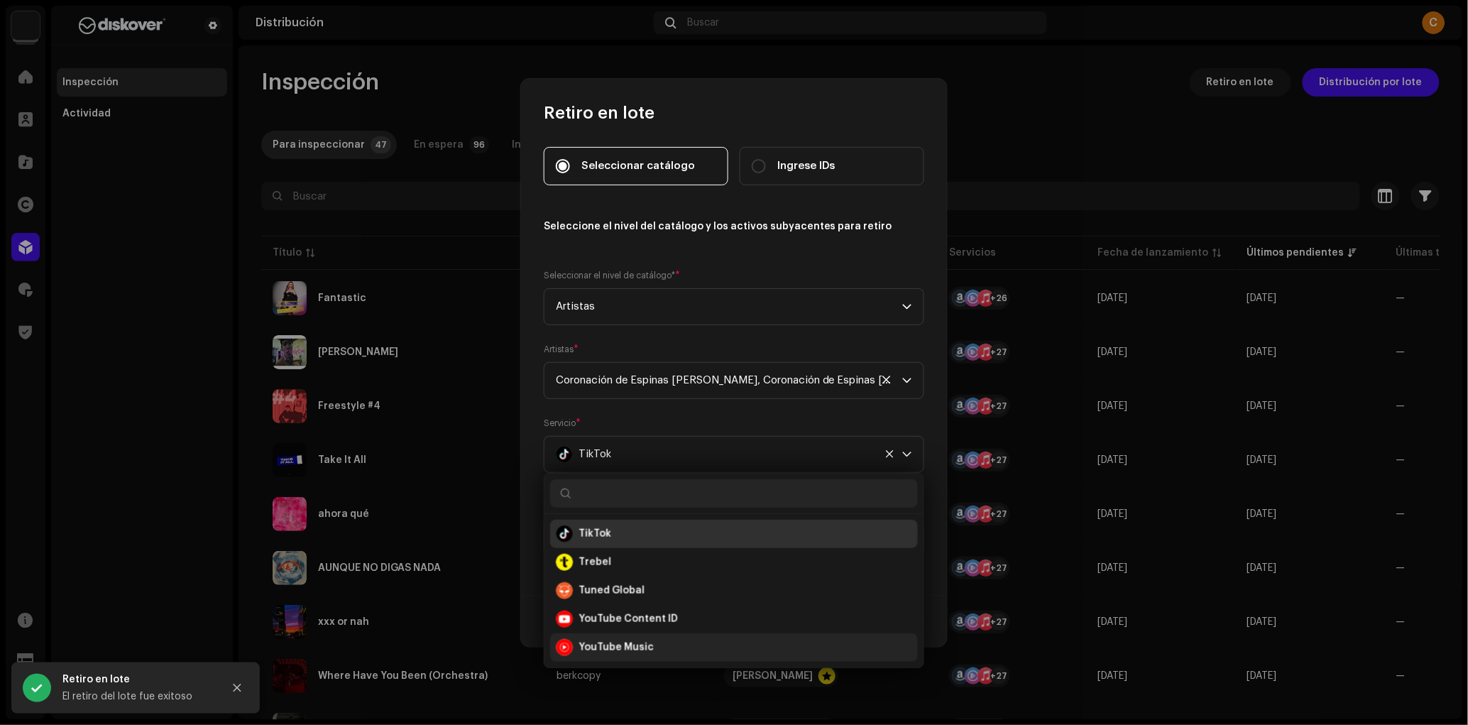
drag, startPoint x: 635, startPoint y: 618, endPoint x: 645, endPoint y: 610, distance: 12.1
click at [635, 617] on strong "YouTube Content ID" at bounding box center [628, 619] width 99 height 14
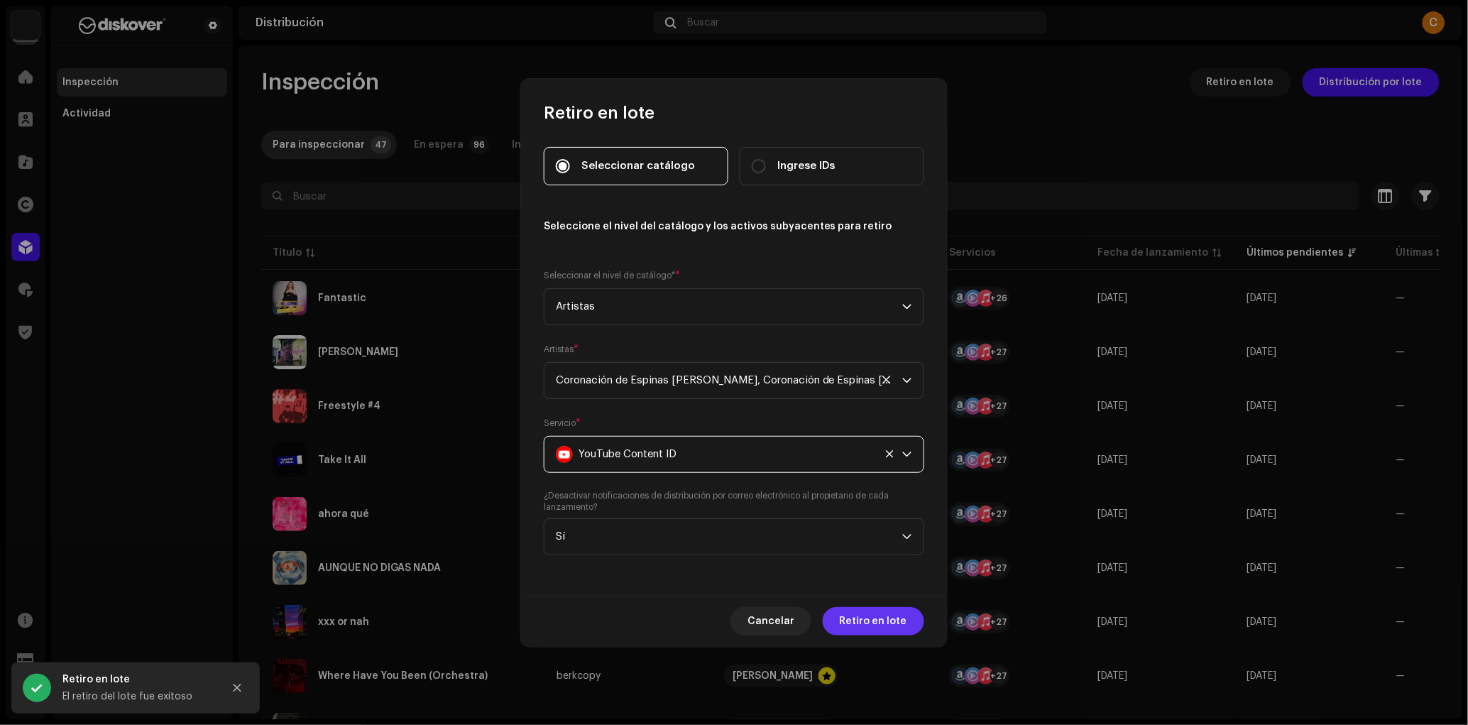
click at [884, 614] on span "Retiro en lote" at bounding box center [873, 621] width 67 height 28
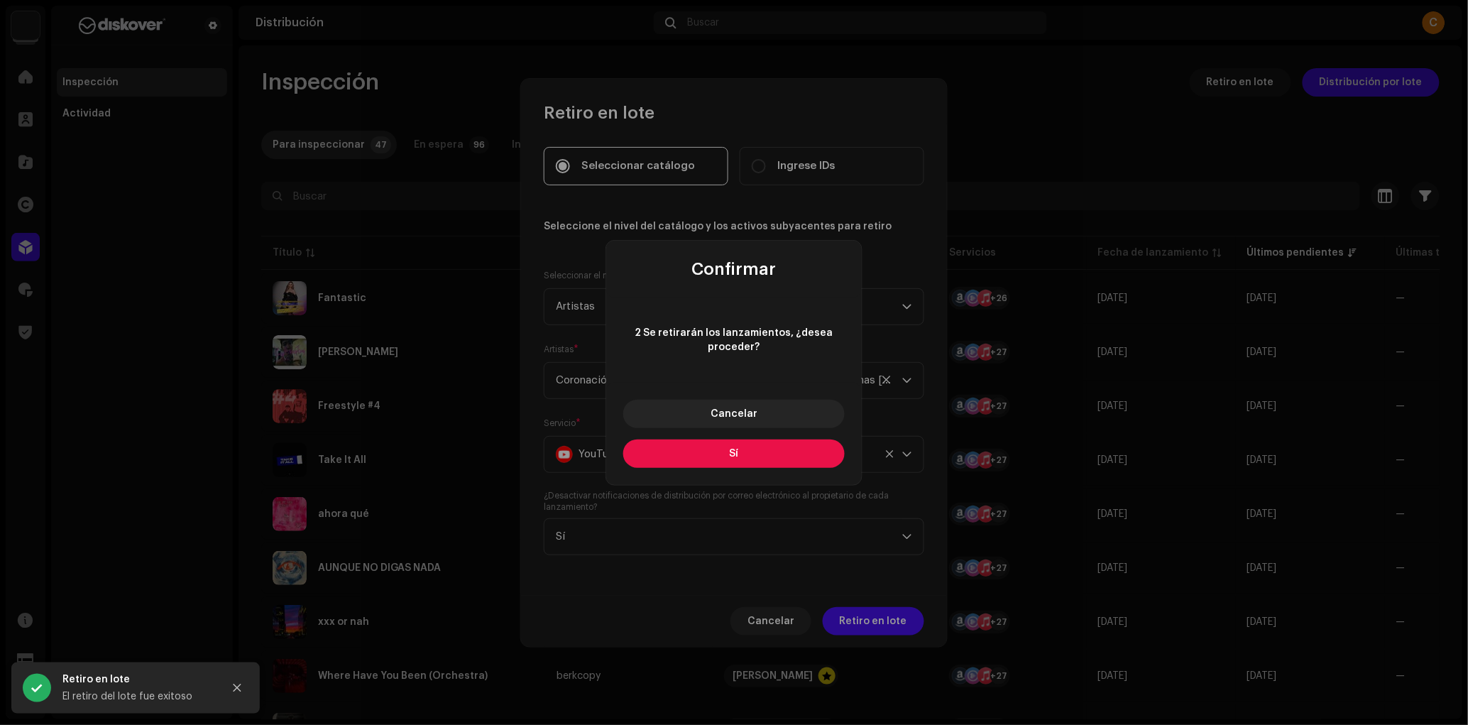
click at [730, 454] on span "Sí" at bounding box center [734, 454] width 9 height 10
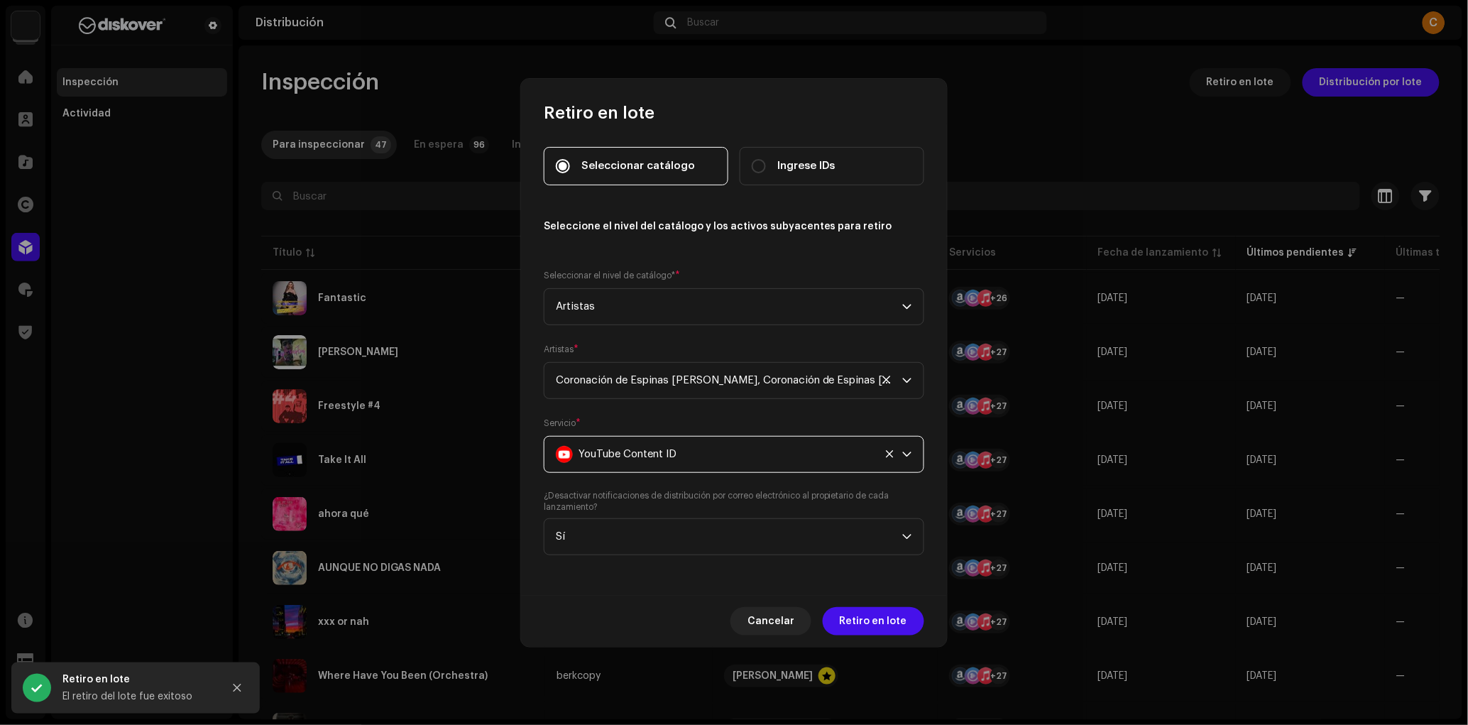
click at [730, 454] on div "YouTube Content ID" at bounding box center [718, 455] width 324 height 36
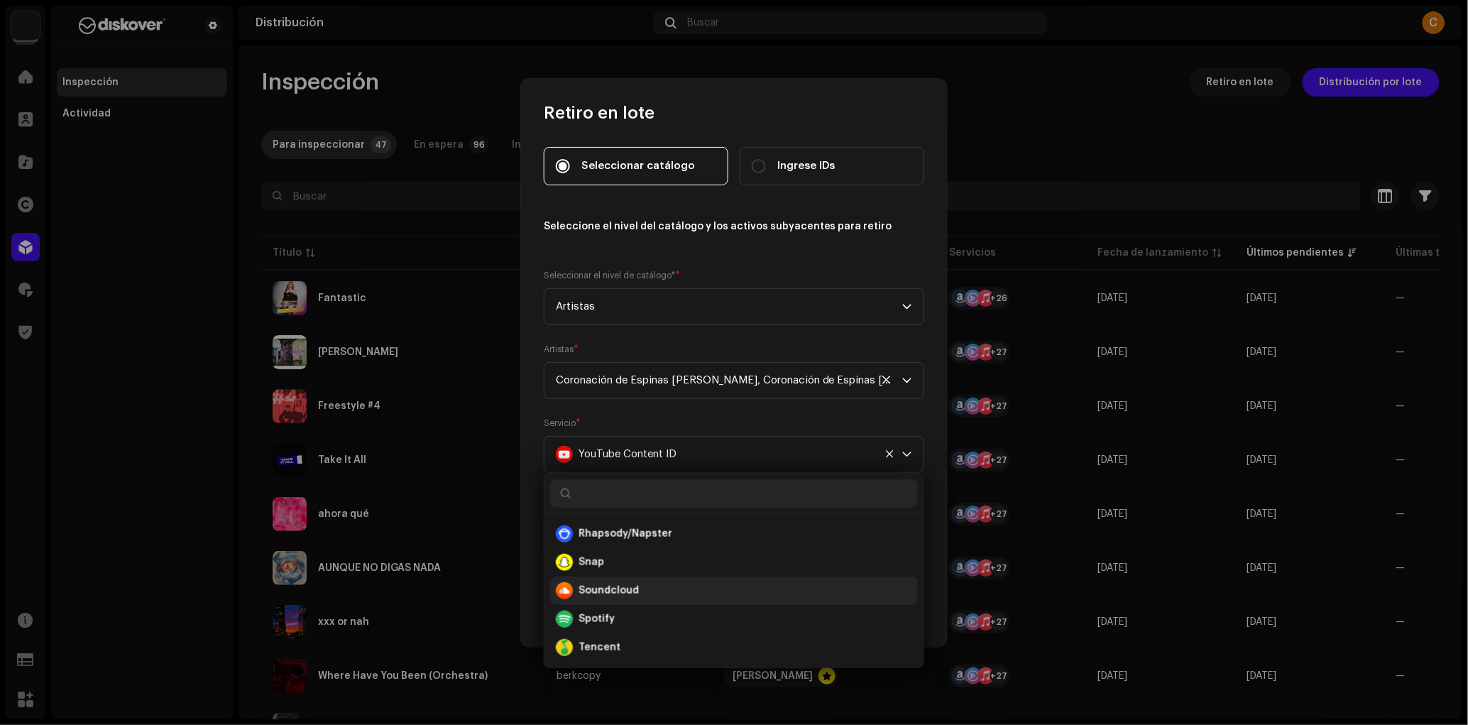
click at [645, 586] on div "Soundcloud" at bounding box center [734, 590] width 356 height 17
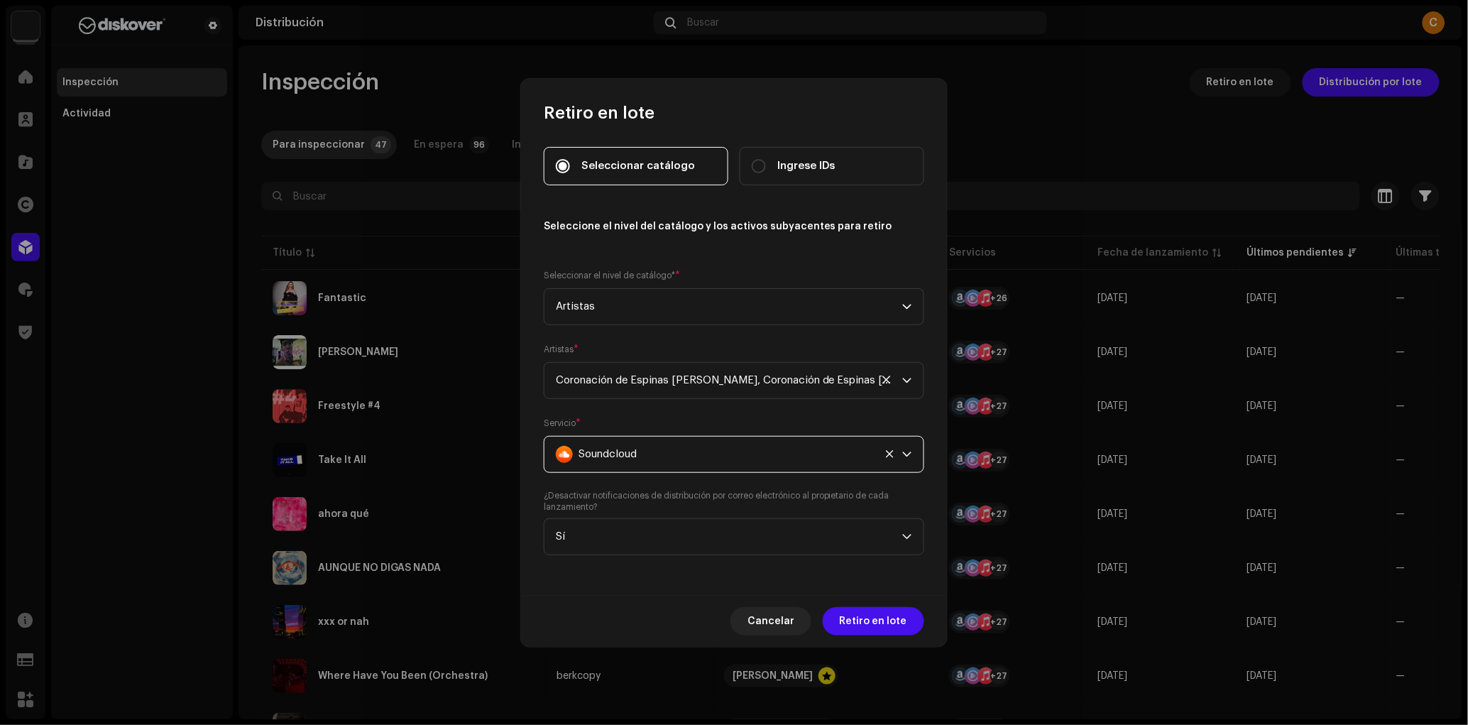
scroll to position [818, 0]
click at [895, 621] on span "Retiro en lote" at bounding box center [873, 621] width 67 height 28
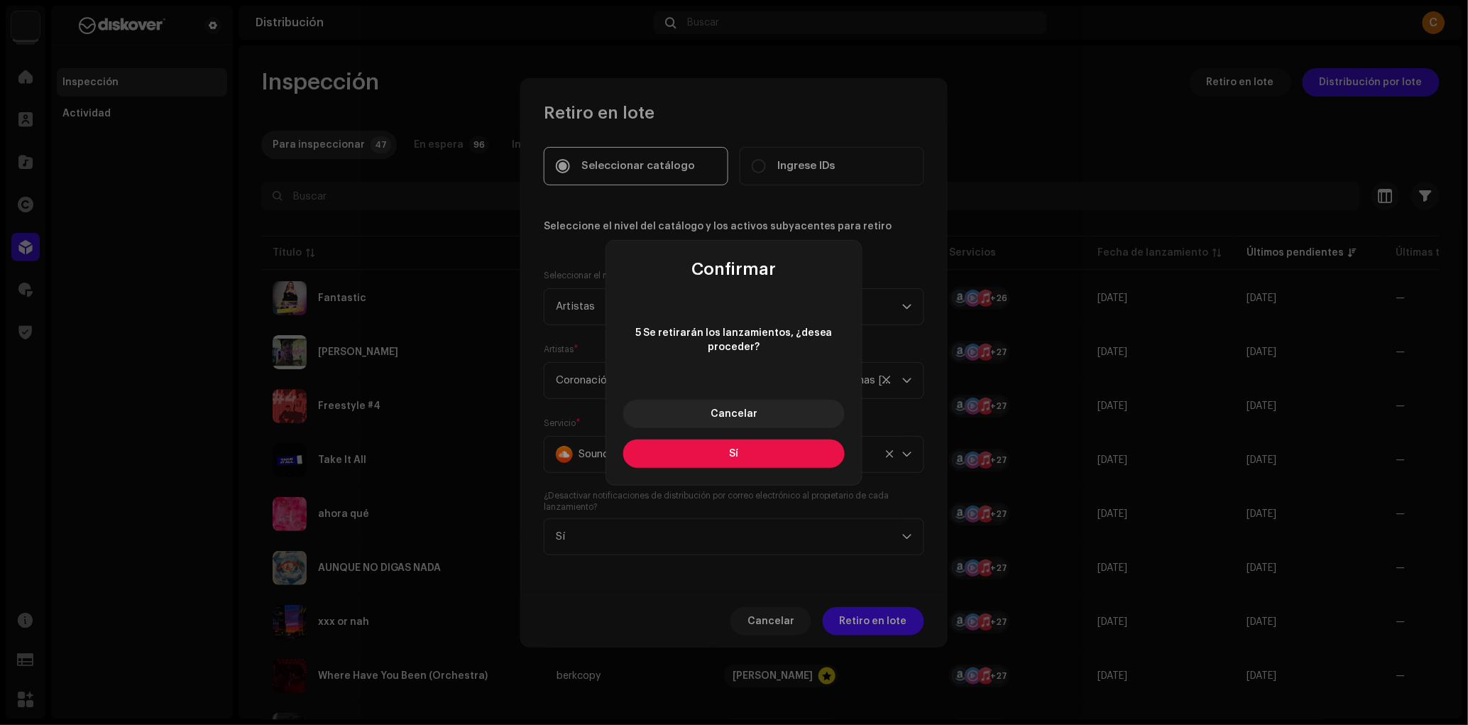
click at [760, 457] on button "Sí" at bounding box center [734, 454] width 222 height 28
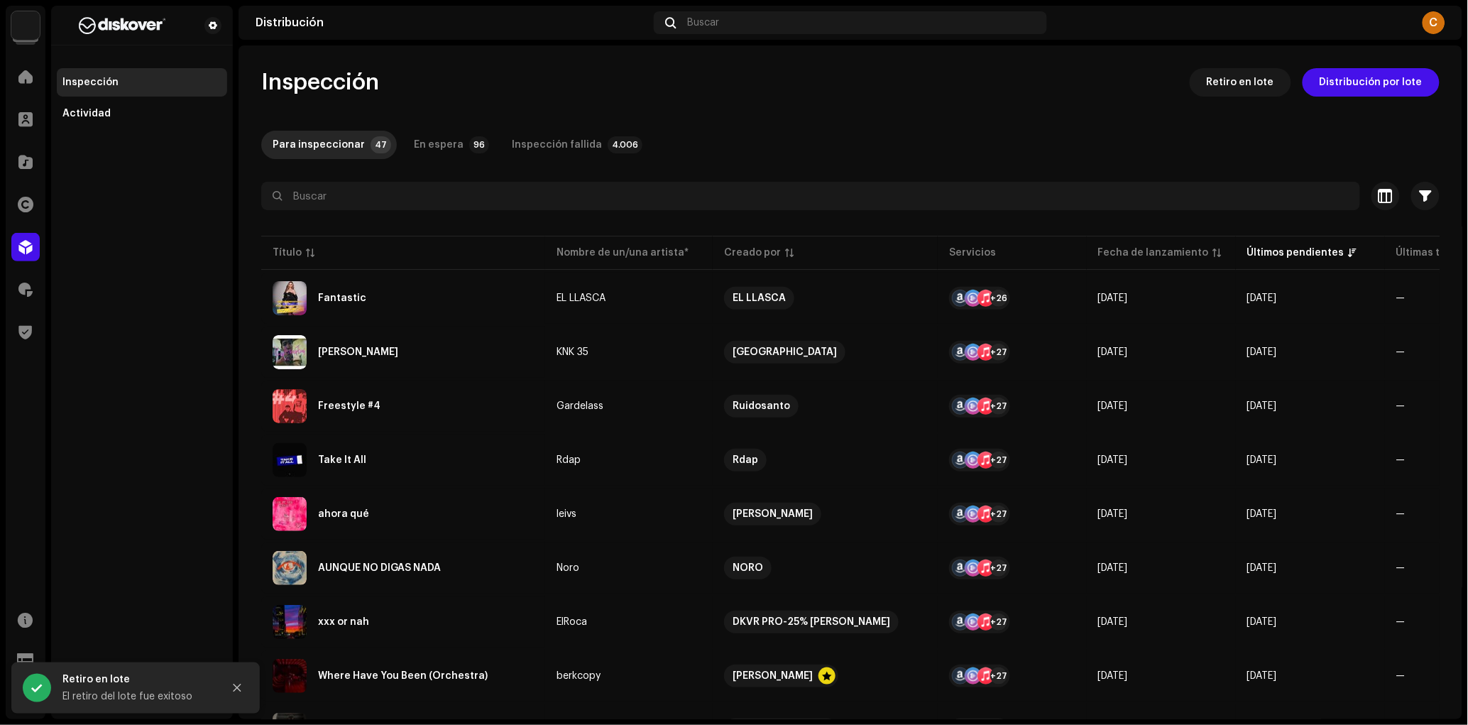
click at [135, 389] on div "Retiro en lote Seleccionar catálogo Ingrese IDs Seleccione el nivel del catálog…" at bounding box center [734, 362] width 1468 height 725
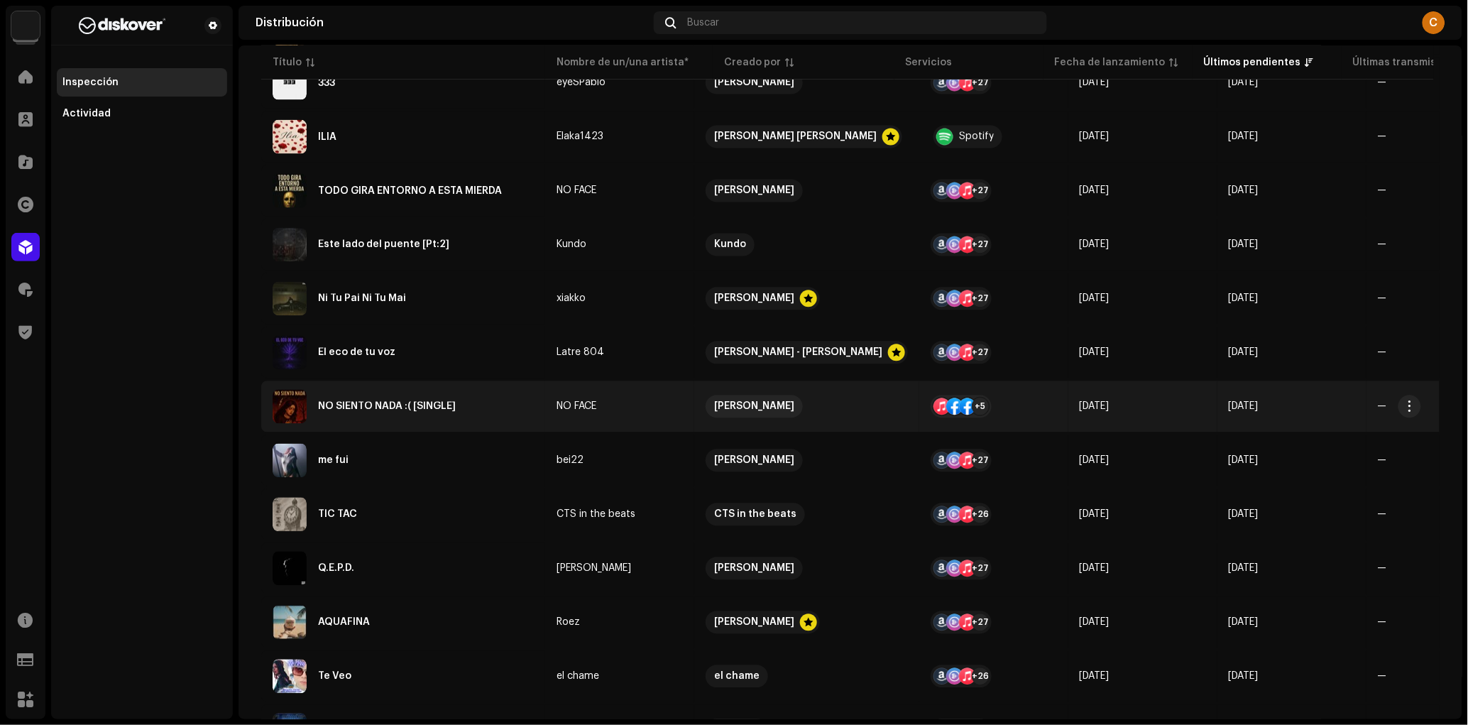
scroll to position [876, 0]
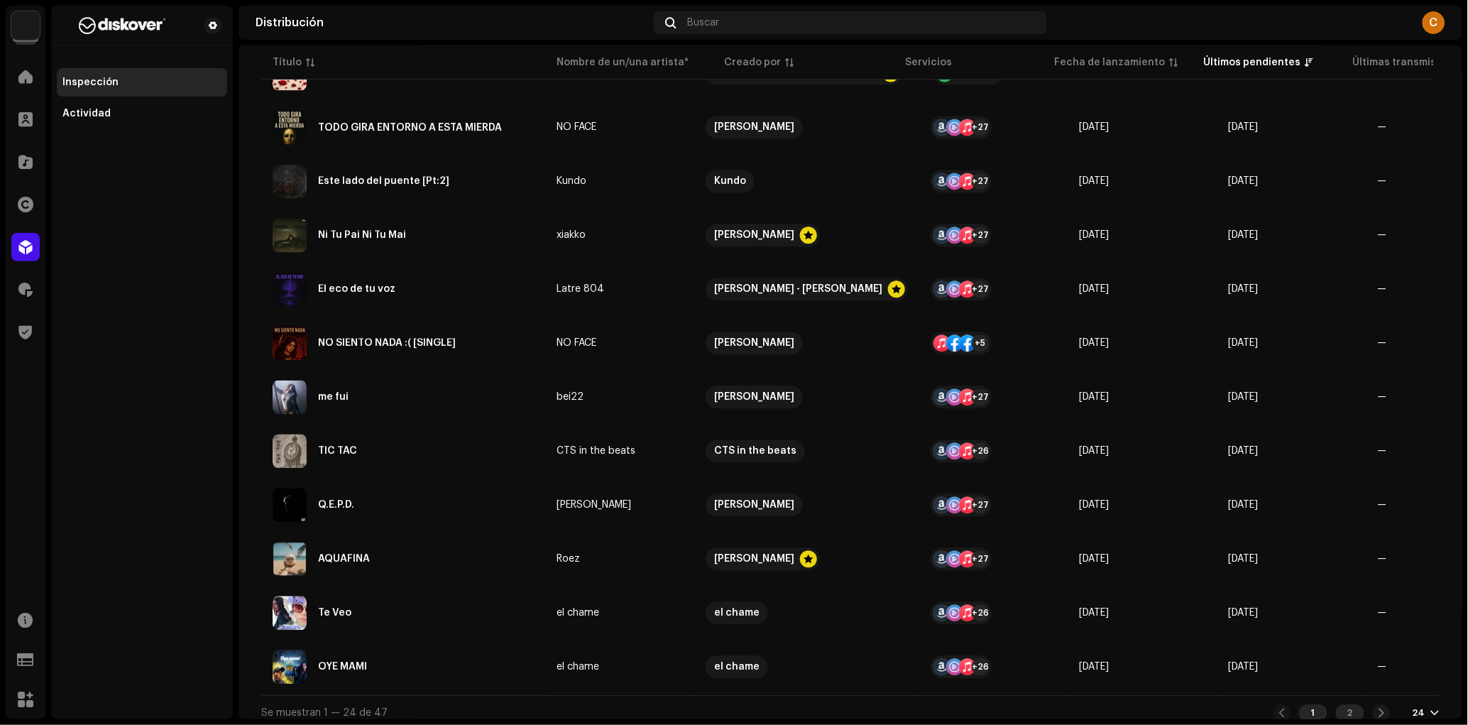
click at [1350, 711] on div "2" at bounding box center [1350, 712] width 28 height 17
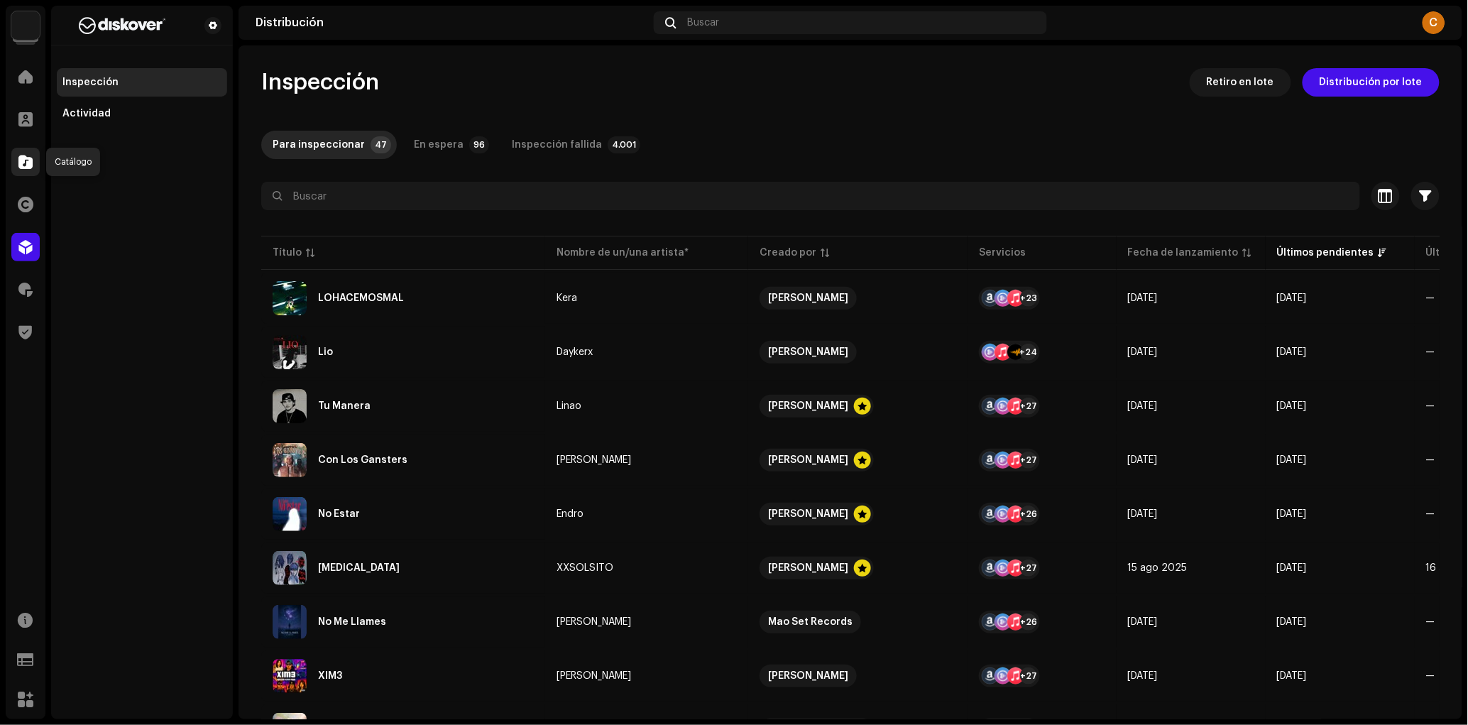
click at [23, 168] on span at bounding box center [25, 161] width 14 height 11
